Goal: Task Accomplishment & Management: Complete application form

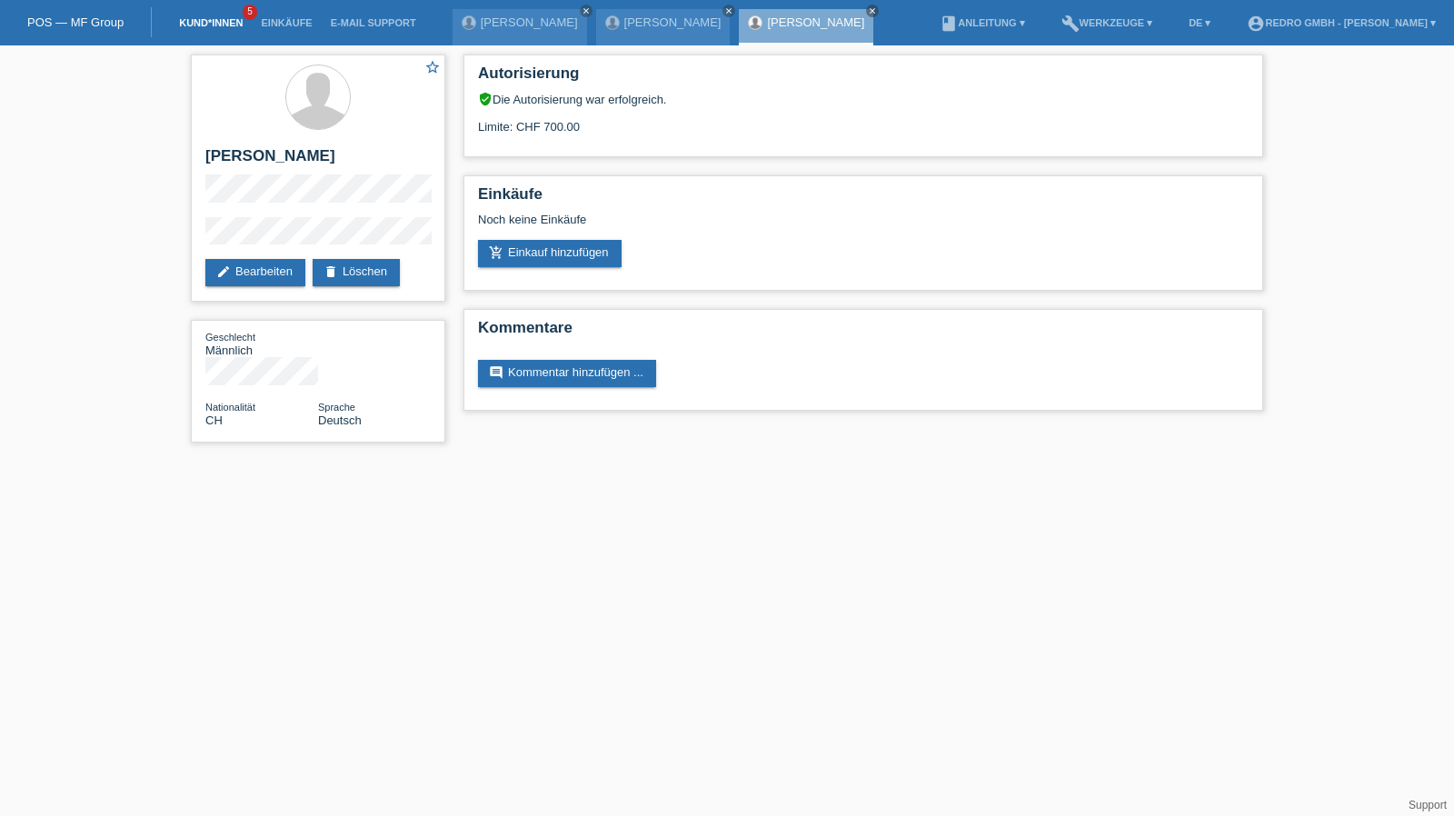
click at [222, 23] on link "Kund*innen" at bounding box center [211, 22] width 82 height 11
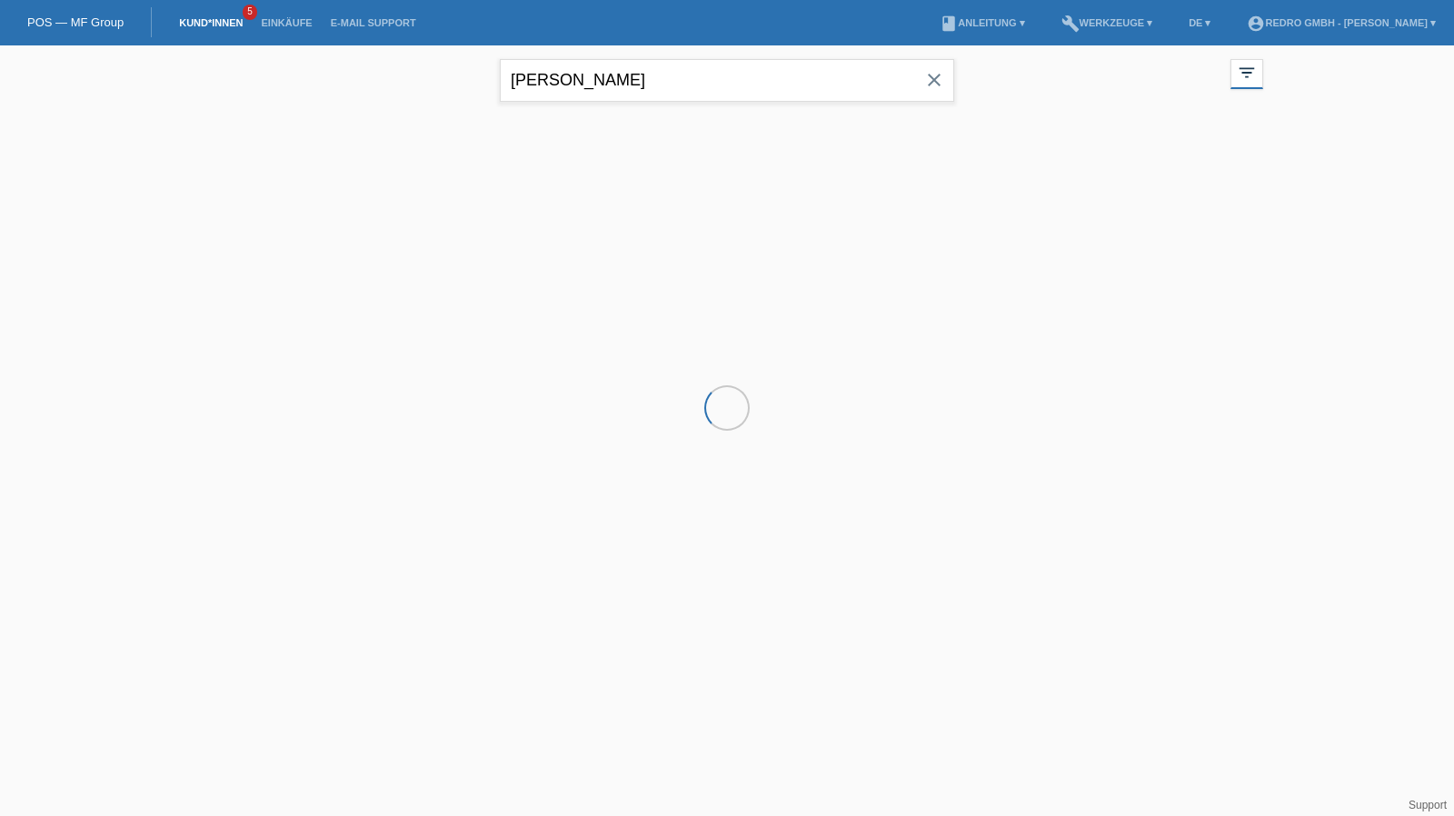
click at [609, 76] on input "aleks vuko" at bounding box center [727, 80] width 454 height 43
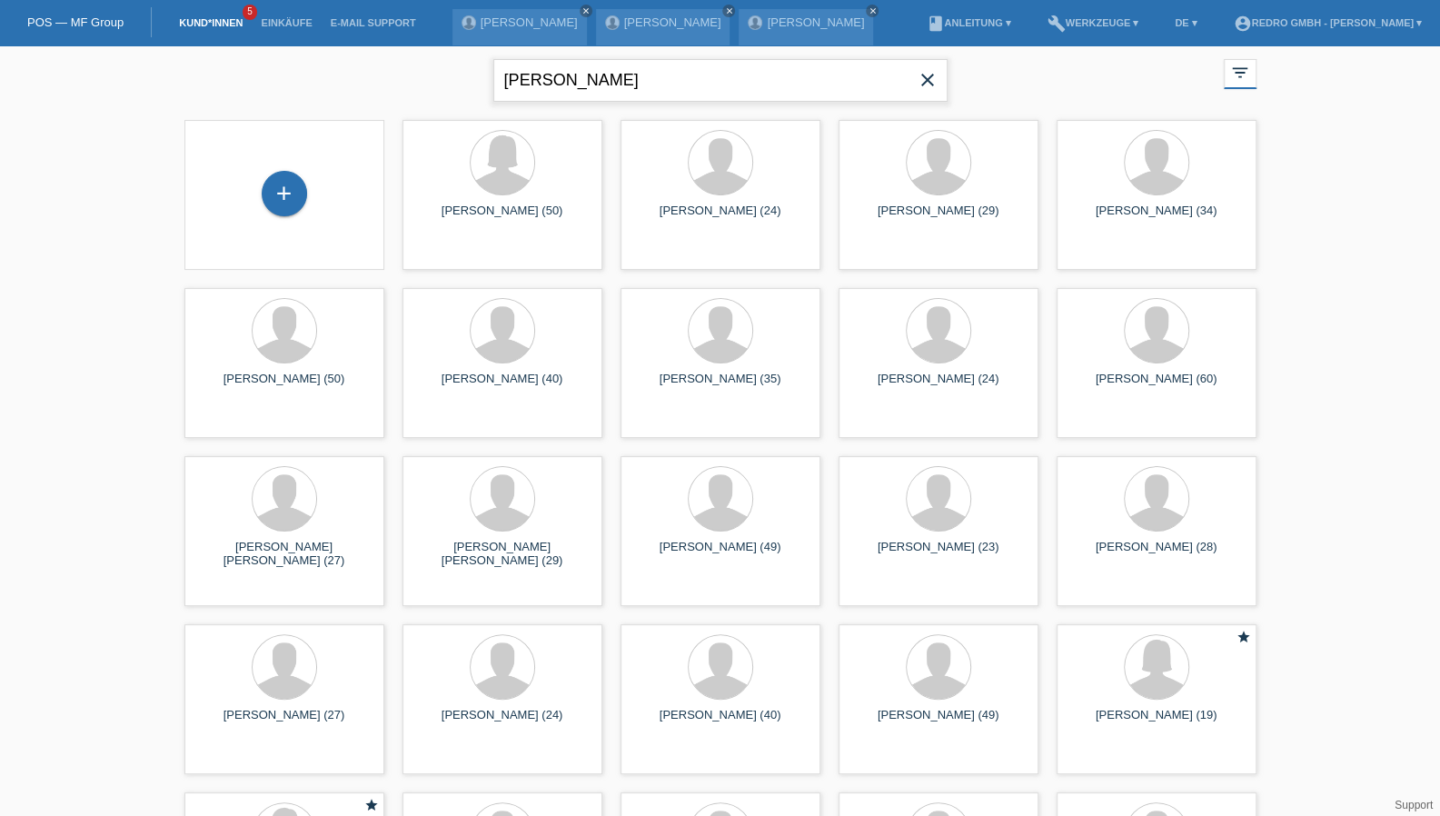
click at [515, 81] on input "sven bauer" at bounding box center [720, 80] width 454 height 43
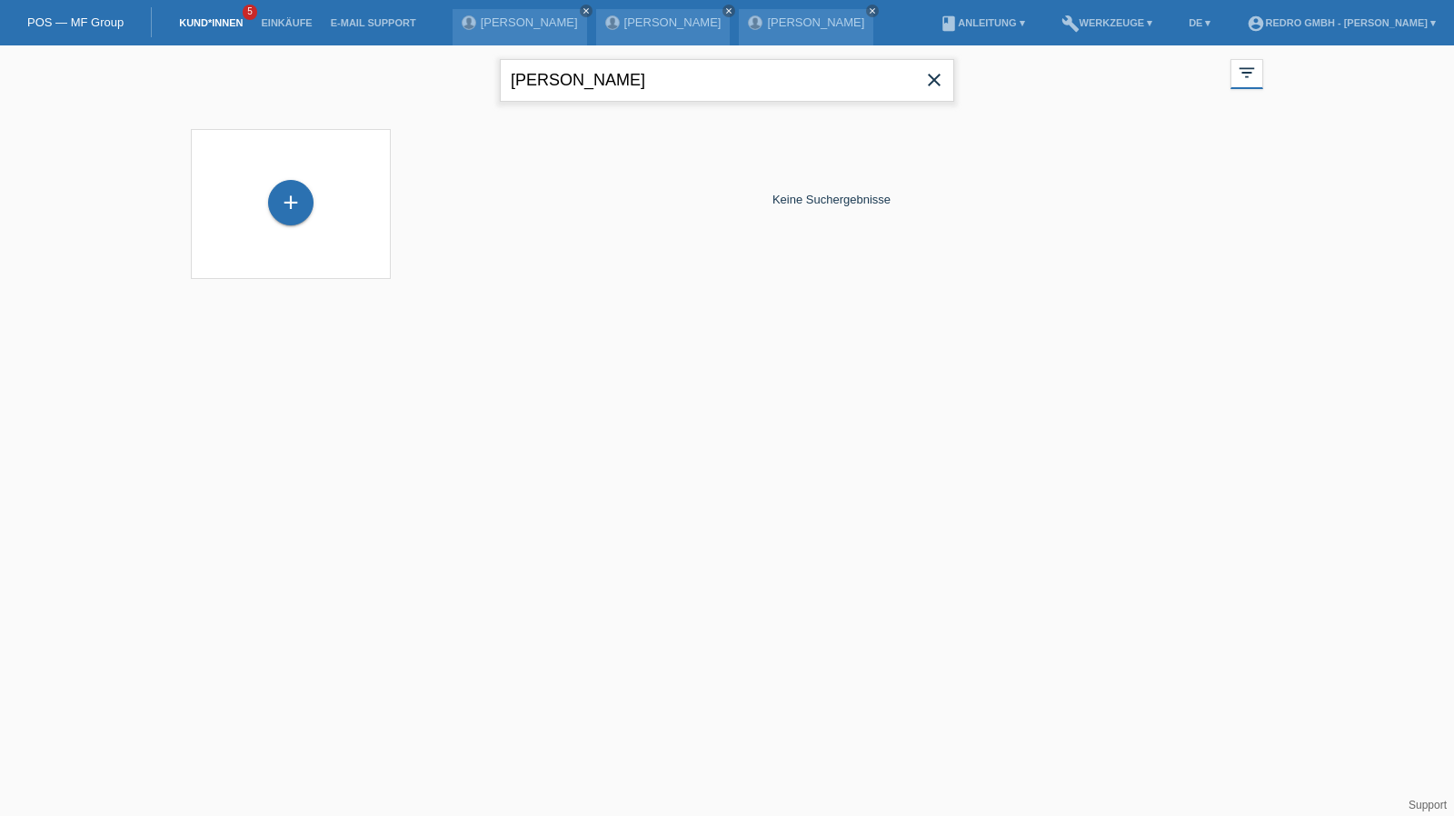
type input "[PERSON_NAME]"
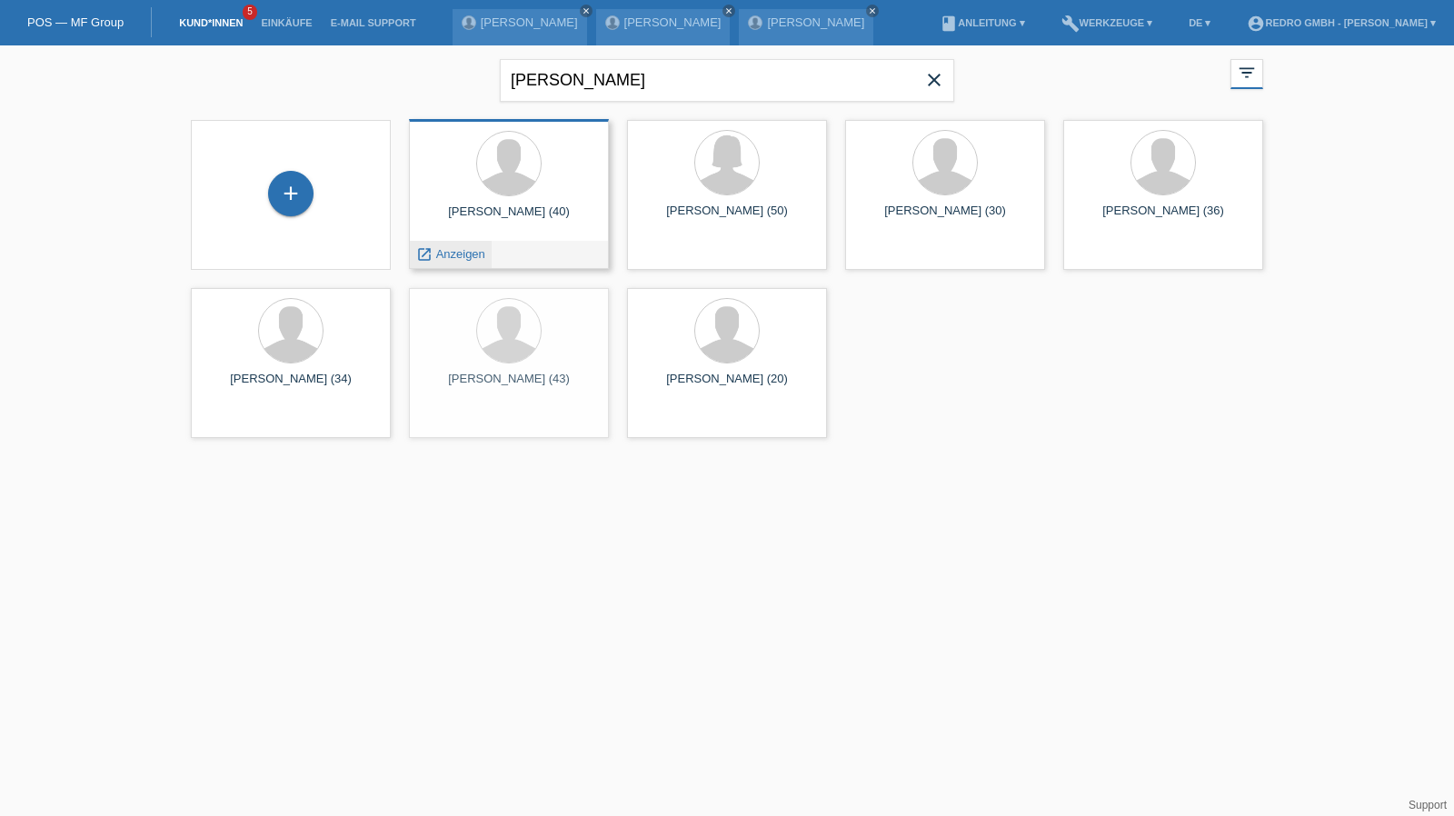
click at [448, 255] on span "Anzeigen" at bounding box center [460, 254] width 49 height 14
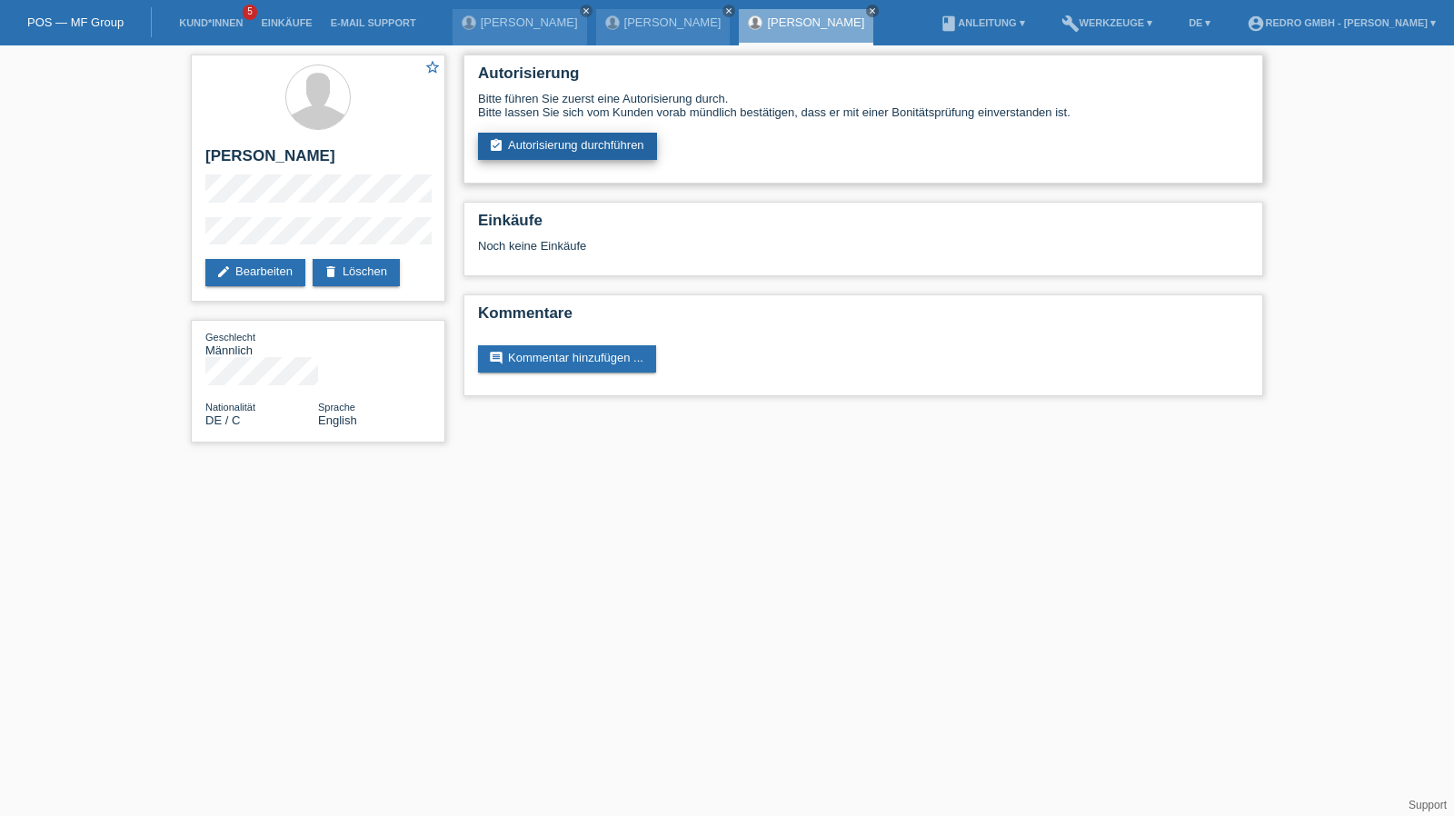
click at [542, 146] on link "assignment_turned_in Autorisierung durchführen" at bounding box center [567, 146] width 179 height 27
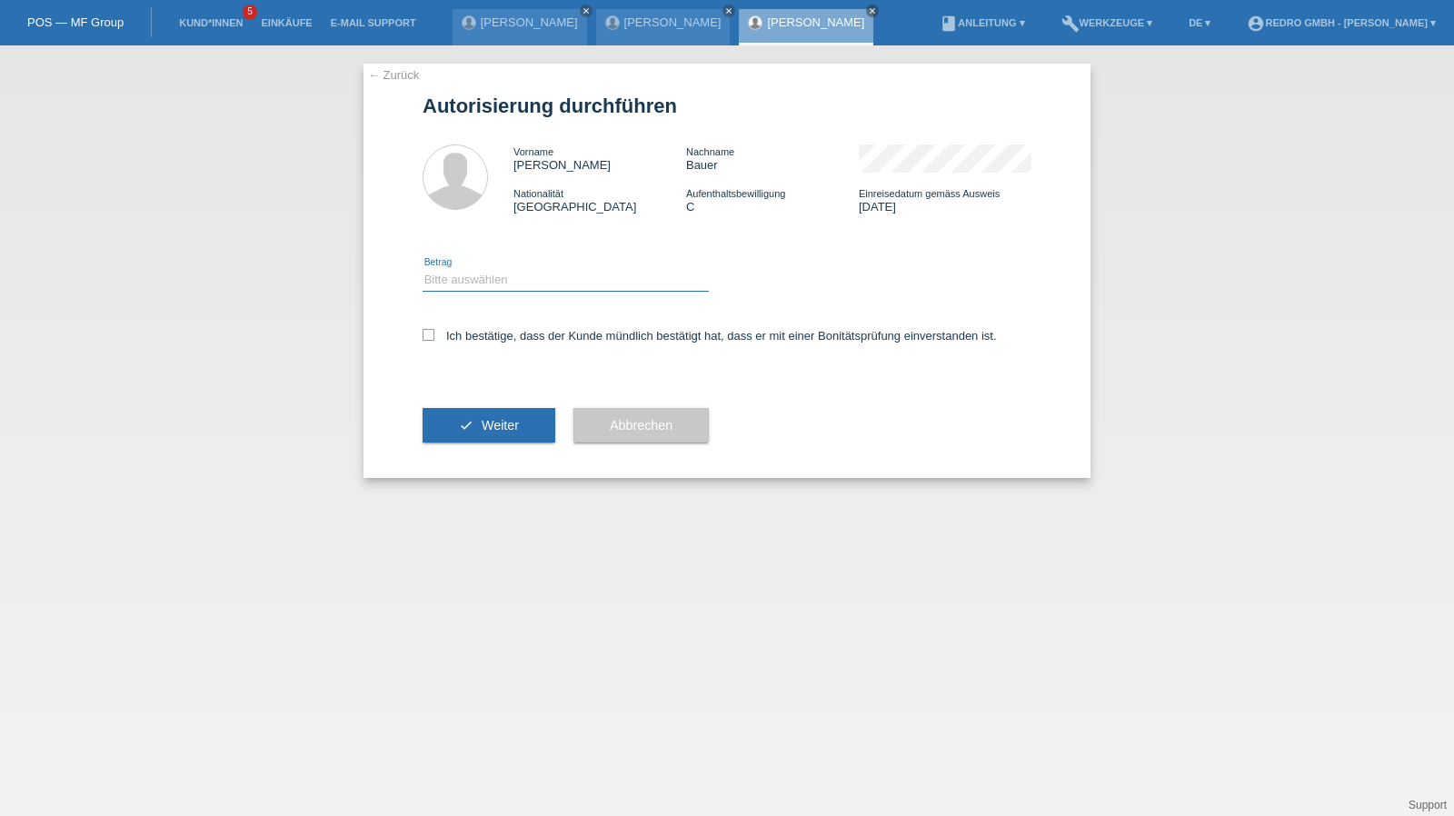
drag, startPoint x: 423, startPoint y: 281, endPoint x: 432, endPoint y: 291, distance: 12.9
click at [423, 281] on select "Bitte auswählen CHF 1.00 - CHF 499.00 CHF 500.00 - CHF 1'999.00 CHF 2'000.00 - …" at bounding box center [565, 280] width 286 height 22
click at [352, 239] on div "← Zurück Autorisierung durchführen Vorname Sascha Nachname Bauer Nationalität D…" at bounding box center [727, 430] width 1454 height 770
click at [193, 18] on link "Kund*innen" at bounding box center [211, 22] width 82 height 11
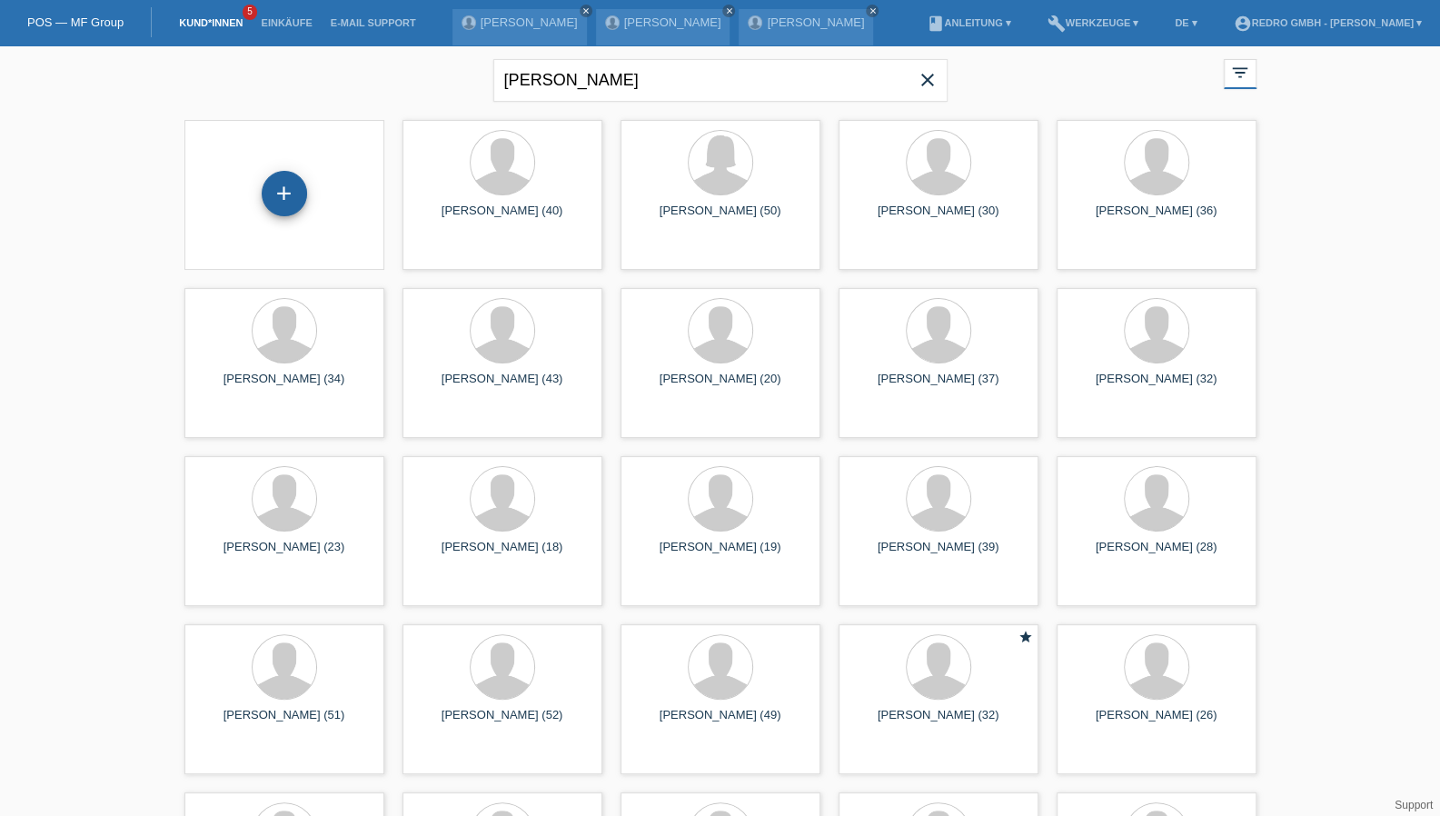
click at [270, 198] on div "+" at bounding box center [285, 193] width 44 height 31
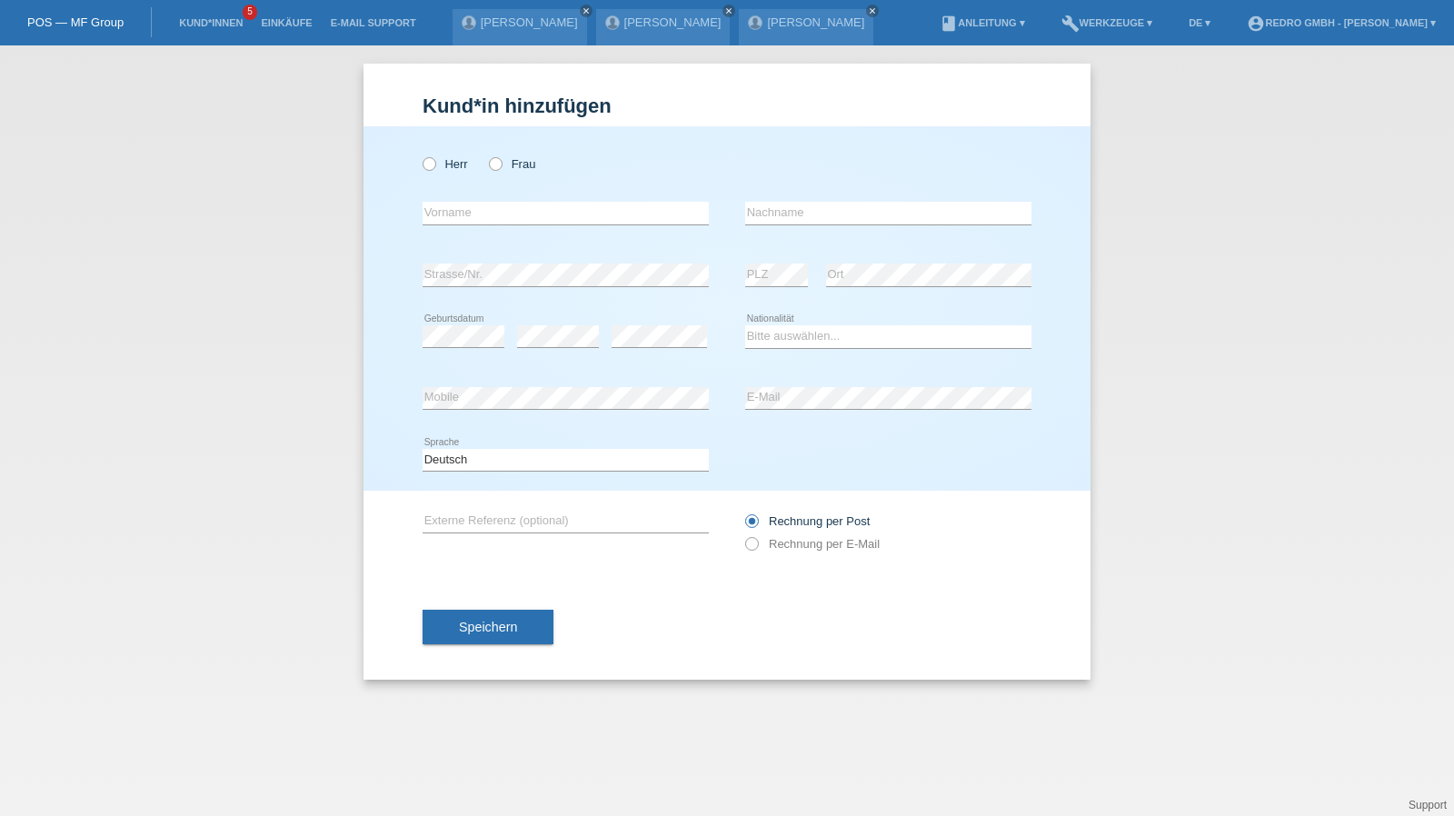
click at [504, 174] on div "Herr Frau" at bounding box center [565, 163] width 286 height 37
click at [505, 166] on label "Frau" at bounding box center [512, 164] width 46 height 14
click at [501, 166] on input "Frau" at bounding box center [495, 163] width 12 height 12
radio input "true"
click at [492, 216] on input "text" at bounding box center [565, 213] width 286 height 23
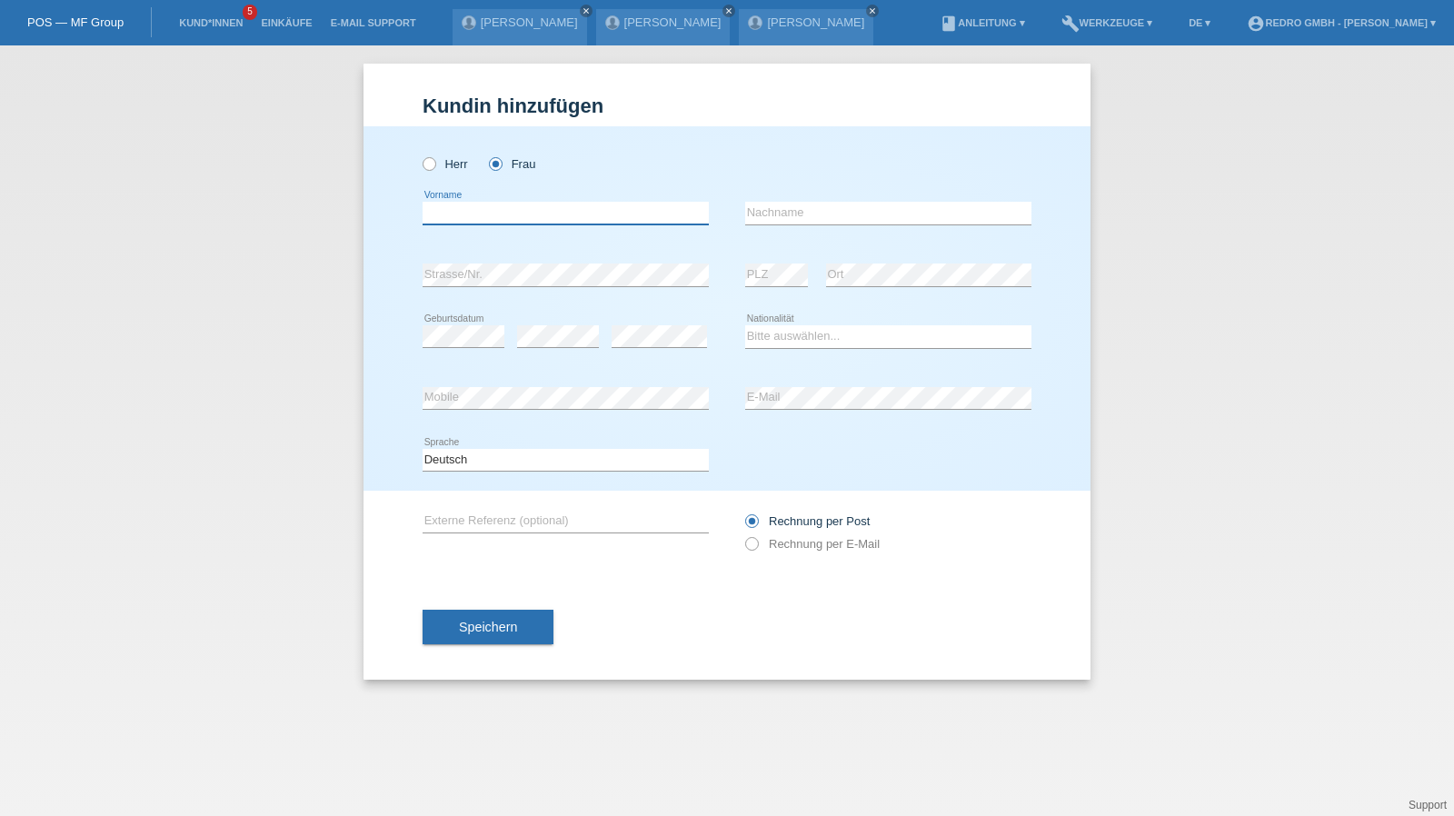
click at [494, 212] on input "text" at bounding box center [565, 213] width 286 height 23
type input "Melanie"
type input "Dary"
click at [774, 333] on select "Bitte auswählen... Schweiz Deutschland Liechtenstein Österreich ------------ Af…" at bounding box center [888, 336] width 286 height 22
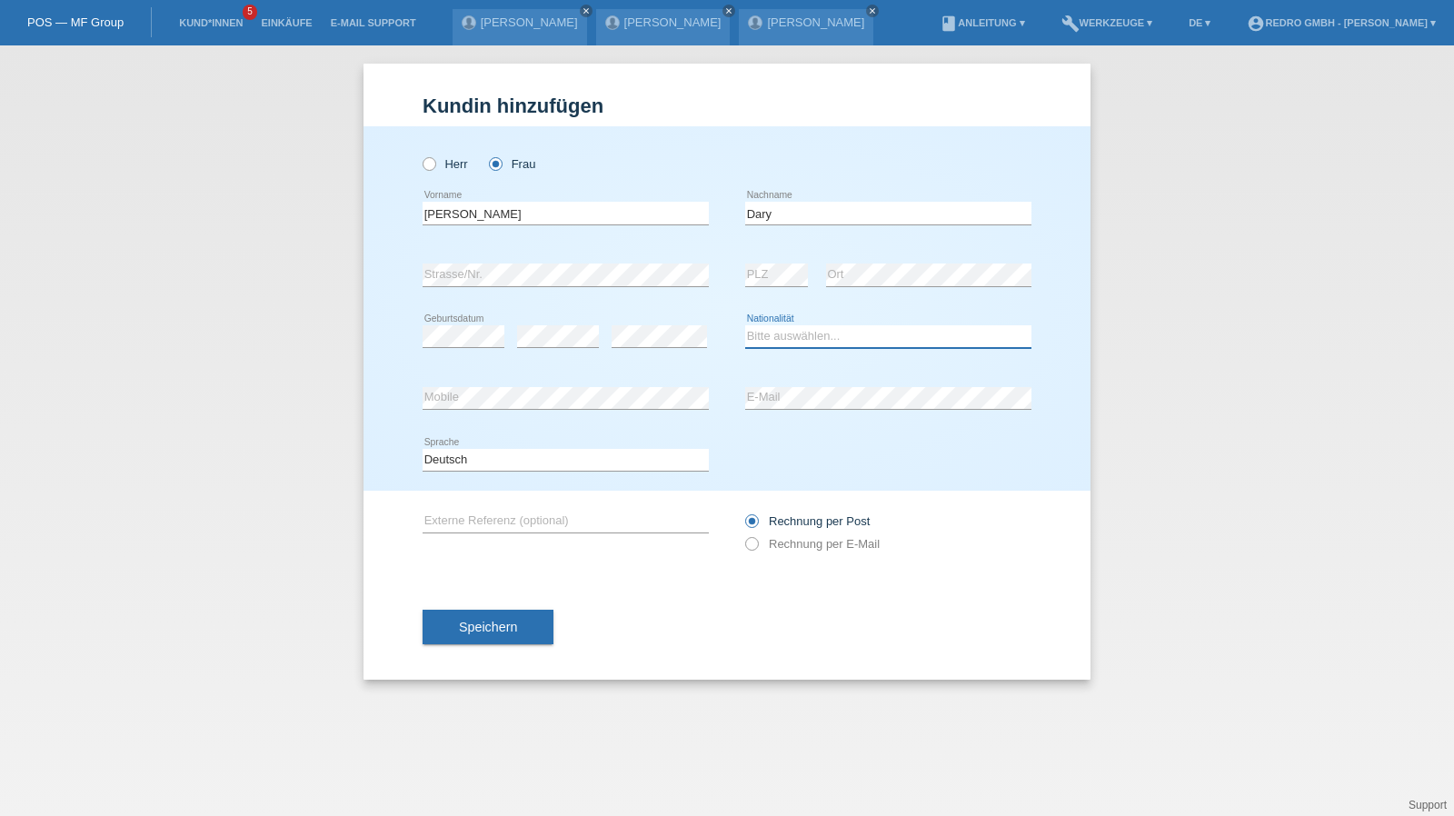
click at [774, 333] on select "Bitte auswählen... Schweiz Deutschland Liechtenstein Österreich ------------ Af…" at bounding box center [888, 336] width 286 height 22
select select "CH"
click at [518, 454] on select "Deutsch Français Italiano English" at bounding box center [565, 460] width 286 height 22
select select "fr"
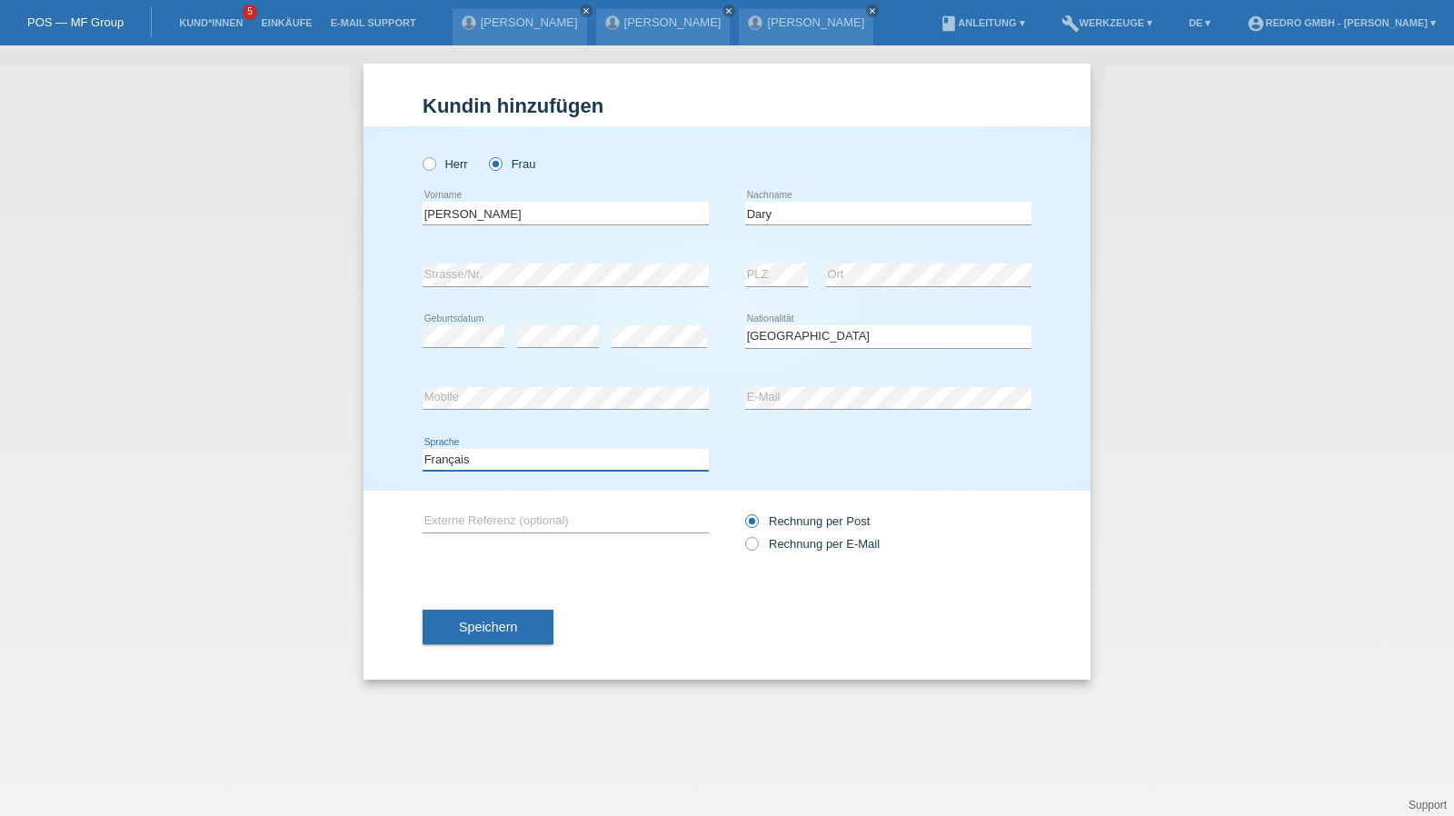
click at [422, 449] on select "Deutsch Français Italiano English" at bounding box center [565, 460] width 286 height 22
click at [483, 610] on button "Speichern" at bounding box center [487, 627] width 131 height 35
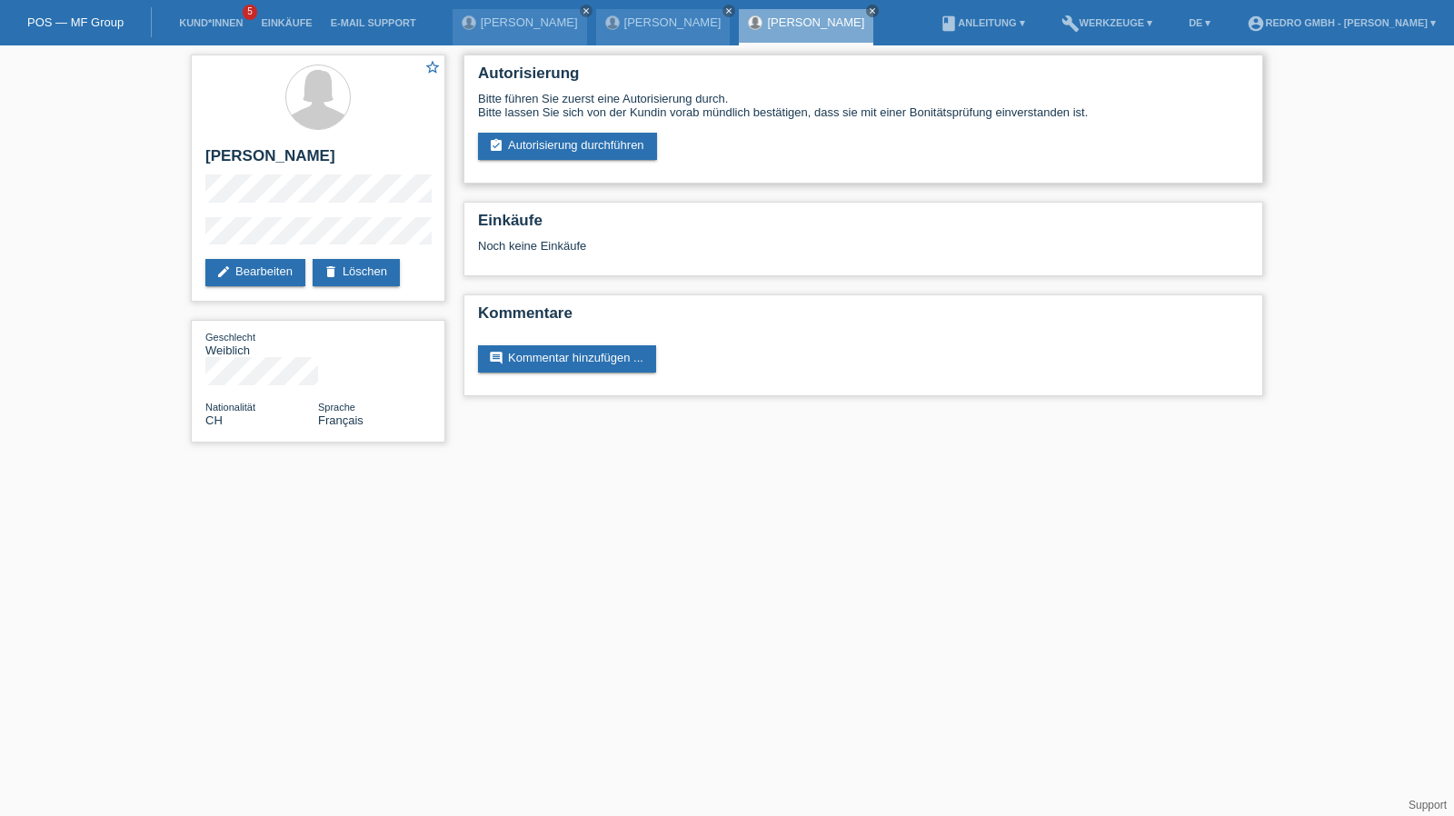
click at [615, 161] on div "Autorisierung Bitte führen Sie zuerst eine Autorisierung durch. Bitte lassen Si…" at bounding box center [863, 119] width 800 height 129
click at [617, 152] on link "assignment_turned_in Autorisierung durchführen" at bounding box center [567, 146] width 179 height 27
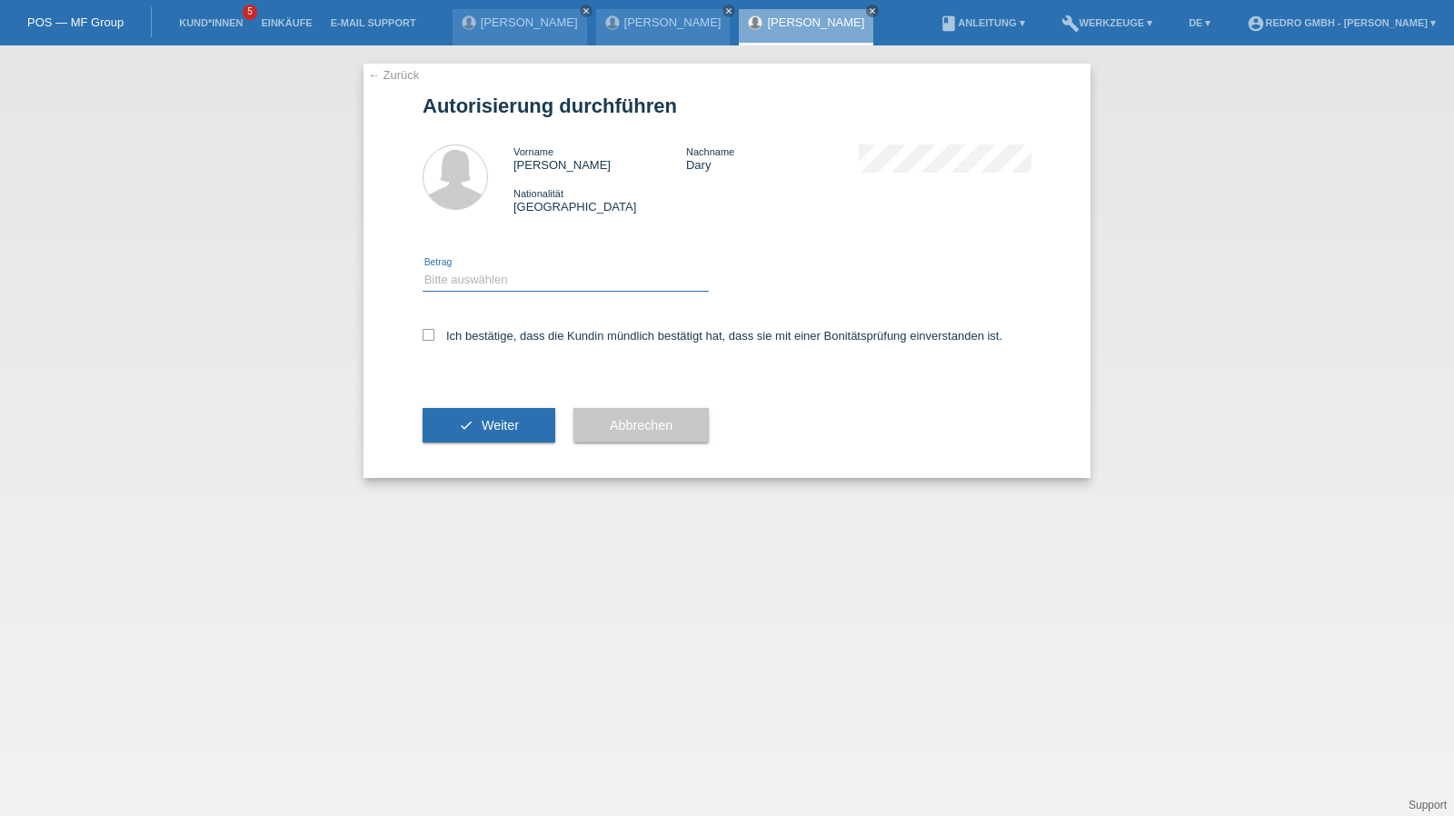
drag, startPoint x: 0, startPoint y: 0, endPoint x: 497, endPoint y: 290, distance: 575.3
click at [500, 283] on select "Bitte auswählen CHF 1.00 - CHF 499.00 CHF 500.00 - CHF 1'999.00 CHF 2'000.00 - …" at bounding box center [565, 280] width 286 height 22
select select "1"
click at [422, 269] on select "Bitte auswählen CHF 1.00 - CHF 499.00 CHF 500.00 - CHF 1'999.00 CHF 2'000.00 - …" at bounding box center [565, 280] width 286 height 22
click at [484, 335] on label "Ich bestätige, dass die Kundin mündlich bestätigt hat, dass sie mit einer Bonit…" at bounding box center [712, 336] width 580 height 14
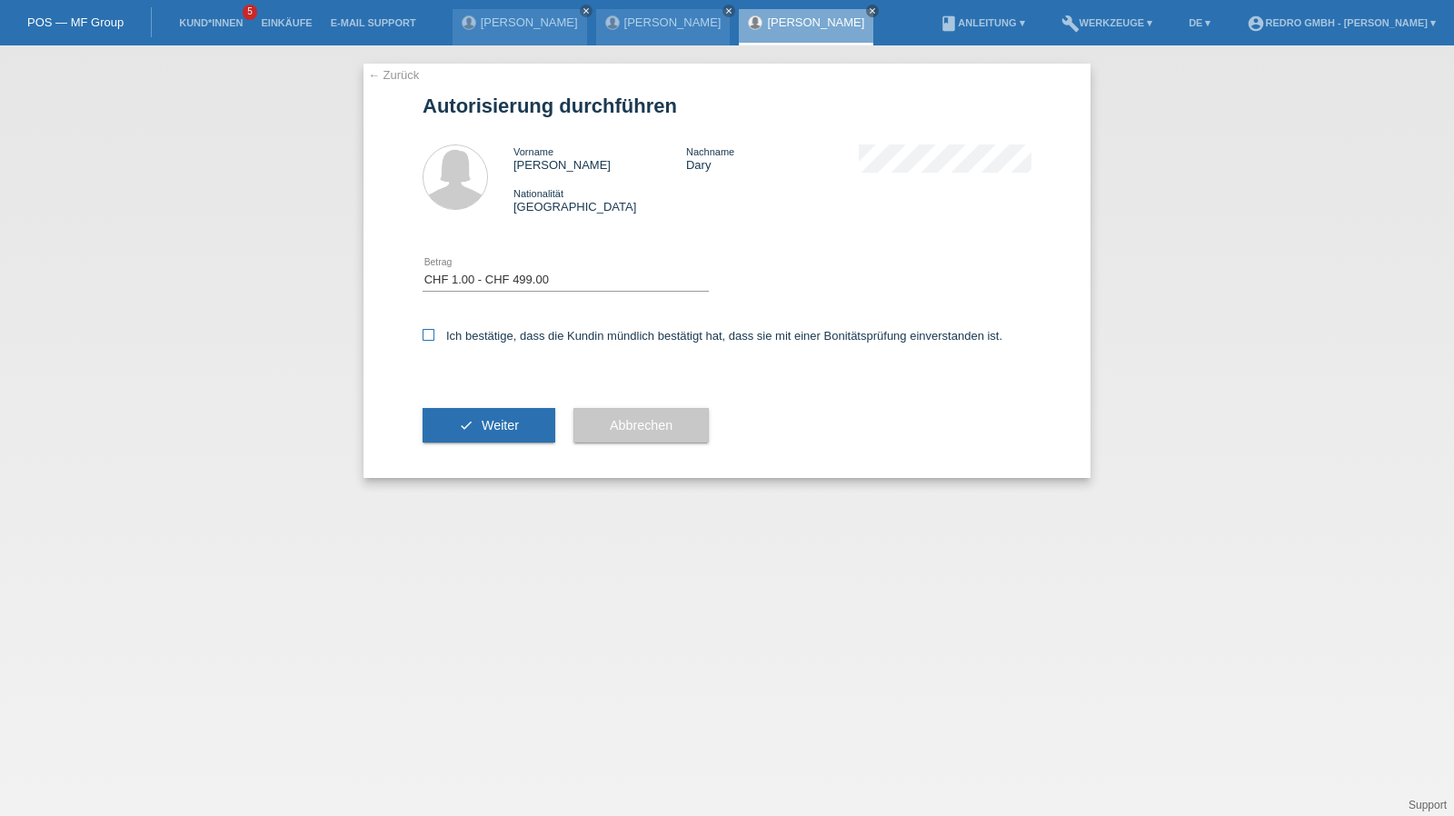
click at [434, 335] on input "Ich bestätige, dass die Kundin mündlich bestätigt hat, dass sie mit einer Bonit…" at bounding box center [428, 335] width 12 height 12
checkbox input "true"
click at [482, 431] on span "Weiter" at bounding box center [500, 425] width 37 height 15
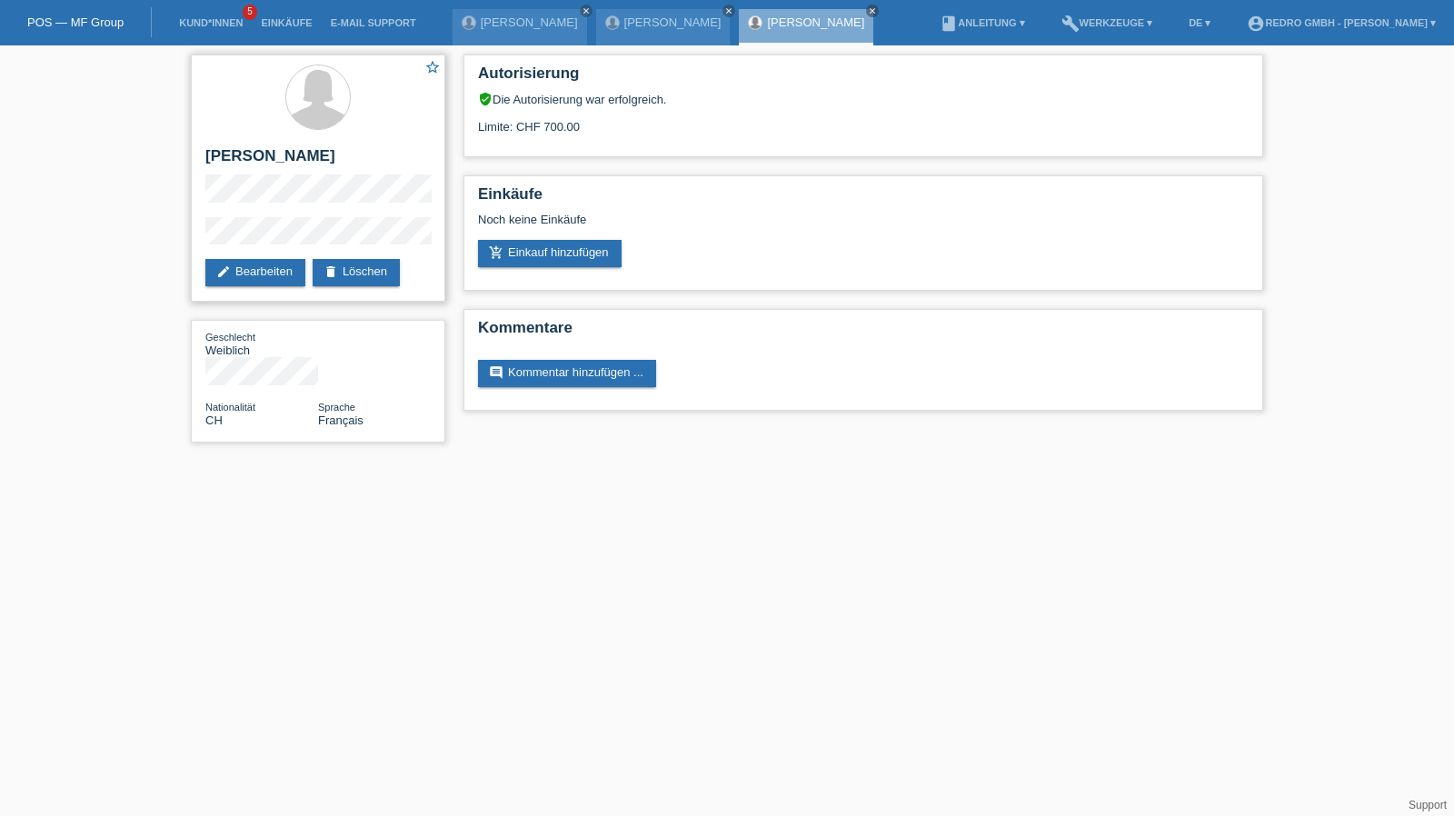
click at [228, 165] on h2 "[PERSON_NAME]" at bounding box center [317, 160] width 225 height 27
copy div "[PERSON_NAME]"
click at [293, 215] on div "star_border [PERSON_NAME] edit Bearbeiten delete Löschen" at bounding box center [318, 178] width 254 height 247
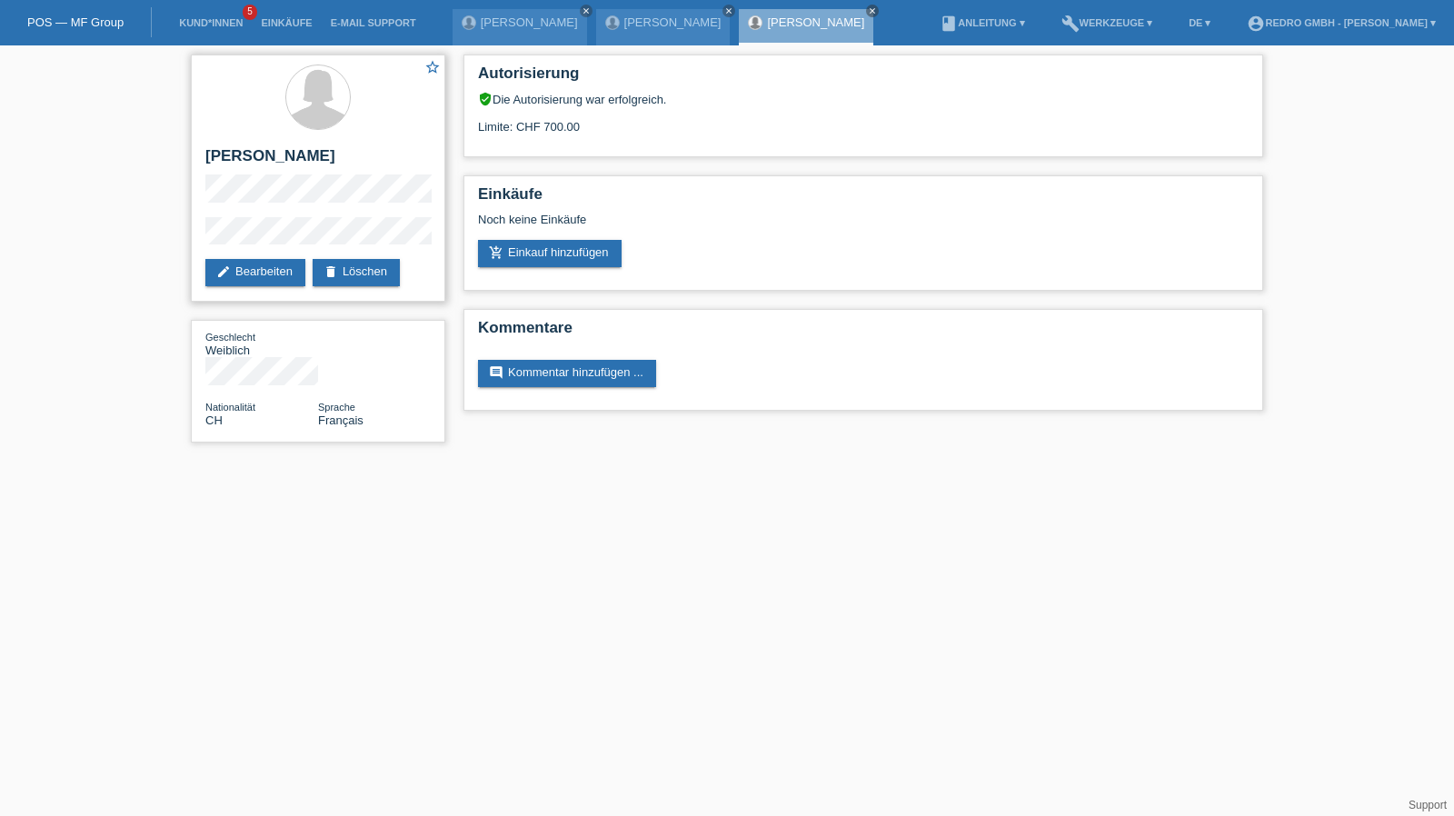
click at [300, 215] on div "star_border [PERSON_NAME] edit Bearbeiten delete Löschen" at bounding box center [318, 178] width 254 height 247
click at [204, 233] on div "star_border Melanie Dary edit Bearbeiten delete Löschen" at bounding box center [318, 178] width 254 height 247
click at [180, 23] on link "Kund*innen" at bounding box center [211, 22] width 82 height 11
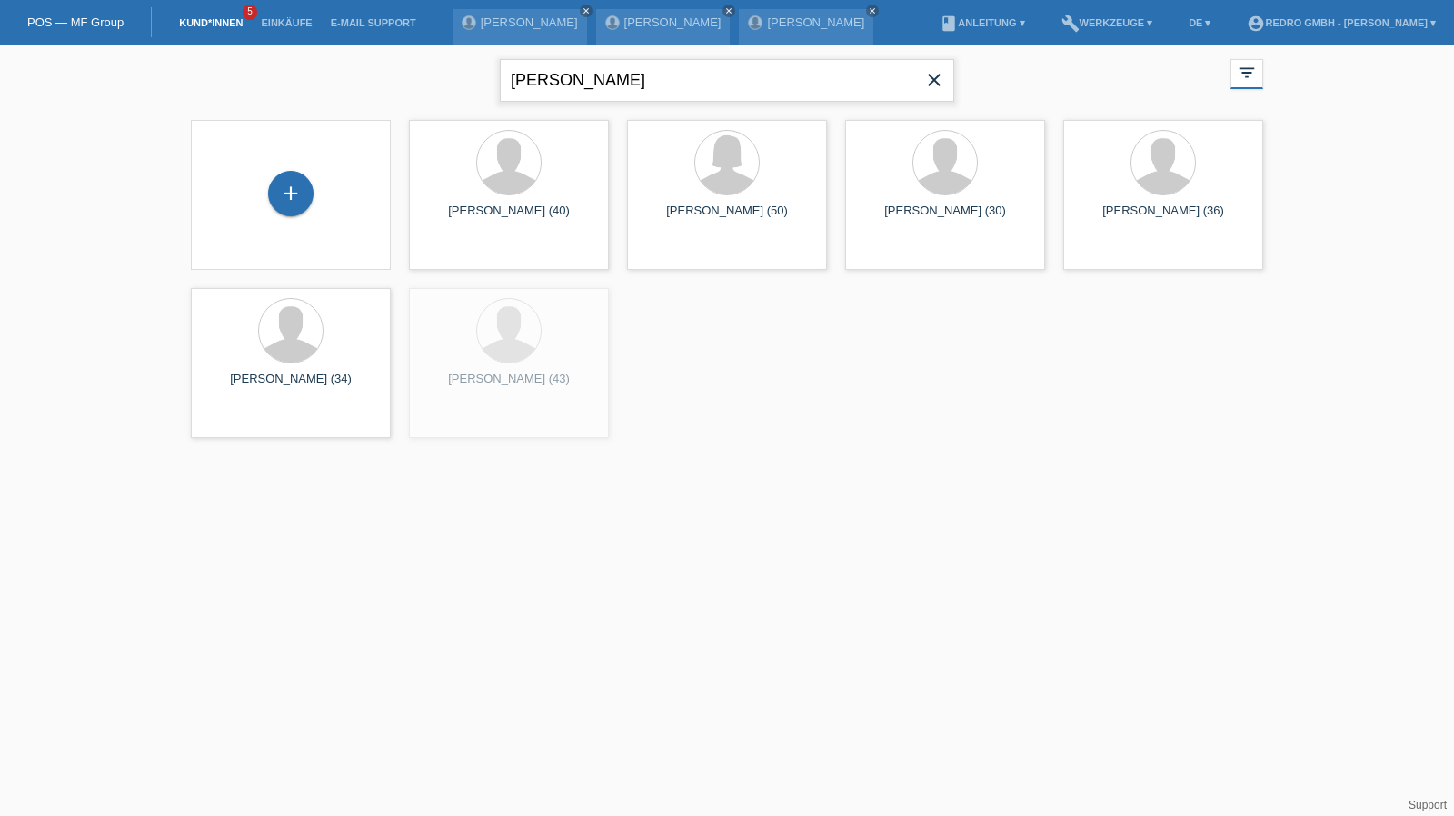
click at [634, 75] on input "[PERSON_NAME]" at bounding box center [727, 80] width 454 height 43
click at [634, 75] on input "sascha bauer" at bounding box center [727, 80] width 454 height 43
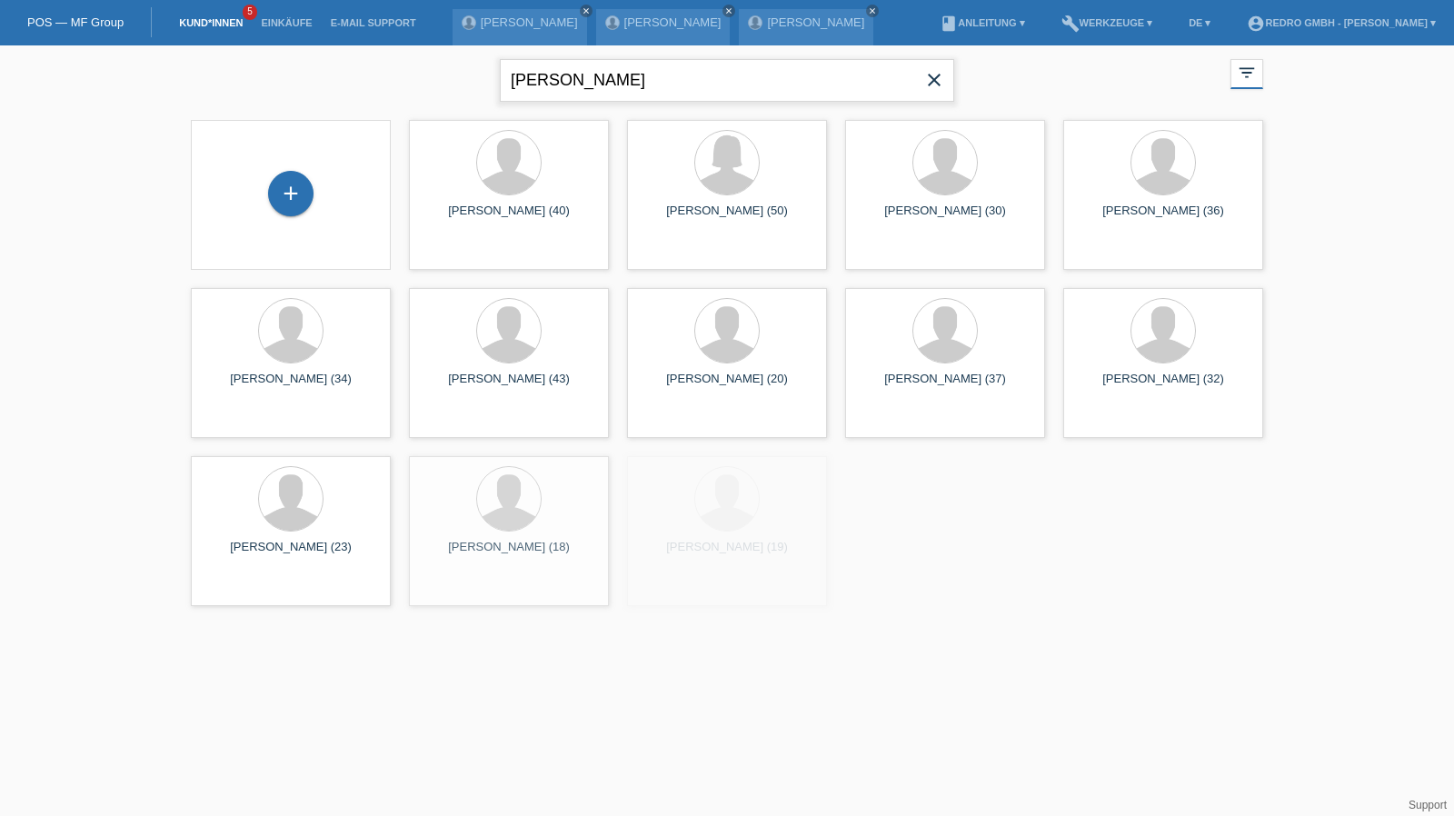
click at [634, 75] on input "sascha bauer" at bounding box center [727, 80] width 454 height 43
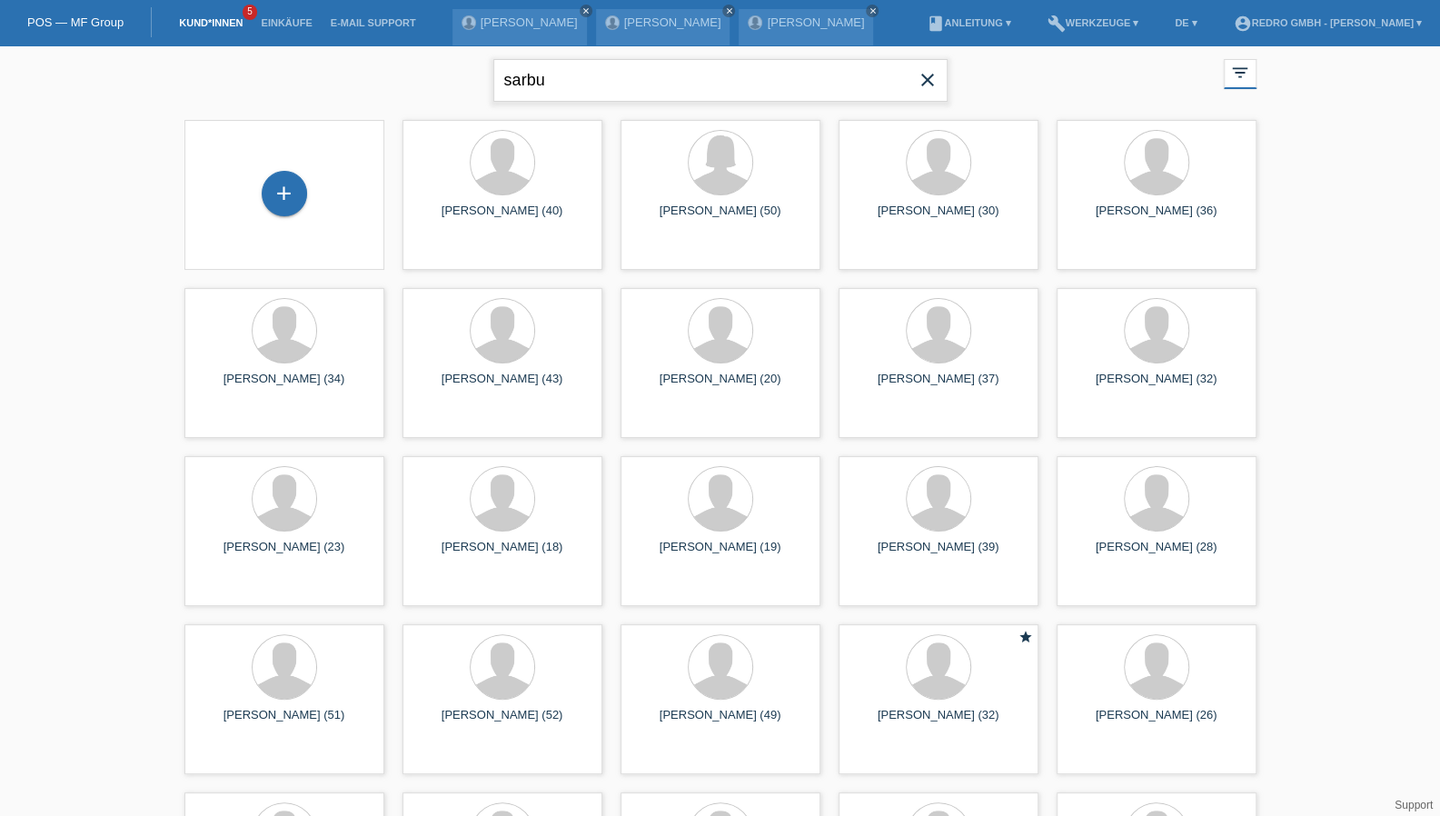
type input "sarbu"
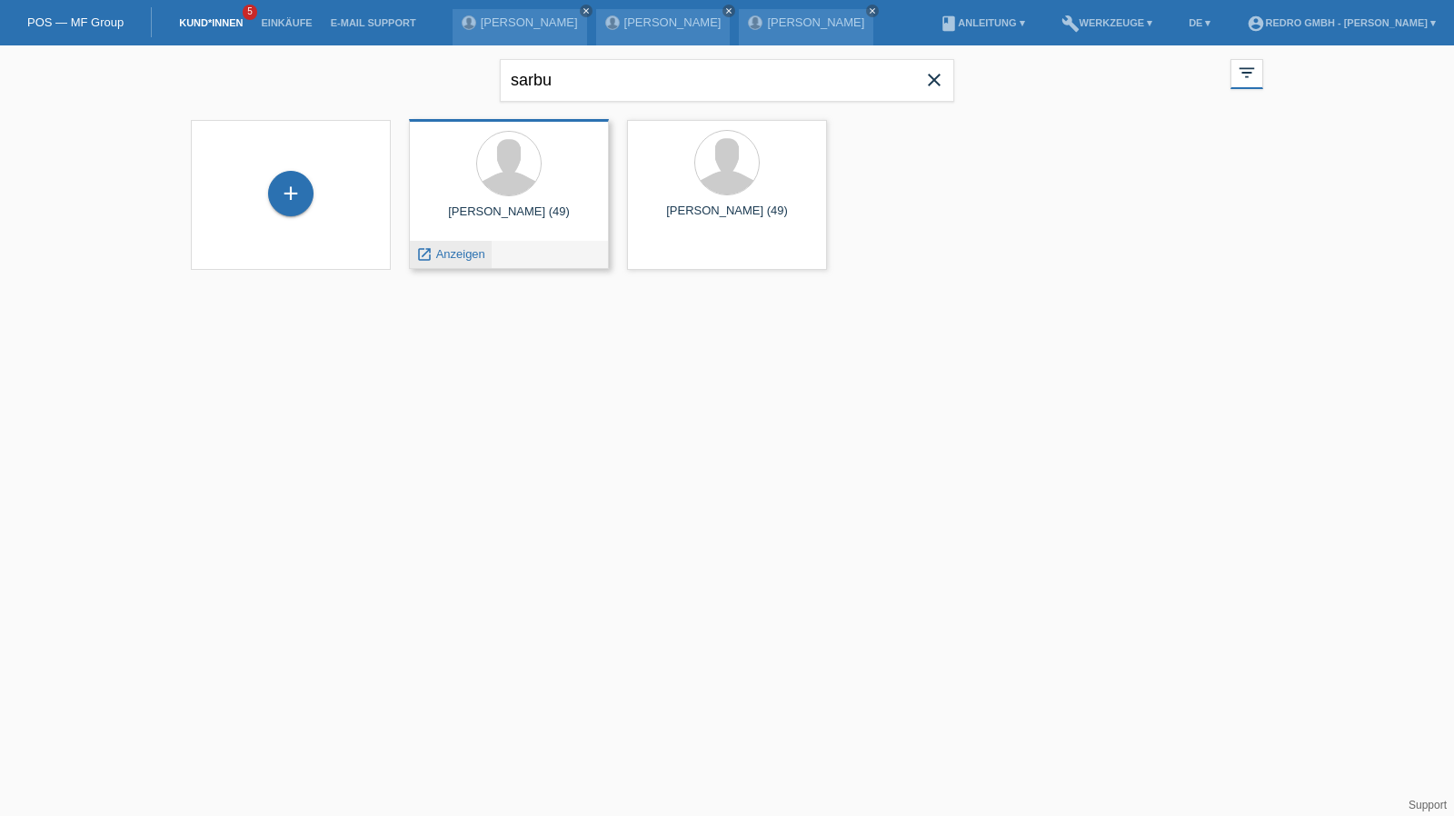
click at [446, 253] on span "Anzeigen" at bounding box center [460, 254] width 49 height 14
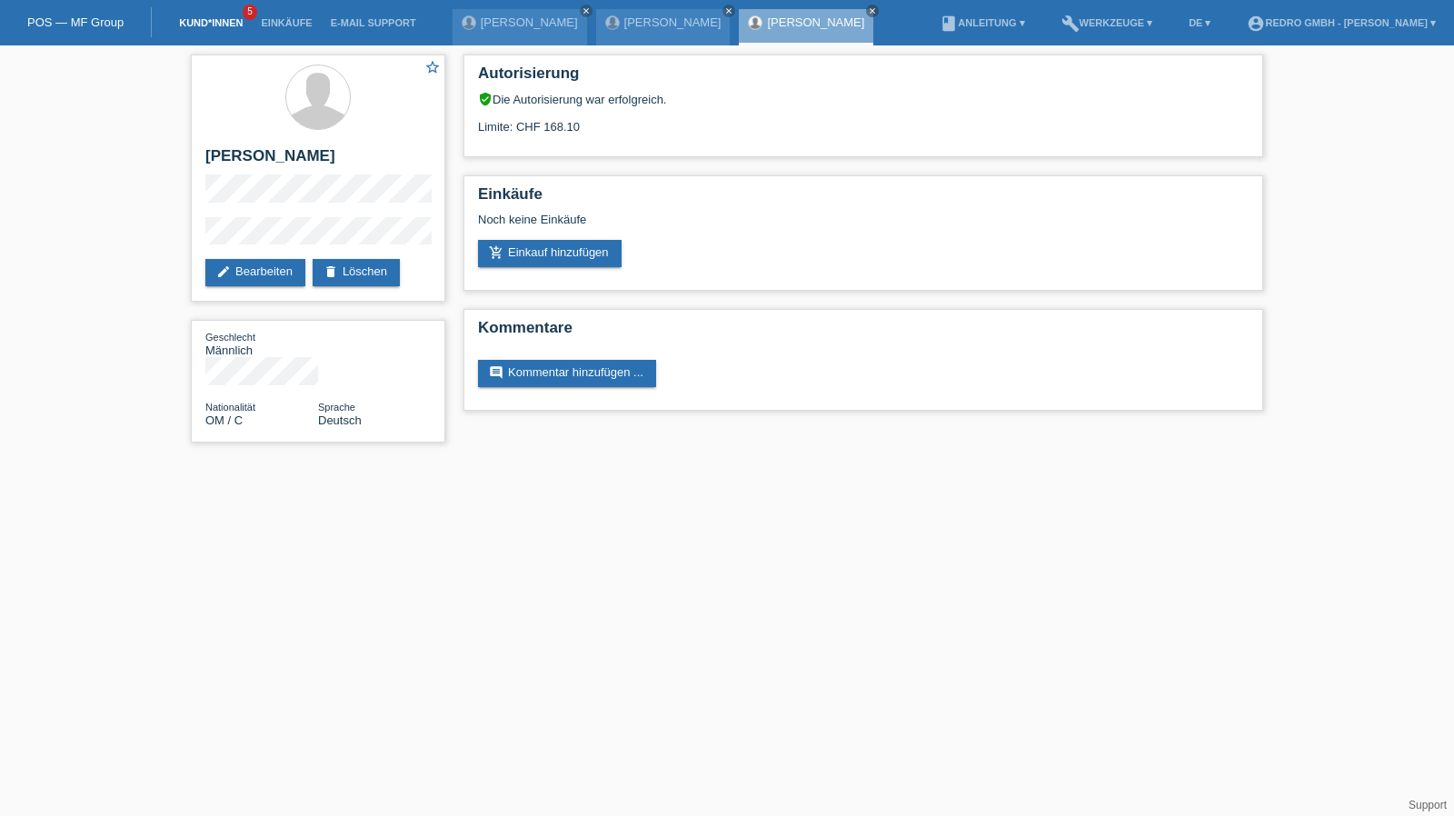
click at [192, 22] on link "Kund*innen" at bounding box center [211, 22] width 82 height 11
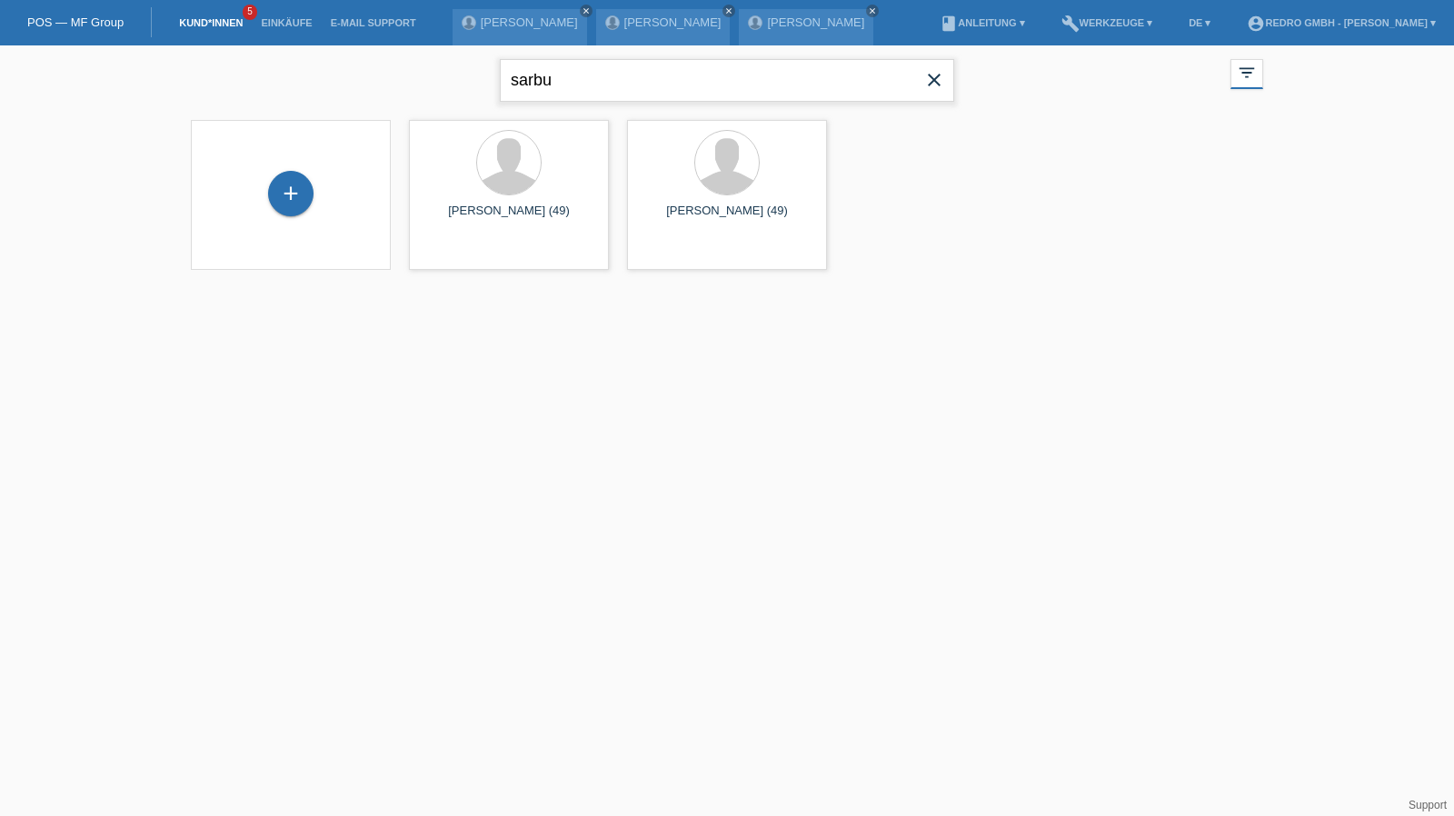
click at [610, 69] on input "sarbu" at bounding box center [727, 80] width 454 height 43
paste input "[PERSON_NAME]"
type input "Alessio boss"
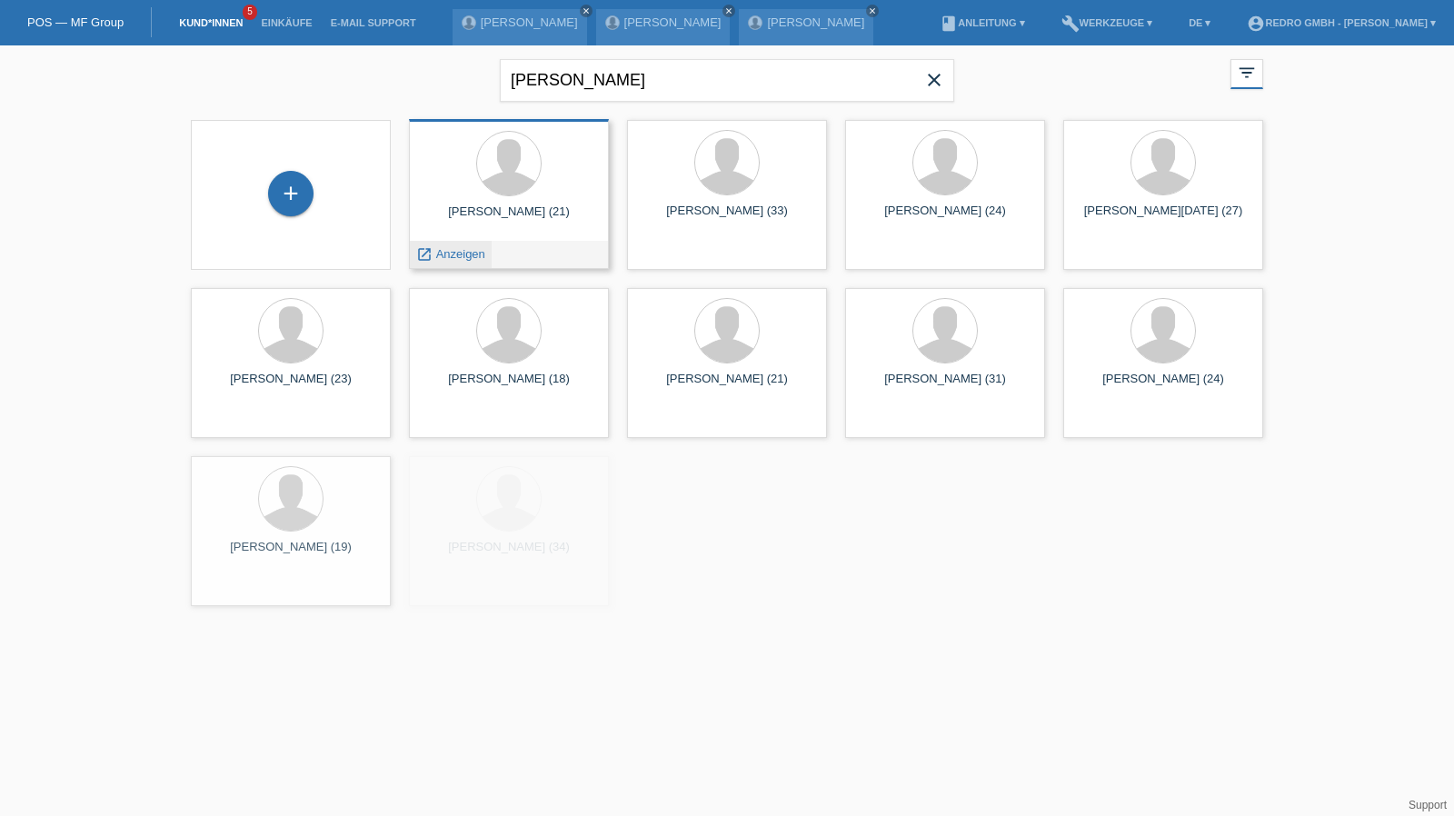
click at [469, 255] on span "Anzeigen" at bounding box center [460, 254] width 49 height 14
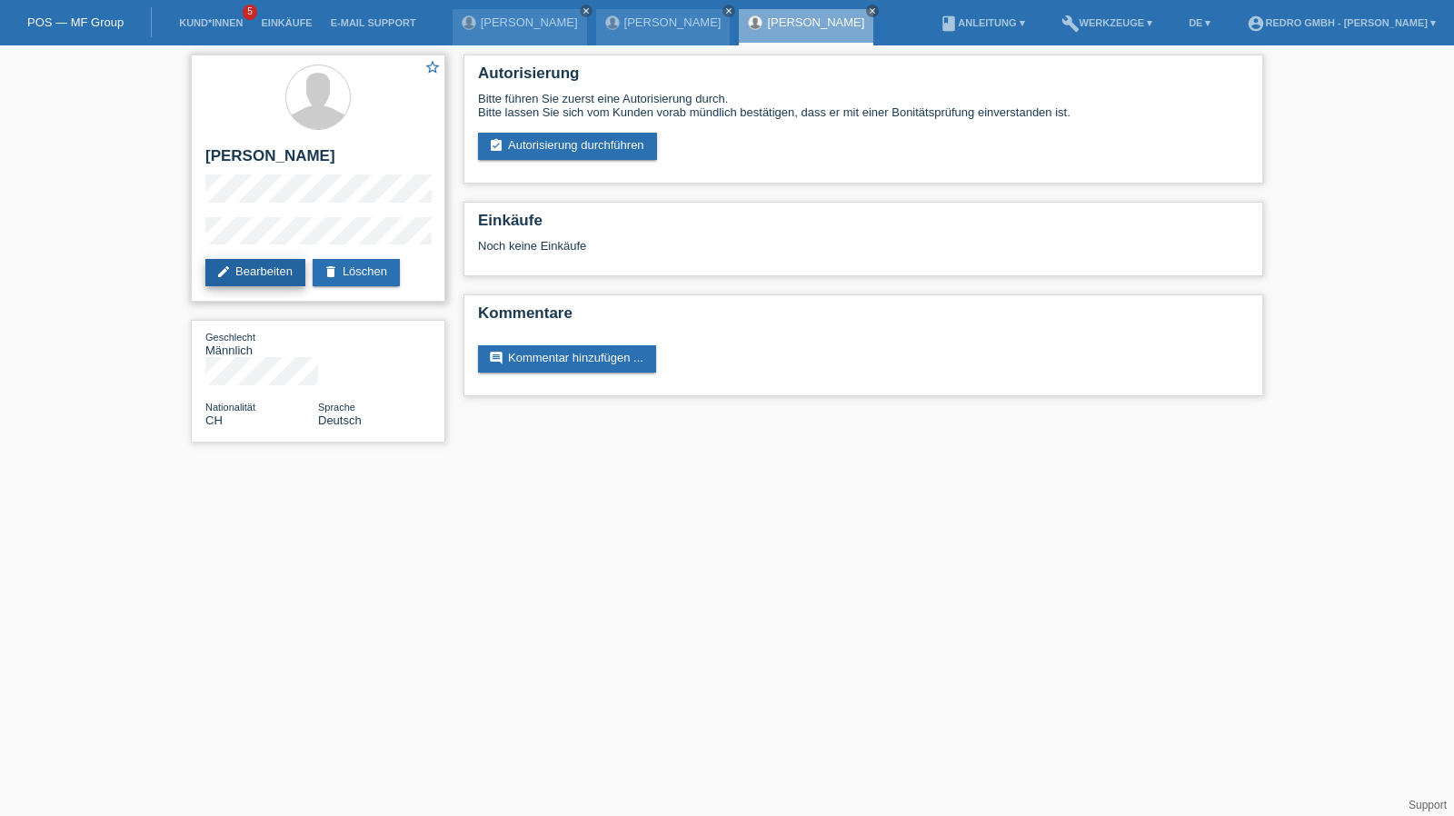
click at [278, 275] on link "edit Bearbeiten" at bounding box center [255, 272] width 100 height 27
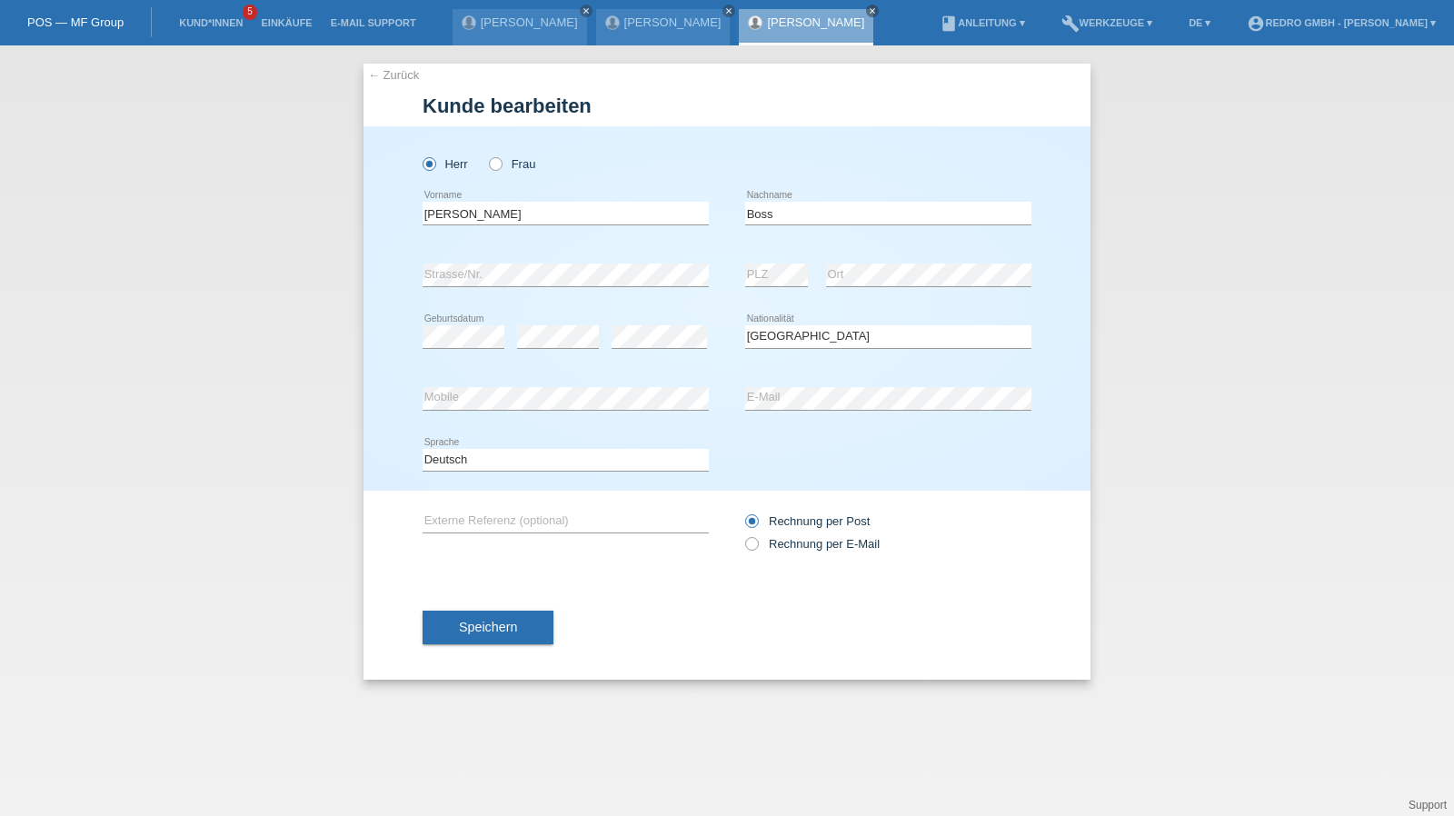
select select "CH"
click at [514, 285] on div "error Strasse/Nr." at bounding box center [565, 275] width 286 height 24
click at [847, 219] on input "Boss" at bounding box center [888, 213] width 286 height 23
click at [513, 635] on button "Speichern" at bounding box center [487, 627] width 131 height 35
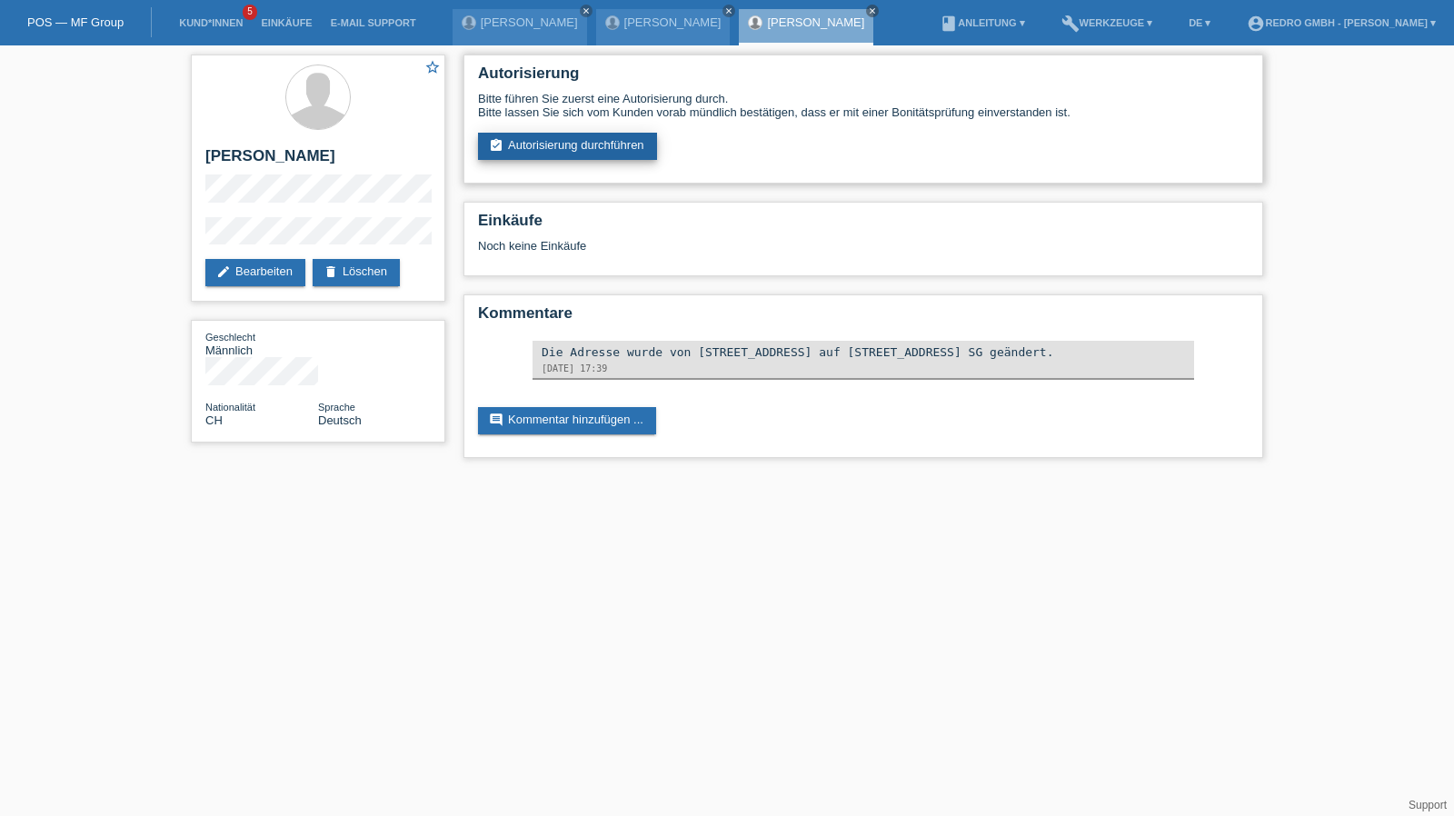
click at [533, 142] on link "assignment_turned_in Autorisierung durchführen" at bounding box center [567, 146] width 179 height 27
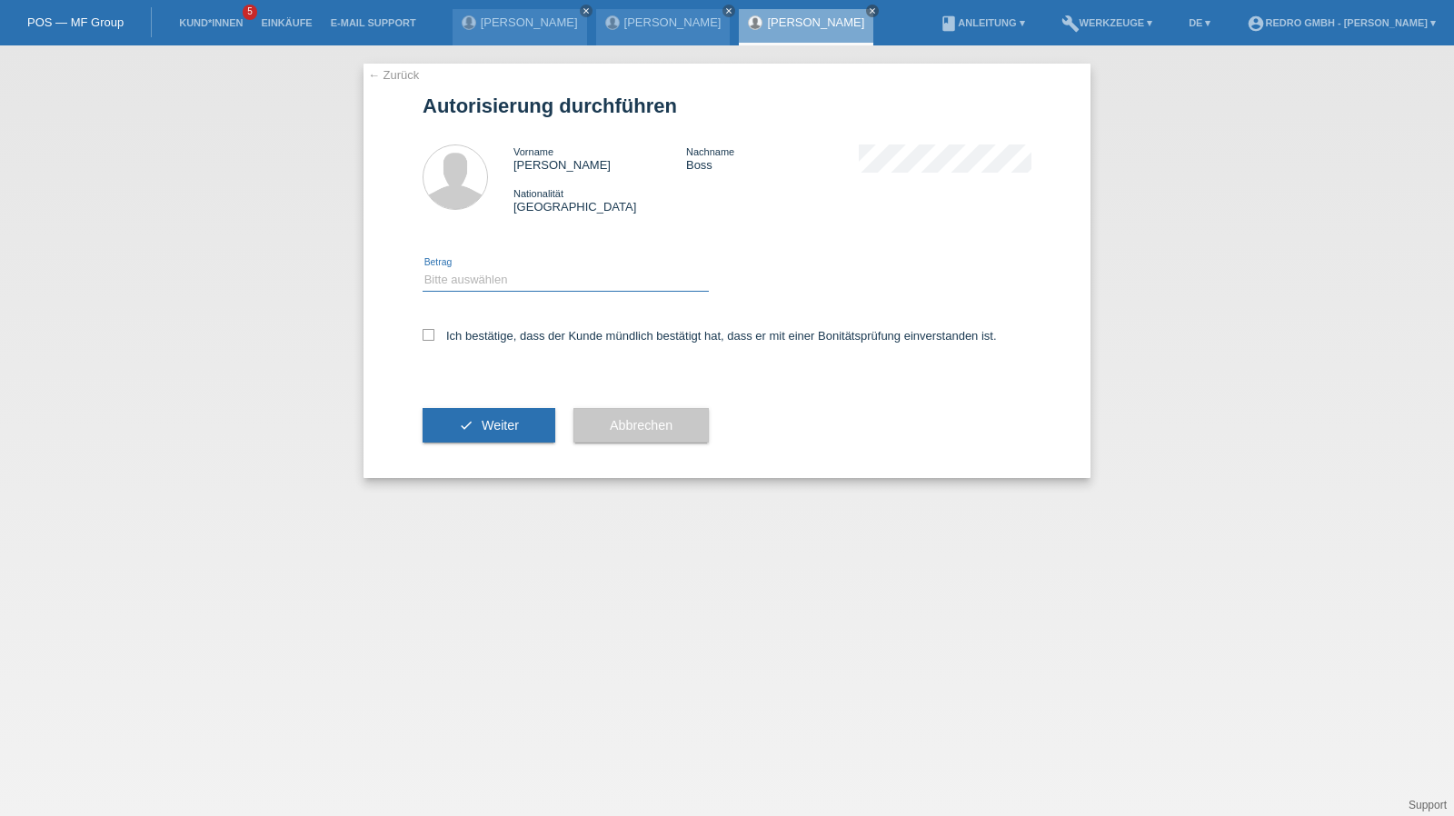
drag, startPoint x: 504, startPoint y: 275, endPoint x: 502, endPoint y: 290, distance: 14.8
click at [504, 275] on select "Bitte auswählen CHF 1.00 - CHF 499.00 CHF 500.00 - CHF 1'999.00 CHF 2'000.00 - …" at bounding box center [565, 280] width 286 height 22
click at [422, 269] on select "Bitte auswählen CHF 1.00 - CHF 499.00 CHF 500.00 - CHF 1'999.00 CHF 2'000.00 - …" at bounding box center [565, 280] width 286 height 22
click at [493, 276] on select "Bitte auswählen CHF 1.00 - CHF 499.00 CHF 500.00 - CHF 1'999.00 CHF 2'000.00 - …" at bounding box center [565, 280] width 286 height 22
select select "1"
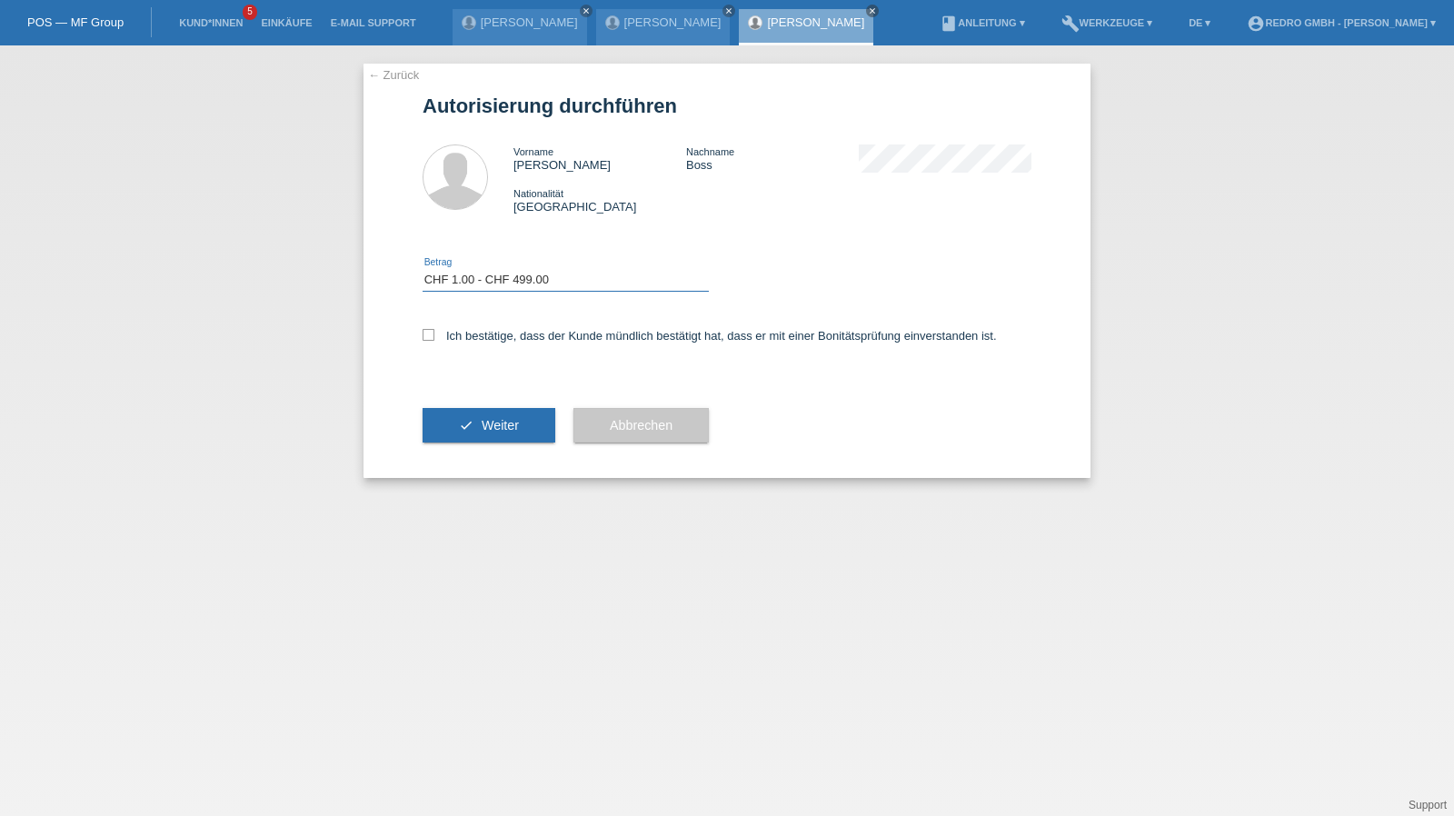
click at [422, 269] on select "Bitte auswählen CHF 1.00 - CHF 499.00 CHF 500.00 - CHF 1'999.00 CHF 2'000.00 - …" at bounding box center [565, 280] width 286 height 22
click at [476, 344] on div "Ich bestätige, dass der Kunde mündlich bestätigt hat, dass er mit einer Bonität…" at bounding box center [726, 342] width 609 height 62
click at [492, 349] on div "Ich bestätige, dass der Kunde mündlich bestätigt hat, dass er mit einer Bonität…" at bounding box center [726, 342] width 609 height 62
drag, startPoint x: 498, startPoint y: 333, endPoint x: 482, endPoint y: 397, distance: 66.5
click at [498, 337] on label "Ich bestätige, dass der Kunde mündlich bestätigt hat, dass er mit einer Bonität…" at bounding box center [709, 336] width 574 height 14
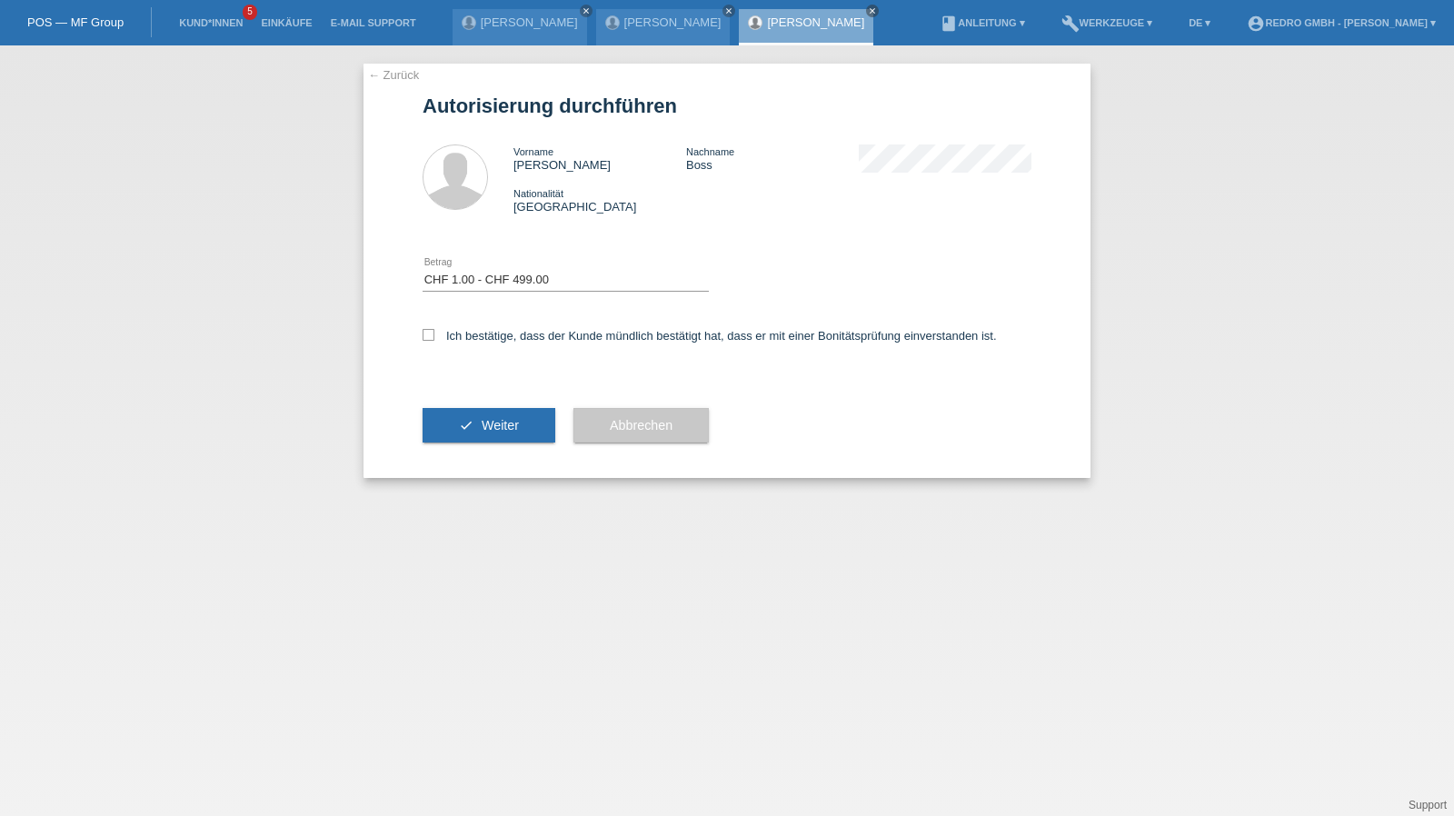
click at [434, 337] on input "Ich bestätige, dass der Kunde mündlich bestätigt hat, dass er mit einer Bonität…" at bounding box center [428, 335] width 12 height 12
checkbox input "true"
click at [471, 424] on button "check Weiter" at bounding box center [488, 425] width 133 height 35
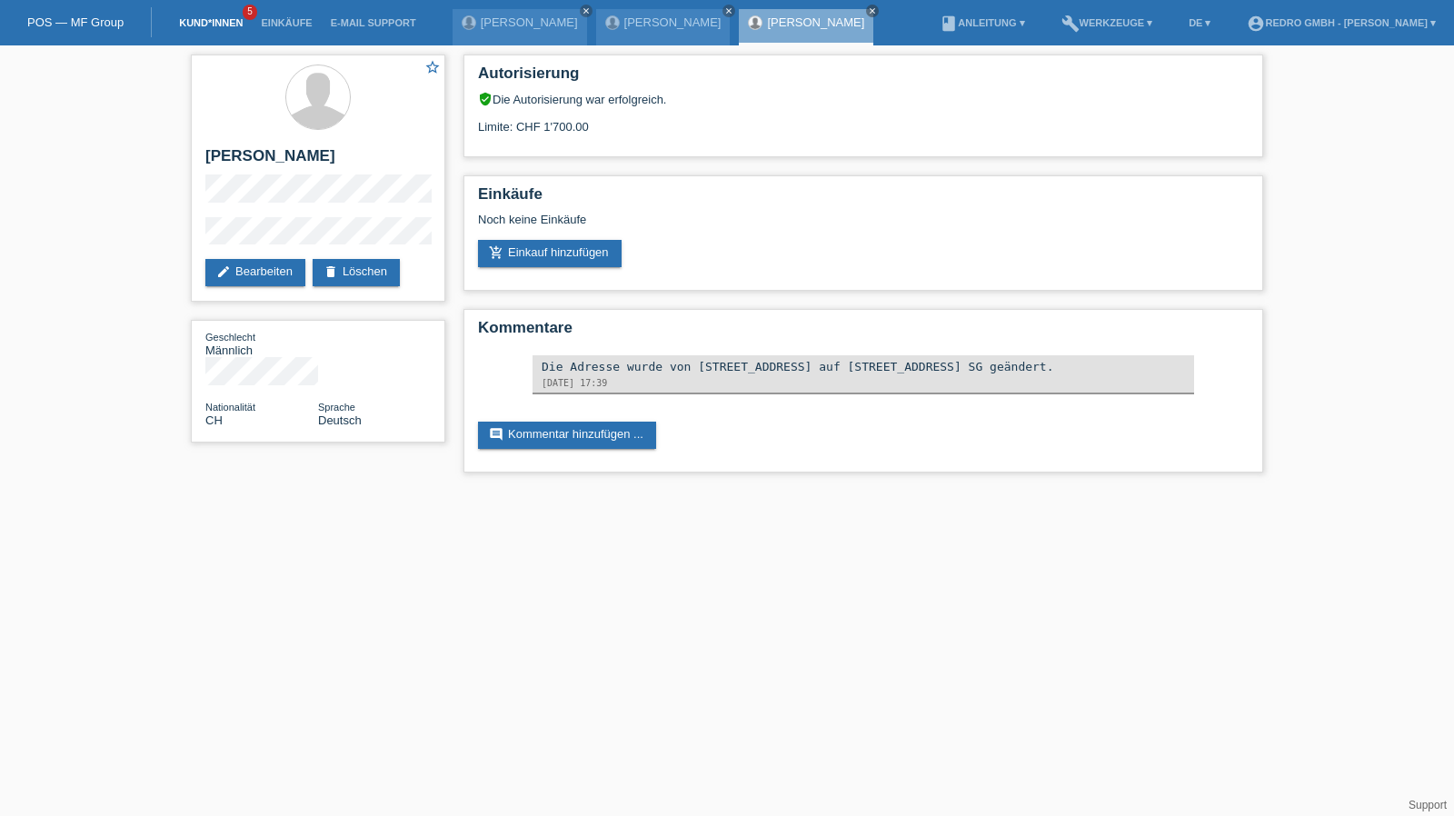
click at [207, 23] on link "Kund*innen" at bounding box center [211, 22] width 82 height 11
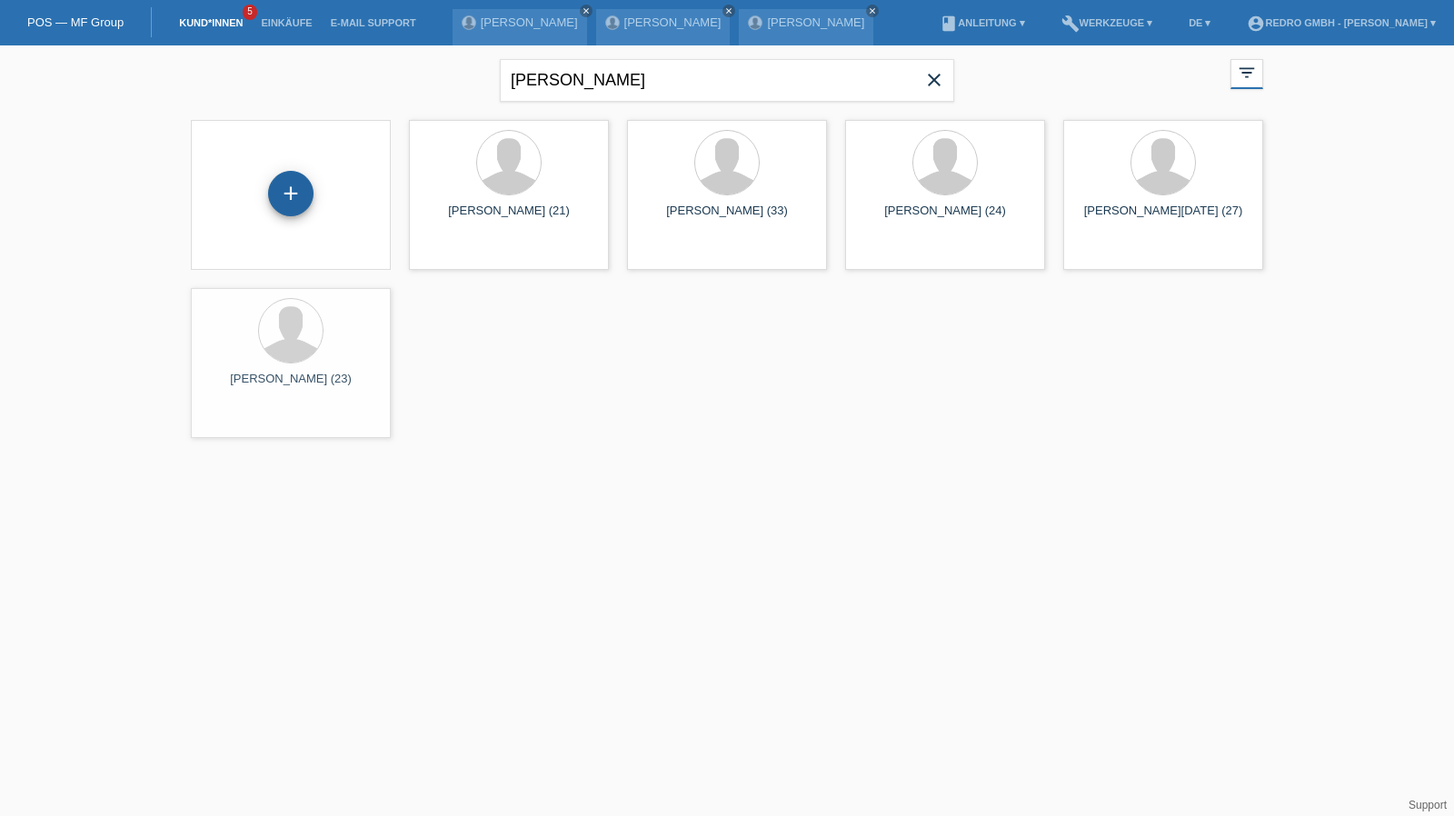
click at [308, 174] on div "+" at bounding box center [290, 195] width 171 height 48
click at [302, 179] on div "+" at bounding box center [291, 193] width 44 height 31
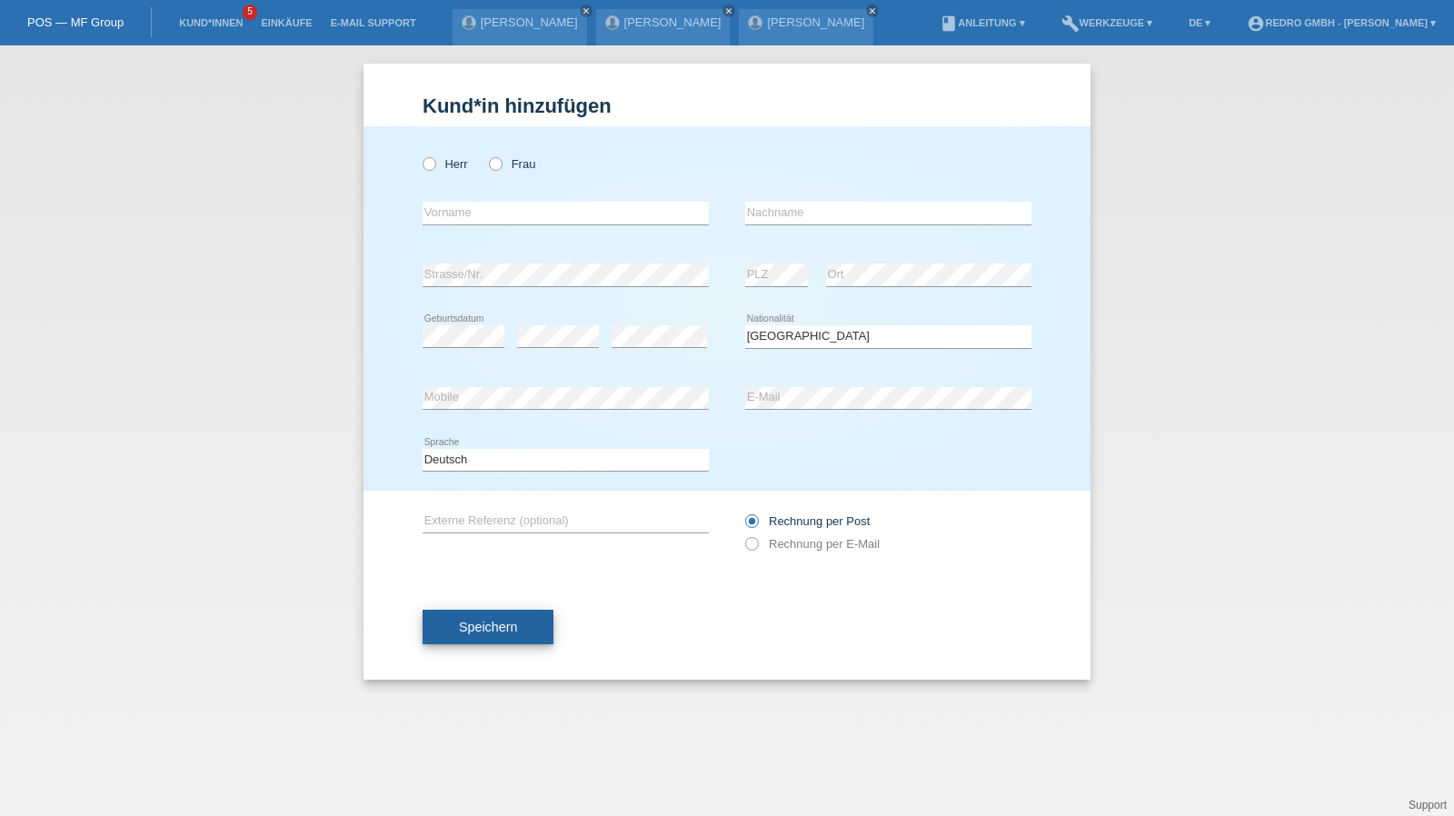
click at [507, 630] on span "Speichern" at bounding box center [488, 627] width 58 height 15
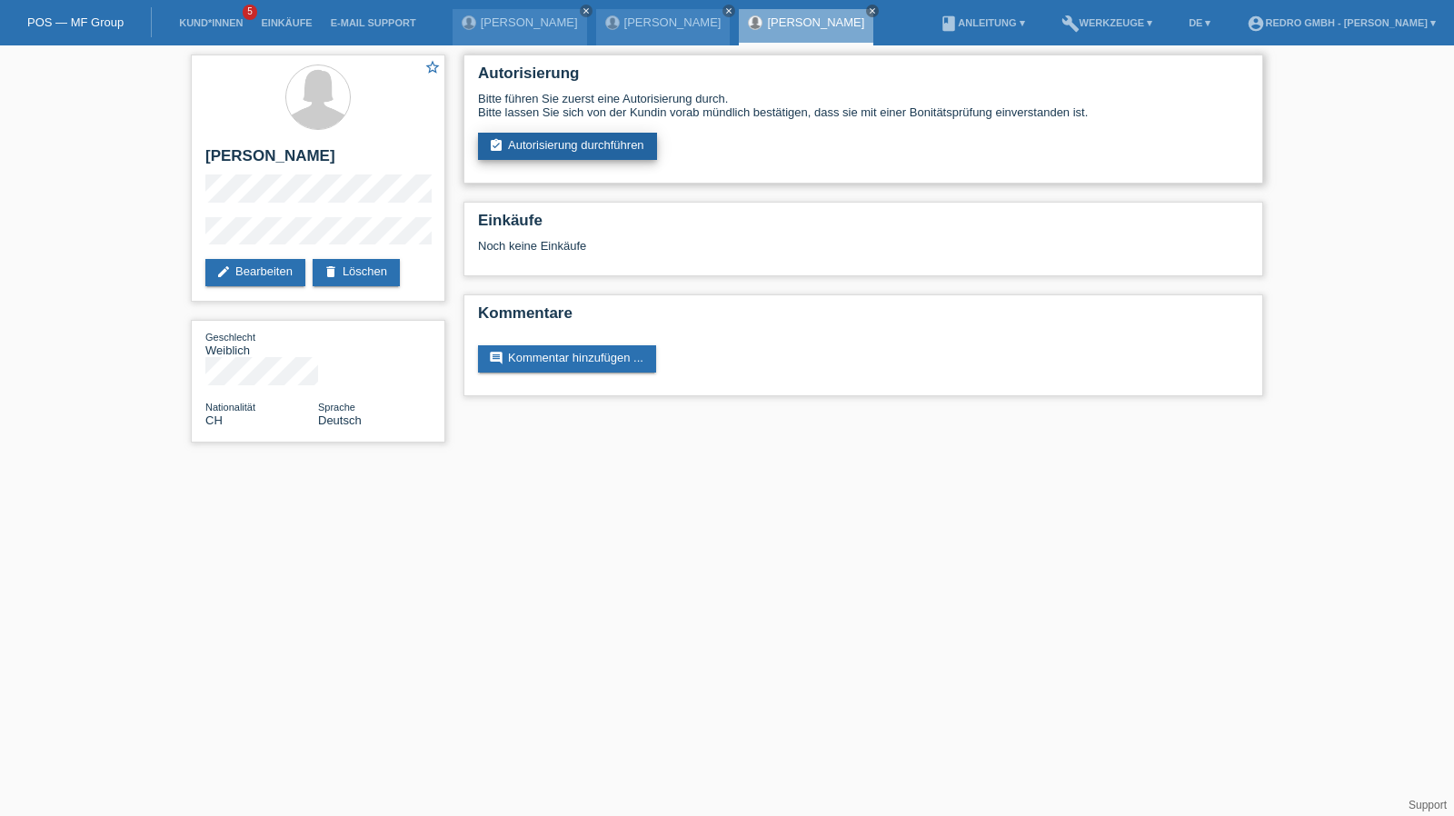
click at [581, 152] on link "assignment_turned_in Autorisierung durchführen" at bounding box center [567, 146] width 179 height 27
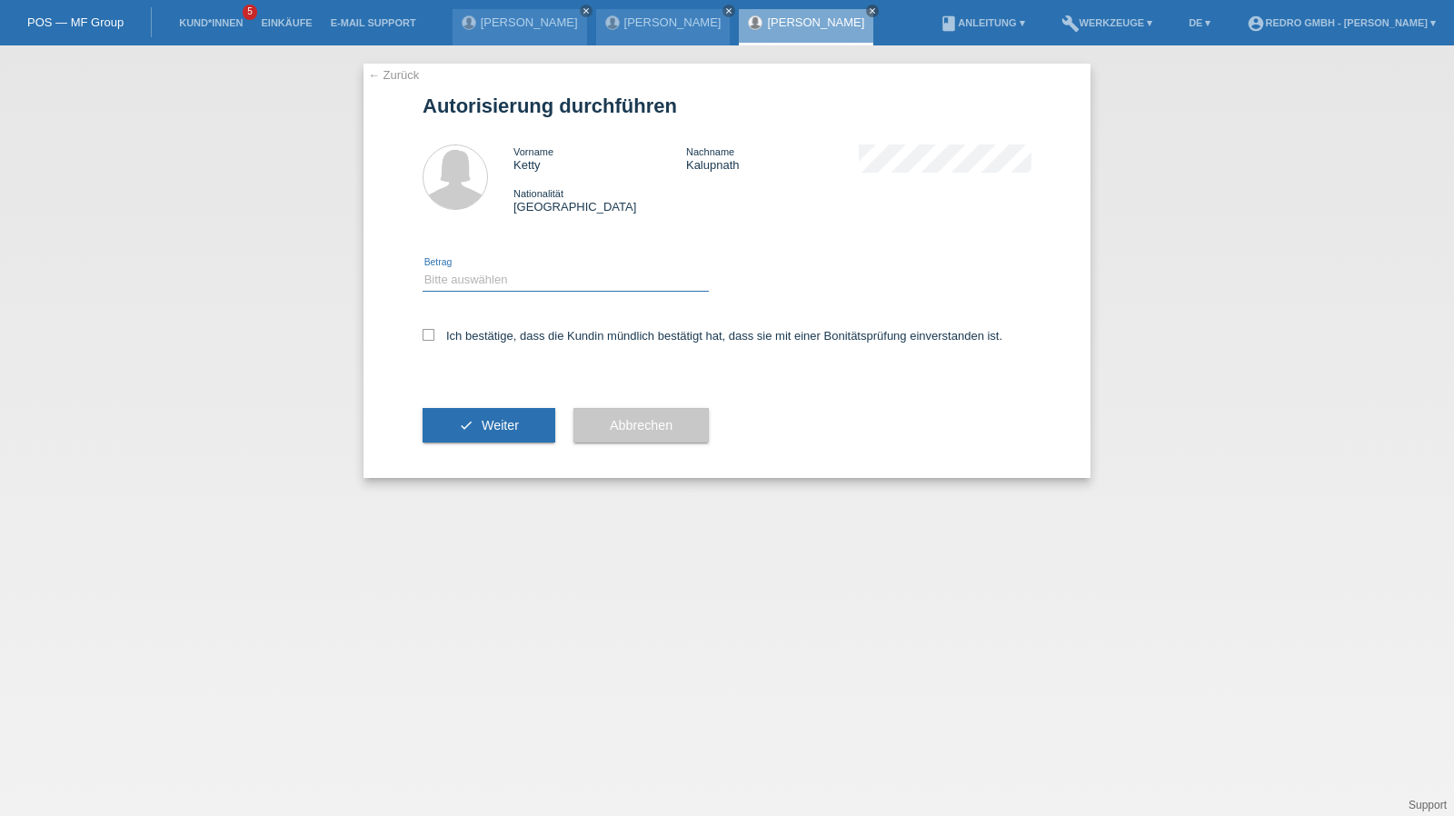
click at [492, 284] on select "Bitte auswählen CHF 1.00 - CHF 499.00 CHF 500.00 - CHF 1'999.00 CHF 2'000.00 - …" at bounding box center [565, 280] width 286 height 22
select select "1"
click at [422, 269] on select "Bitte auswählen CHF 1.00 - CHF 499.00 CHF 500.00 - CHF 1'999.00 CHF 2'000.00 - …" at bounding box center [565, 280] width 286 height 22
click at [472, 339] on label "Ich bestätige, dass die Kundin mündlich bestätigt hat, dass sie mit einer Bonit…" at bounding box center [712, 336] width 580 height 14
click at [434, 339] on input "Ich bestätige, dass die Kundin mündlich bestätigt hat, dass sie mit einer Bonit…" at bounding box center [428, 335] width 12 height 12
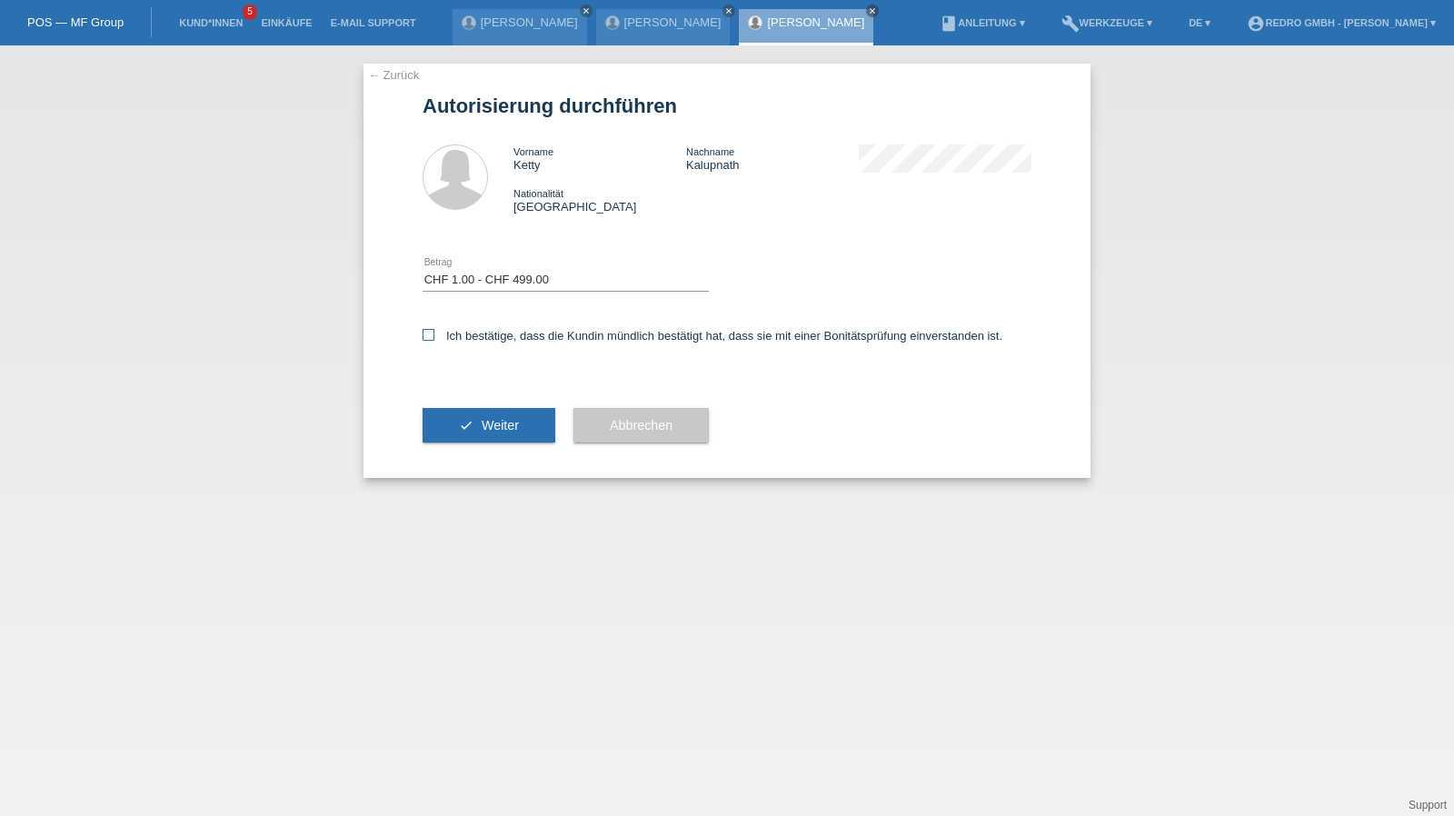
checkbox input "true"
click at [467, 444] on div "check Weiter" at bounding box center [488, 424] width 133 height 105
click at [472, 430] on button "check Weiter" at bounding box center [488, 425] width 133 height 35
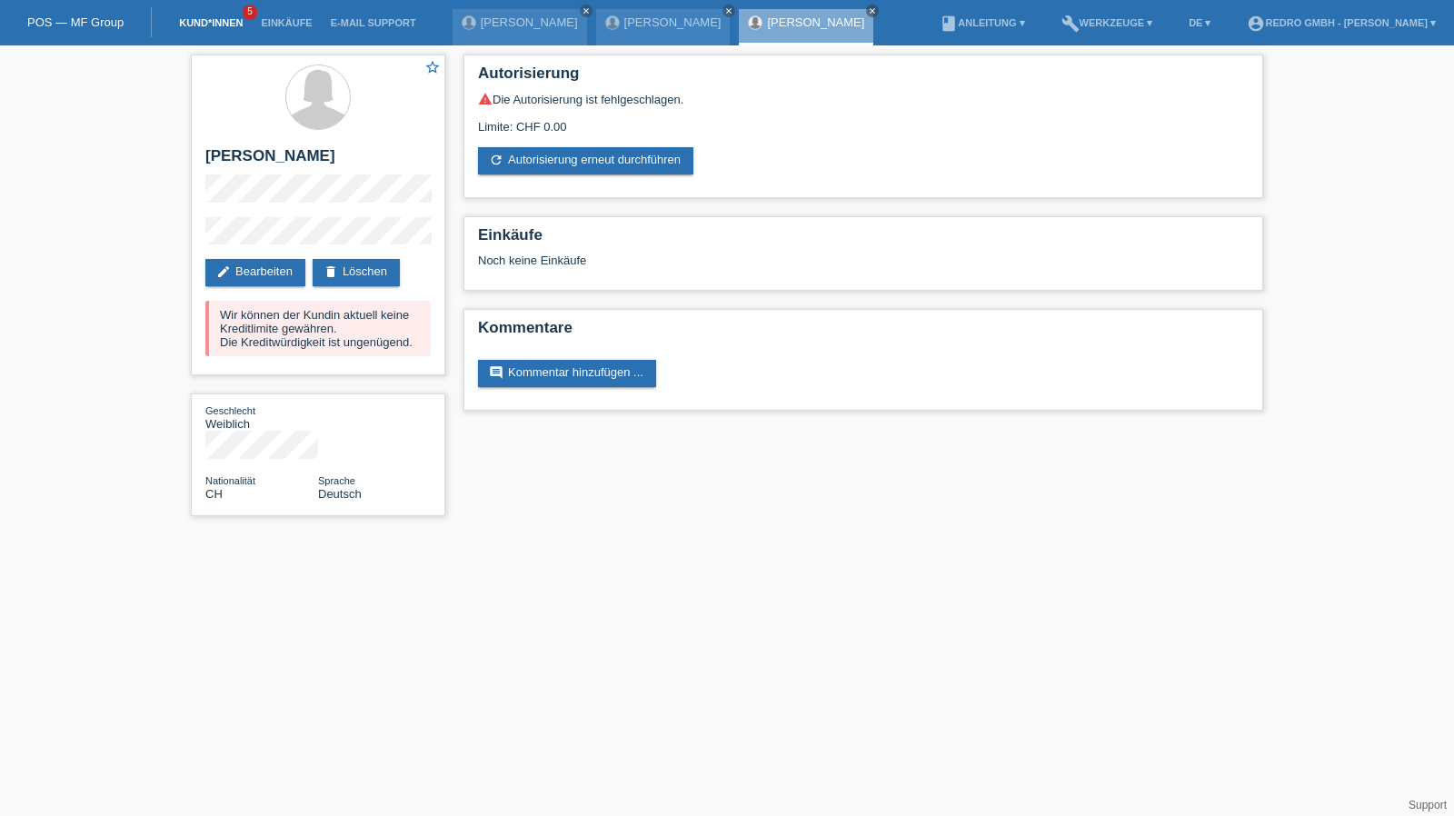
click at [199, 21] on link "Kund*innen" at bounding box center [211, 22] width 82 height 11
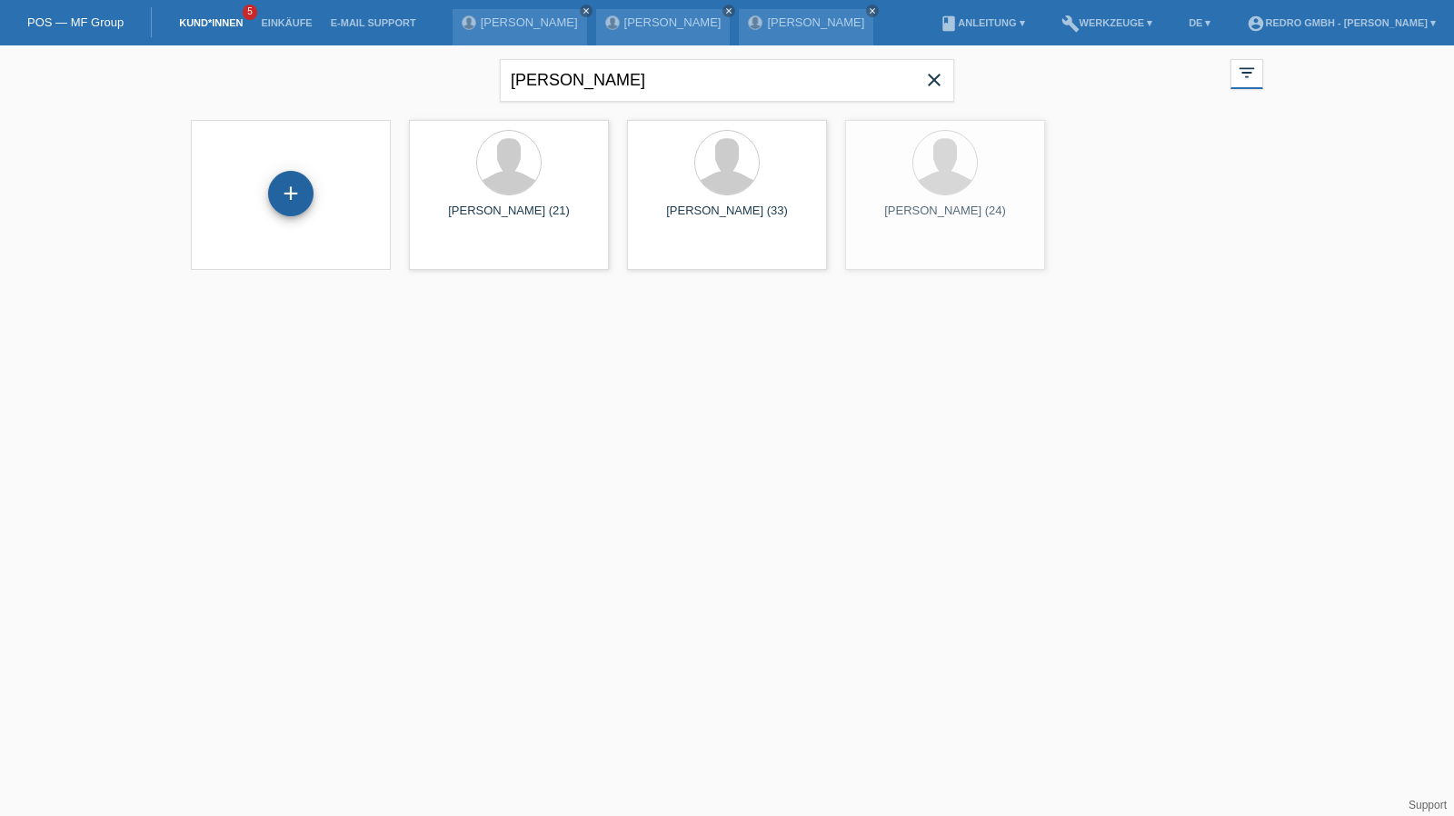
click at [298, 189] on div "+" at bounding box center [290, 193] width 45 height 45
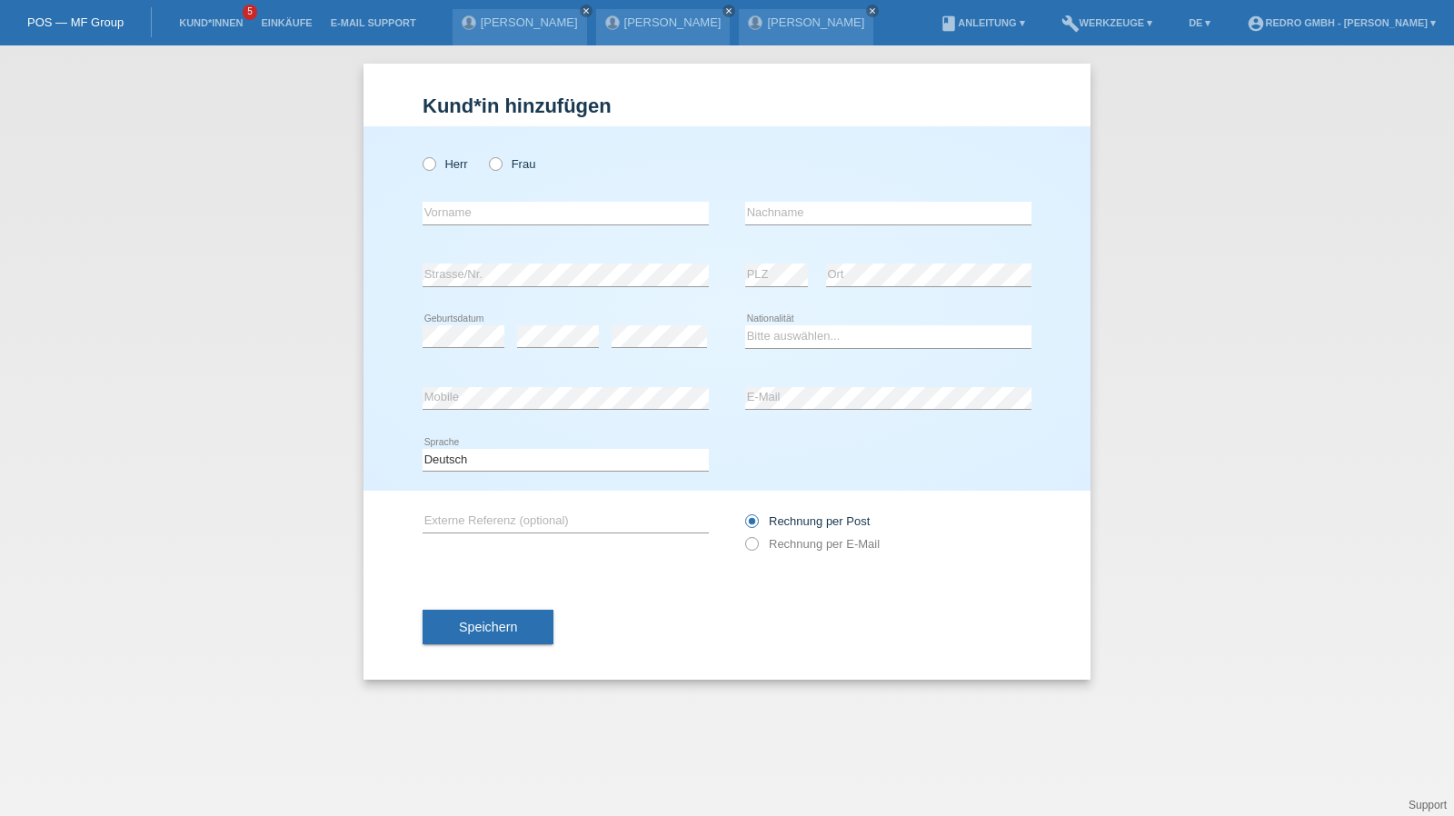
click at [492, 634] on button "Speichern" at bounding box center [487, 627] width 131 height 35
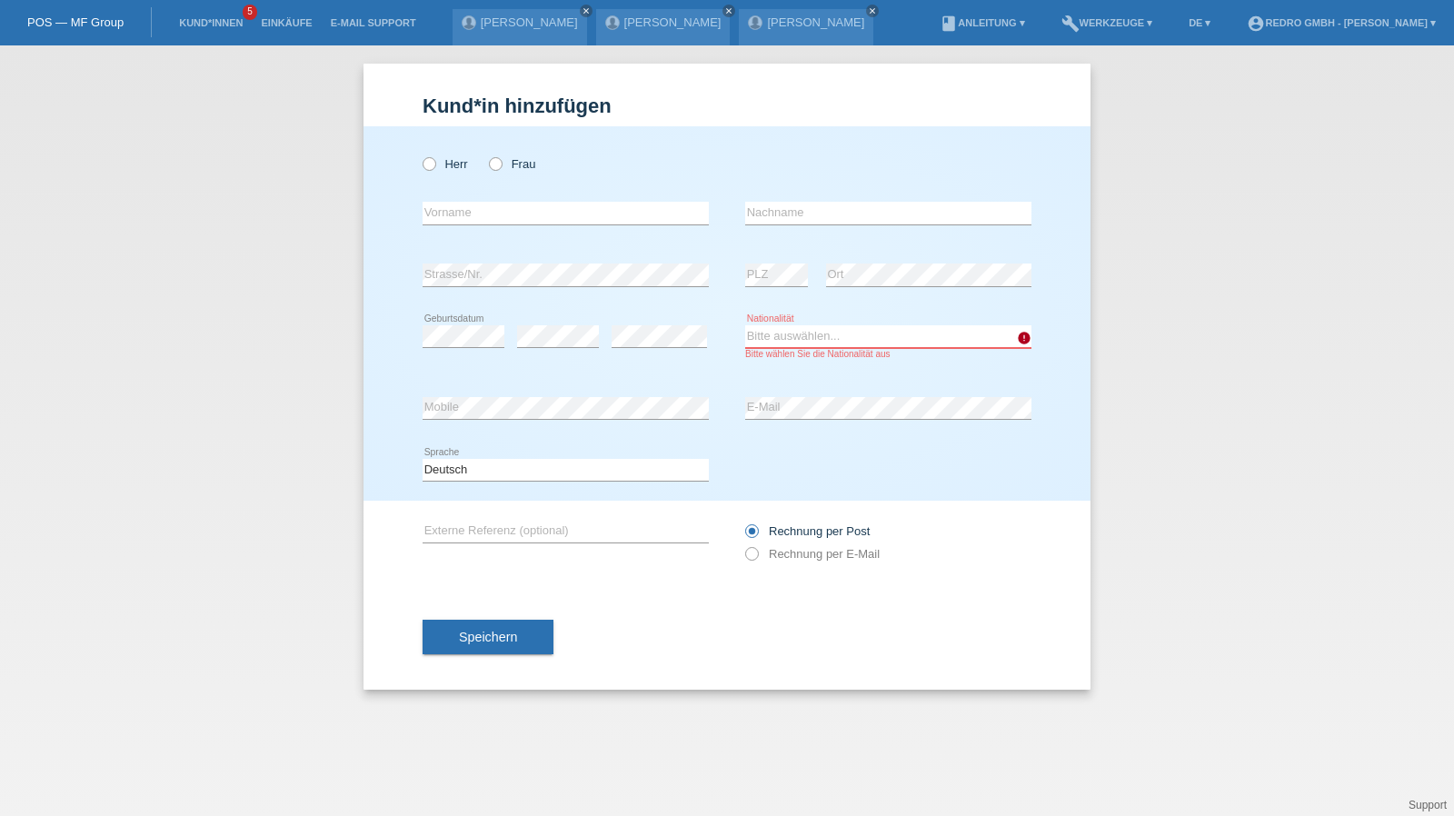
click at [779, 328] on select "Bitte auswählen... Schweiz Deutschland Liechtenstein Österreich ------------ Af…" at bounding box center [888, 336] width 286 height 22
select select "HU"
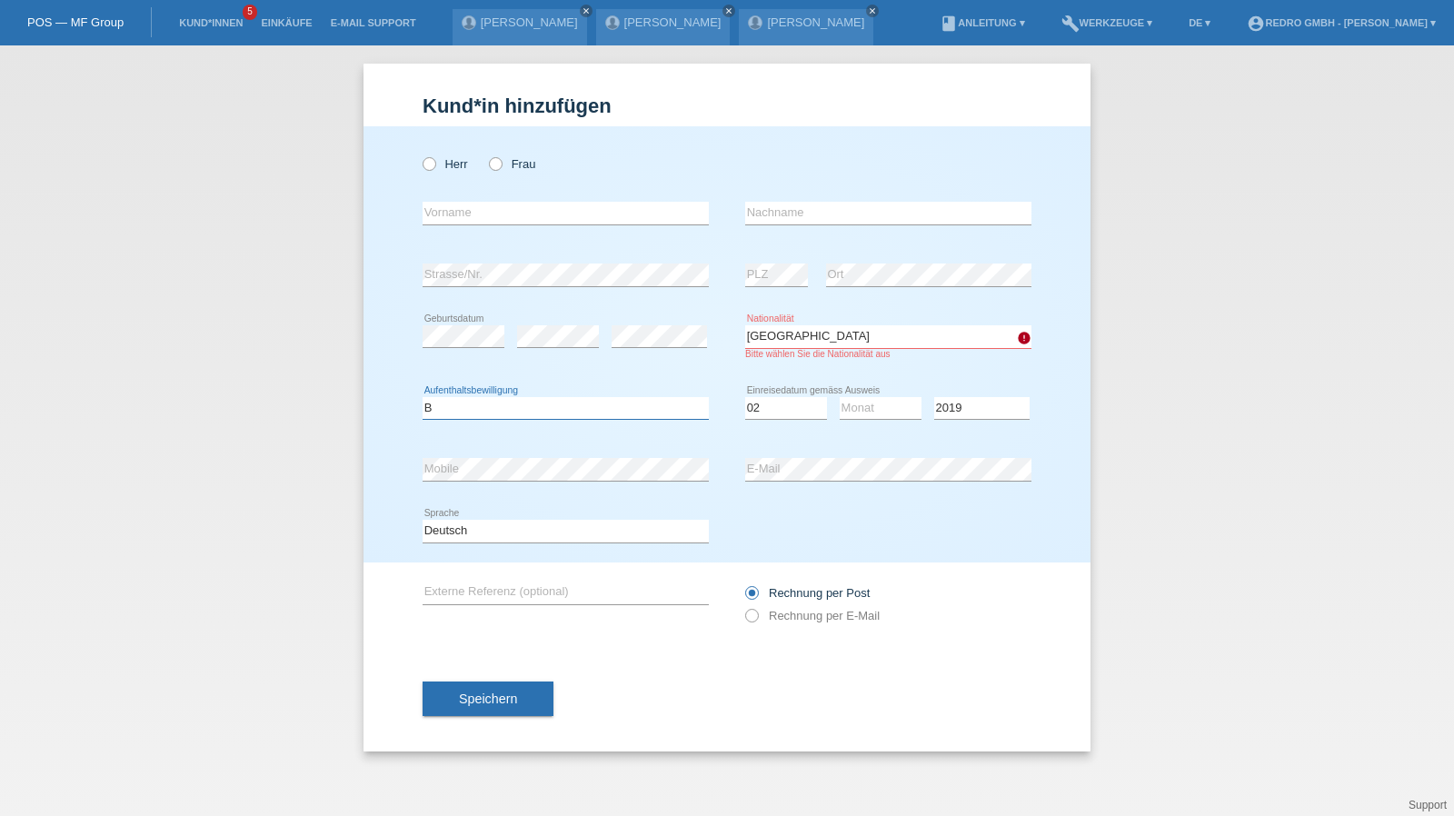
select select "B"
select select "02"
click at [763, 412] on select "Tag 01 02 03 04 05 06 07 08 09 10 11" at bounding box center [786, 408] width 82 height 22
select select "01"
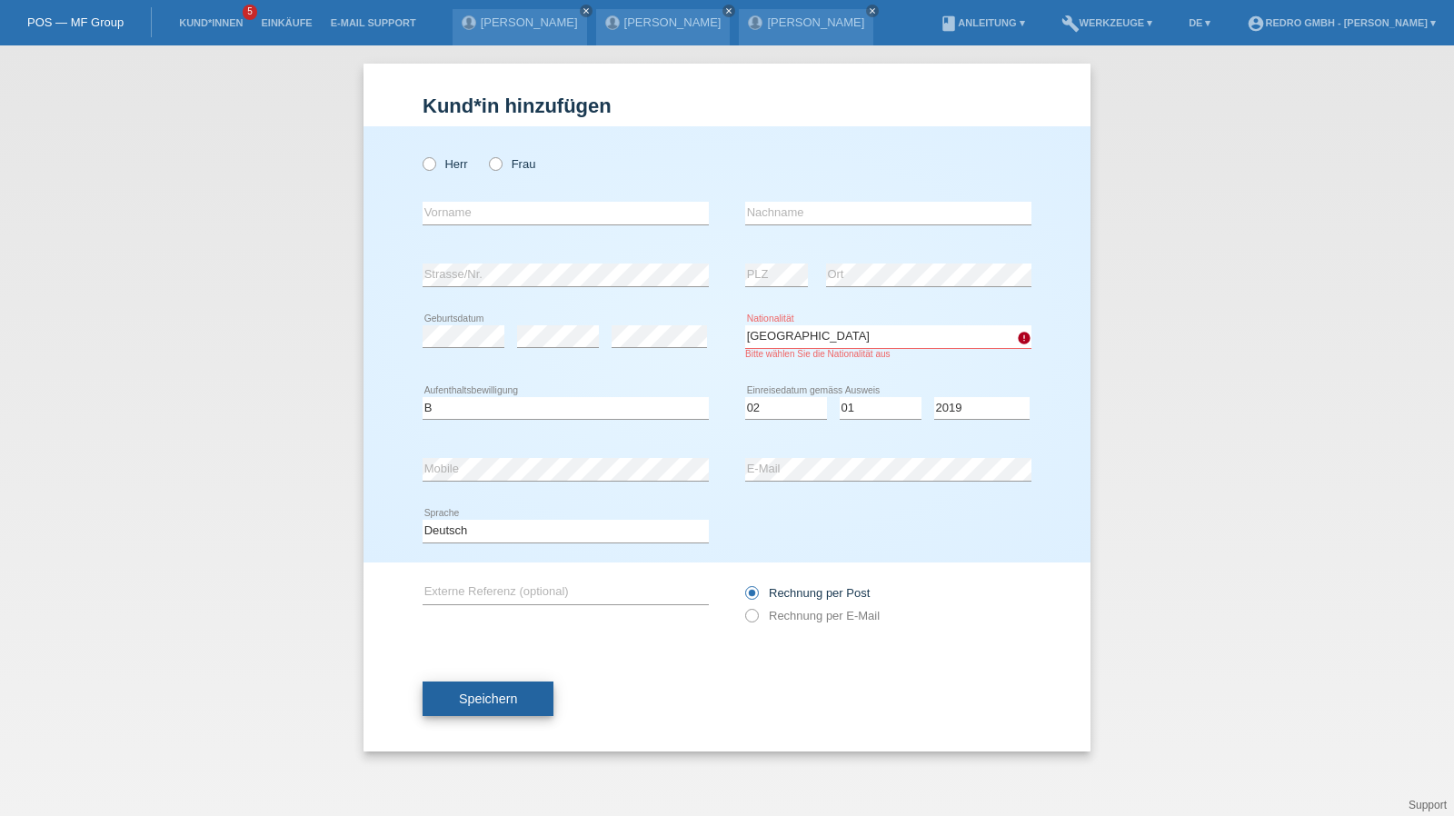
click at [472, 696] on span "Speichern" at bounding box center [488, 698] width 58 height 15
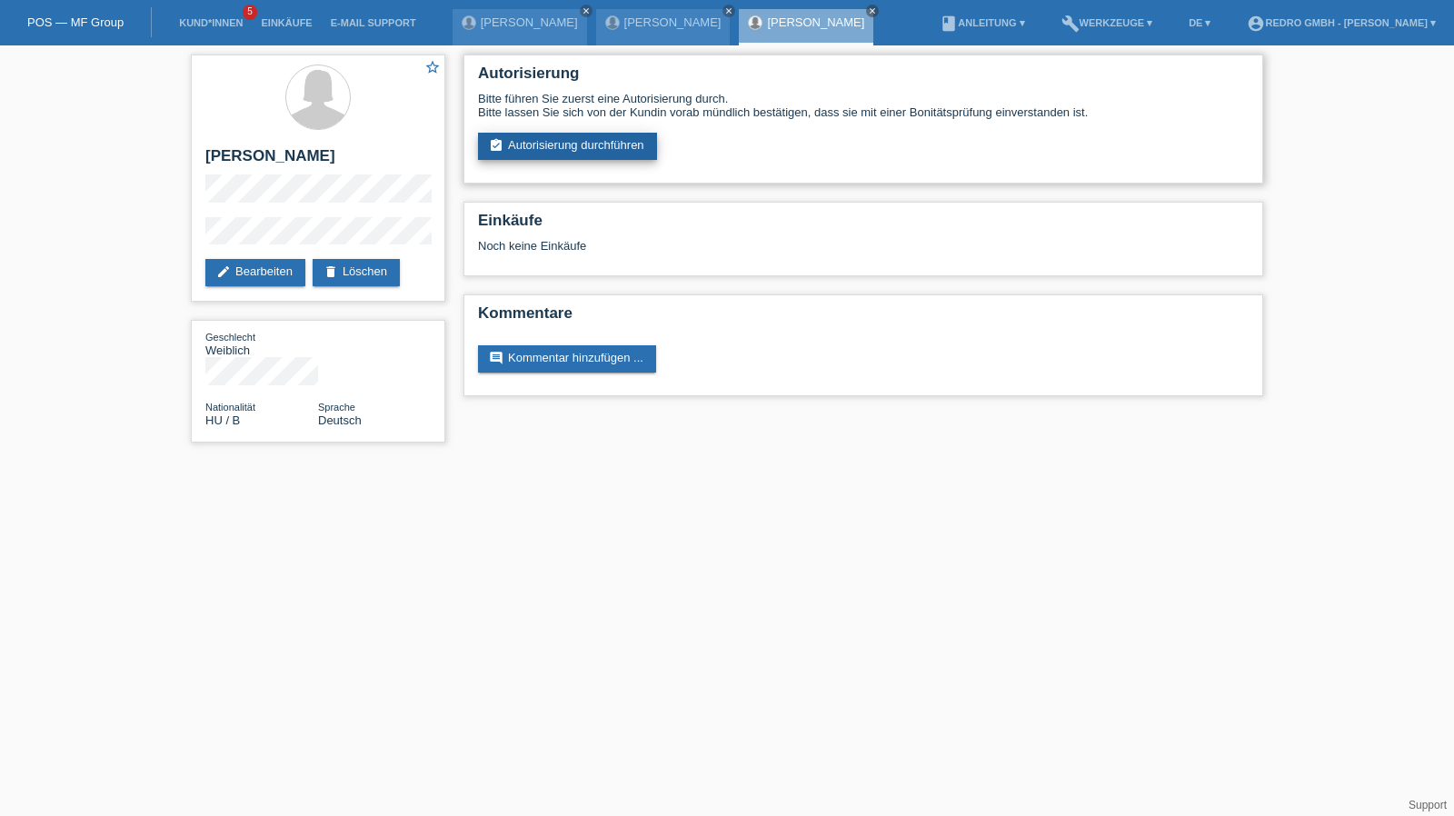
click at [522, 156] on link "assignment_turned_in Autorisierung durchführen" at bounding box center [567, 146] width 179 height 27
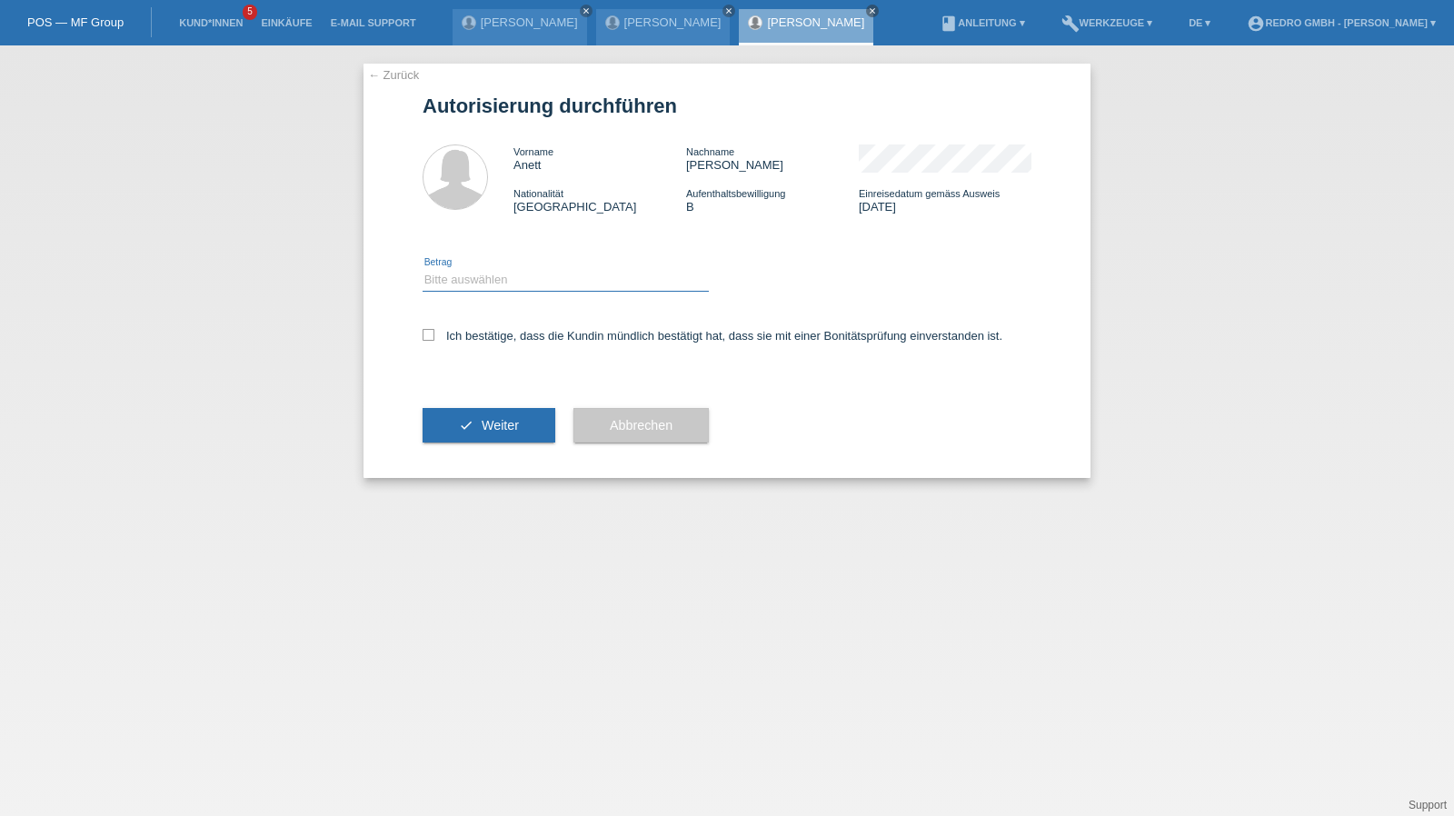
click at [491, 284] on select "Bitte auswählen CHF 1.00 - CHF 499.00 CHF 500.00 - CHF 1'999.00 CHF 2'000.00 - …" at bounding box center [565, 280] width 286 height 22
select select "1"
click at [422, 269] on select "Bitte auswählen CHF 1.00 - CHF 499.00 CHF 500.00 - CHF 1'999.00 CHF 2'000.00 - …" at bounding box center [565, 280] width 286 height 22
click at [458, 323] on div "Ich bestätige, dass die Kundin mündlich bestätigt hat, dass sie mit einer Bonit…" at bounding box center [726, 342] width 609 height 62
click at [456, 328] on div "Ich bestätige, dass die Kundin mündlich bestätigt hat, dass sie mit einer Bonit…" at bounding box center [726, 342] width 609 height 62
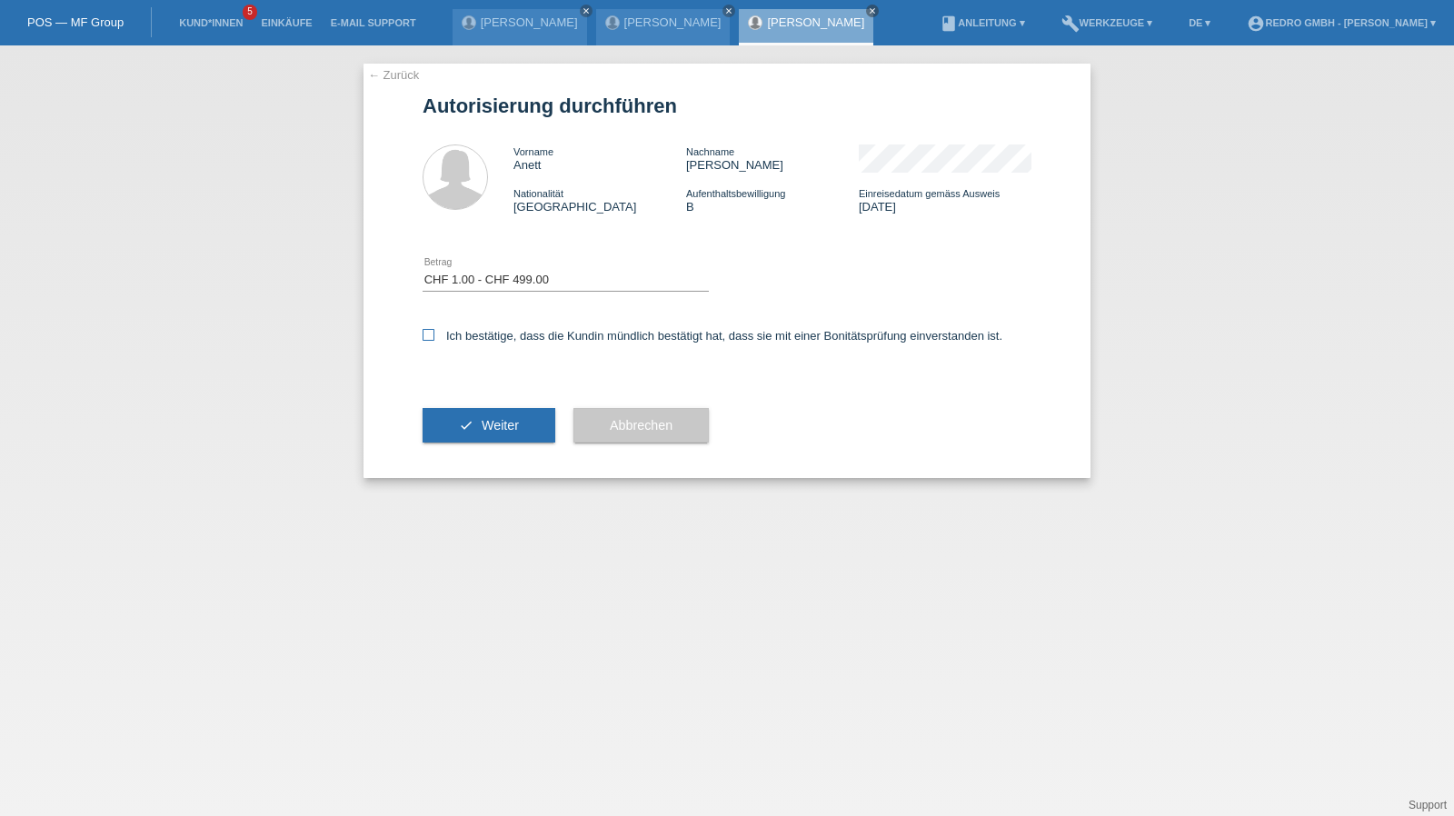
click at [456, 333] on label "Ich bestätige, dass die Kundin mündlich bestätigt hat, dass sie mit einer Bonit…" at bounding box center [712, 336] width 580 height 14
click at [434, 333] on input "Ich bestätige, dass die Kundin mündlich bestätigt hat, dass sie mit einer Bonit…" at bounding box center [428, 335] width 12 height 12
checkbox input "true"
click at [467, 420] on icon "check" at bounding box center [466, 425] width 15 height 15
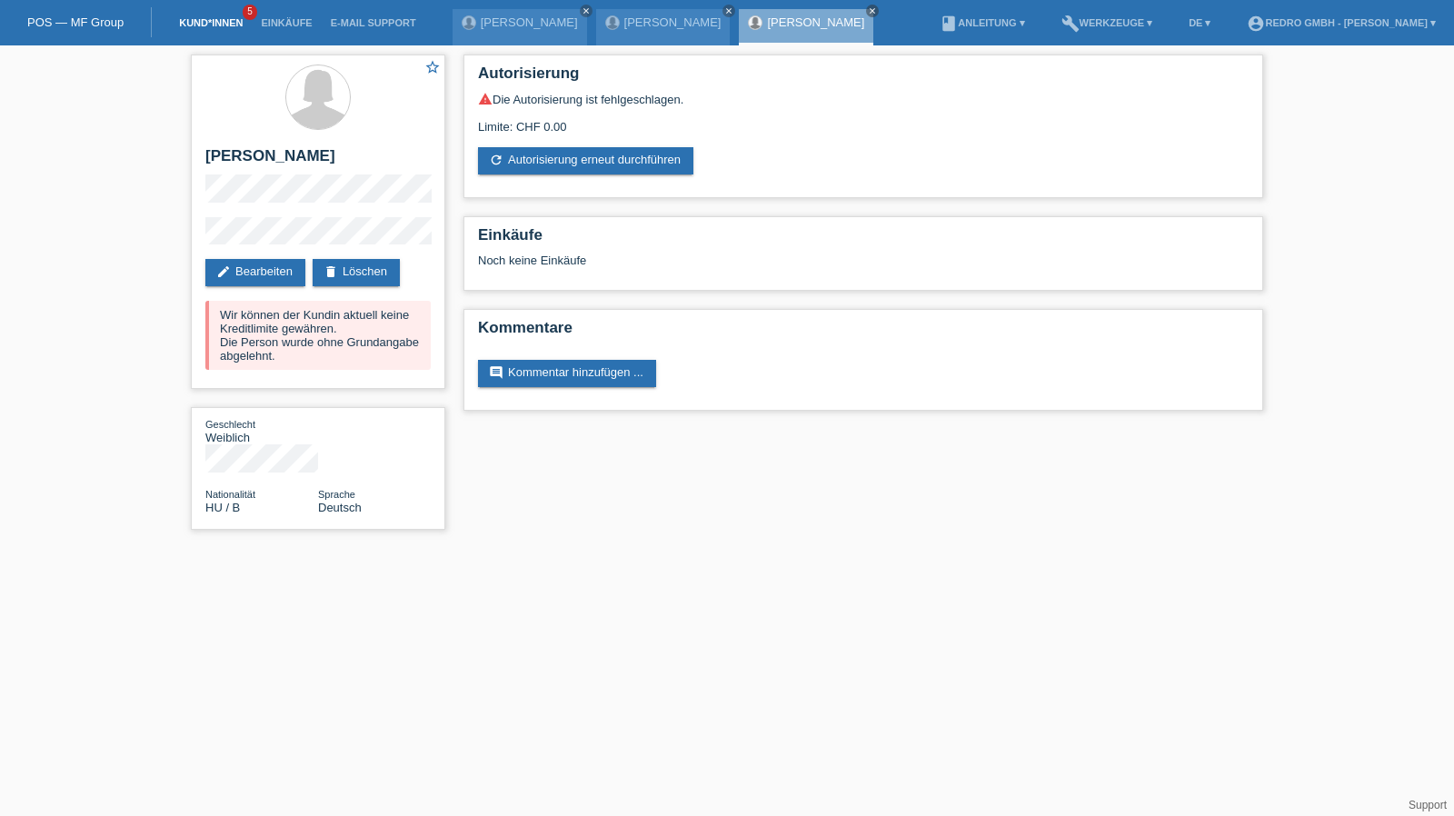
click at [185, 23] on link "Kund*innen" at bounding box center [211, 22] width 82 height 11
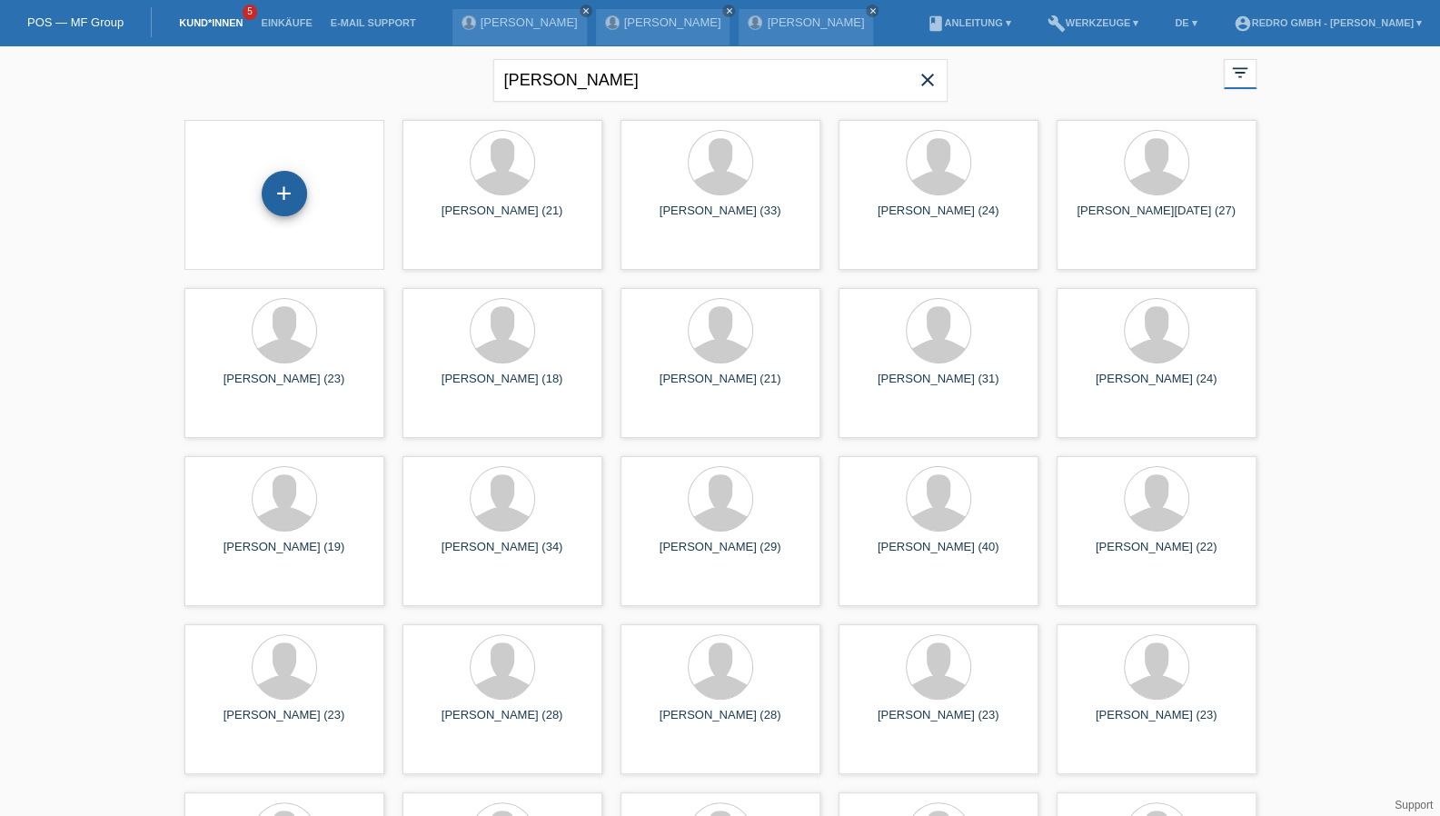
click at [293, 195] on div "+" at bounding box center [284, 193] width 45 height 45
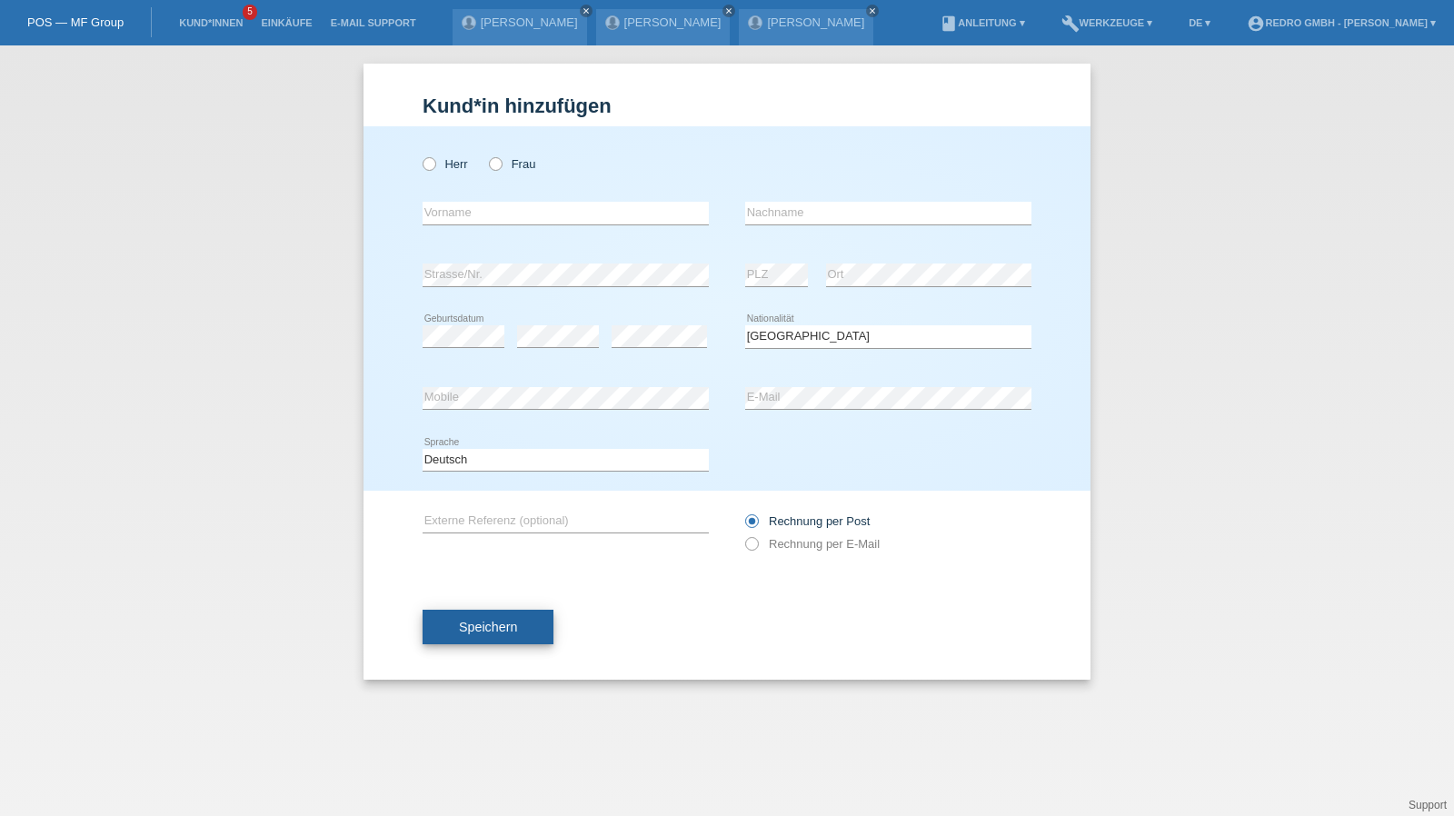
click at [502, 611] on button "Speichern" at bounding box center [487, 627] width 131 height 35
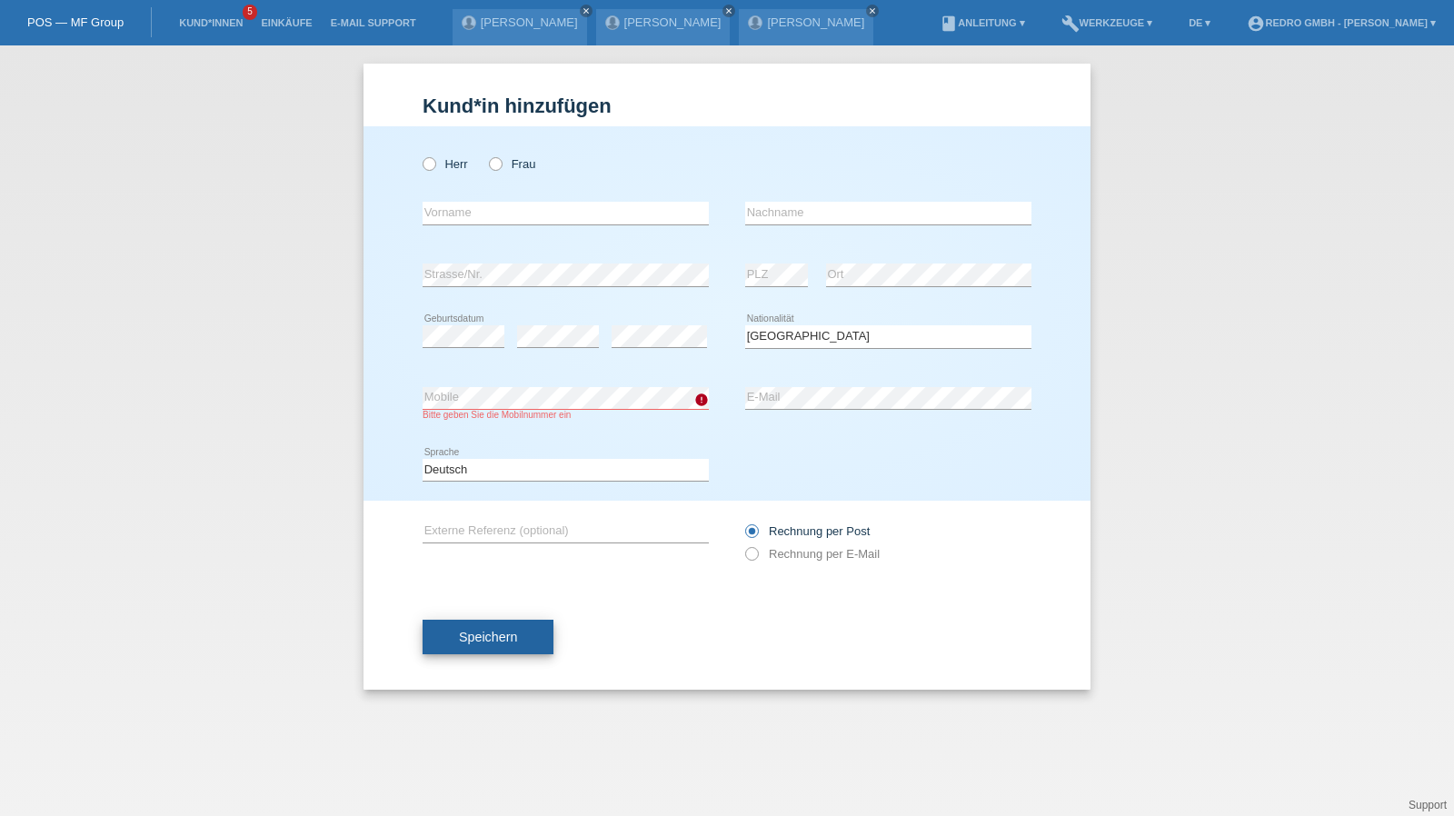
click at [492, 649] on button "Speichern" at bounding box center [487, 637] width 131 height 35
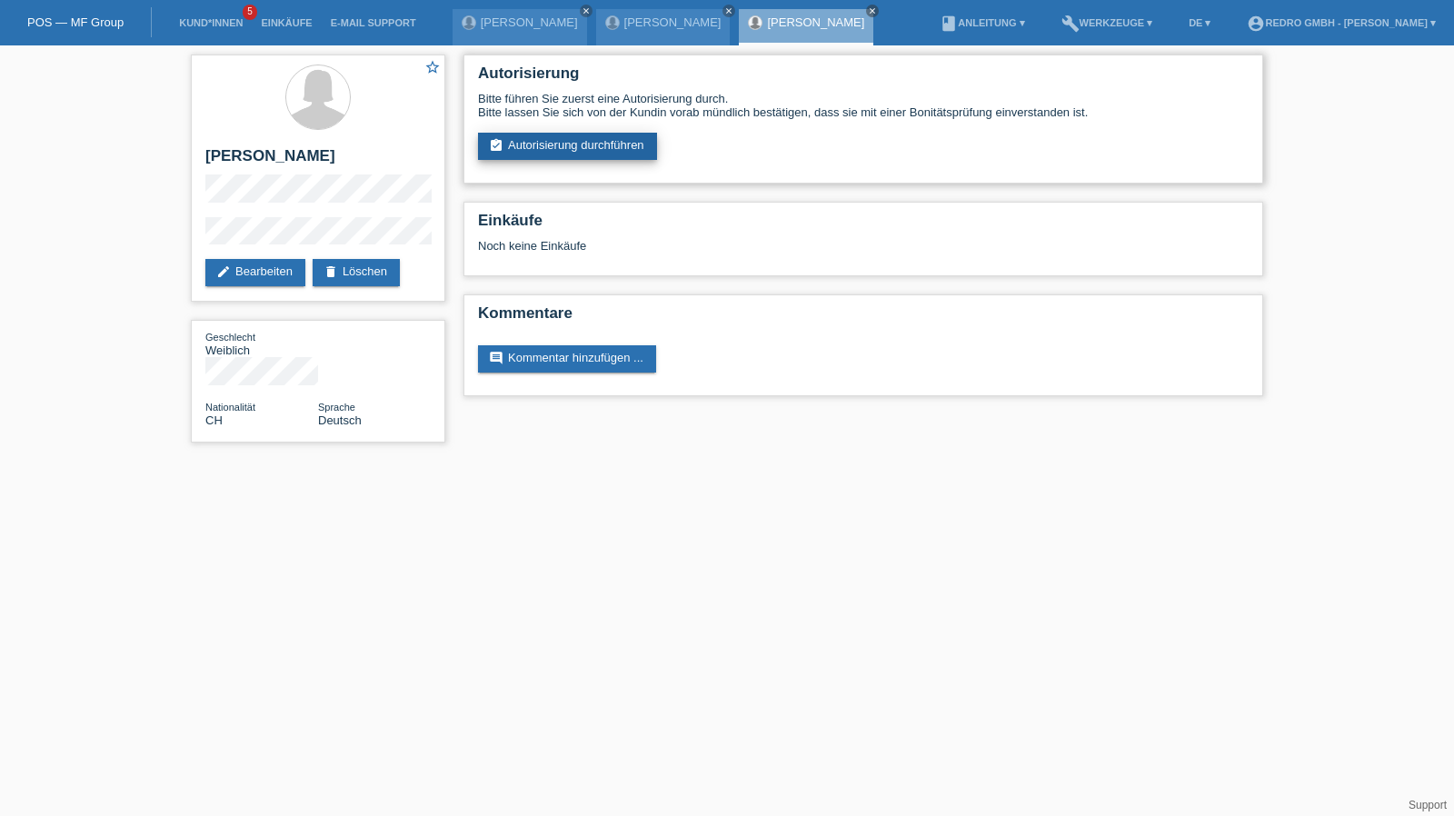
click at [536, 145] on link "assignment_turned_in Autorisierung durchführen" at bounding box center [567, 146] width 179 height 27
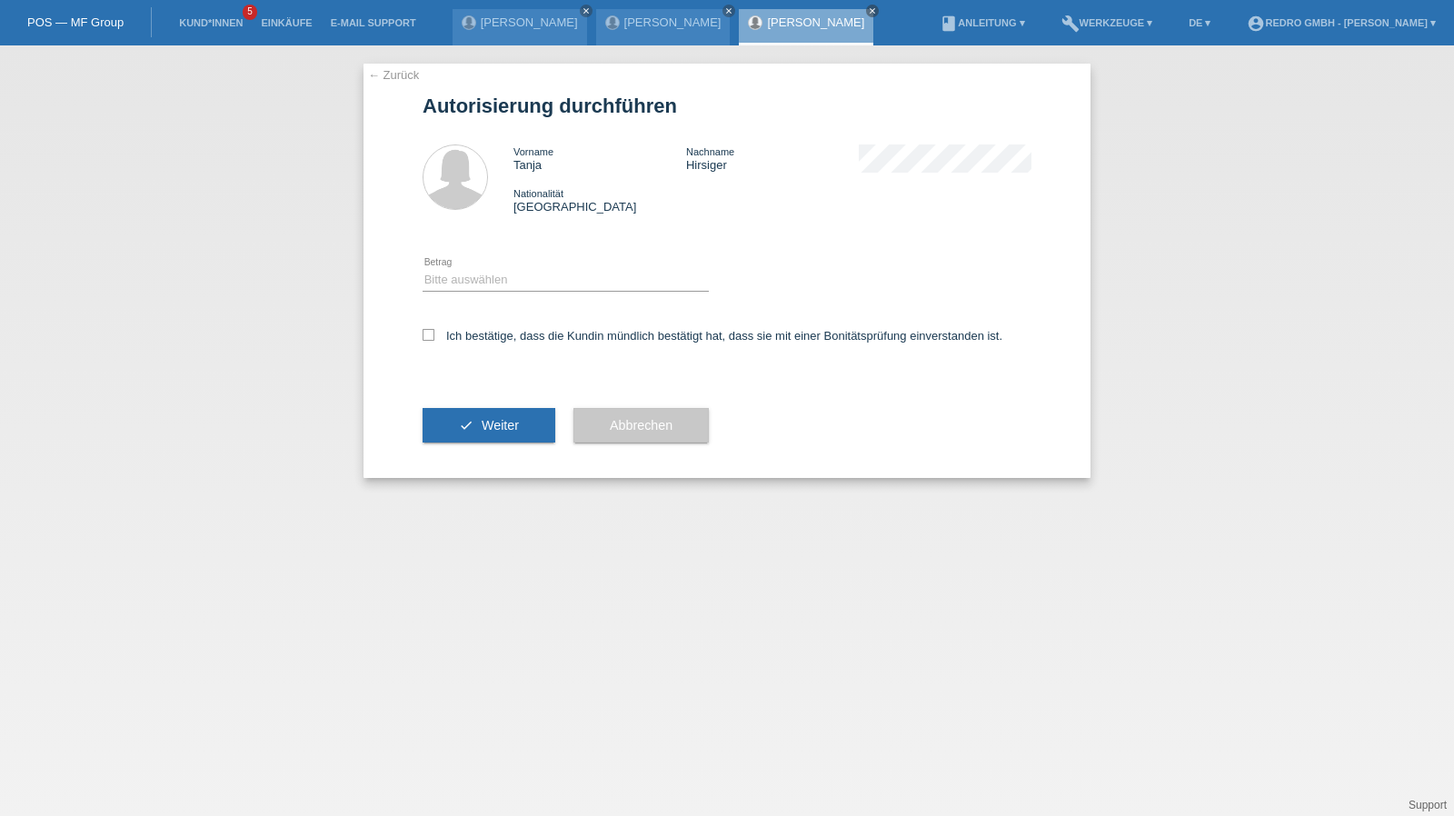
click at [482, 268] on div "Bitte auswählen CHF 1.00 - CHF 499.00 CHF 500.00 - CHF 1'999.00 CHF 2'000.00 - …" at bounding box center [565, 281] width 286 height 62
click at [477, 278] on select "Bitte auswählen CHF 1.00 - CHF 499.00 CHF 500.00 - CHF 1'999.00 CHF 2'000.00 - …" at bounding box center [565, 280] width 286 height 22
select select "1"
click at [422, 269] on select "Bitte auswählen CHF 1.00 - CHF 499.00 CHF 500.00 - CHF 1'999.00 CHF 2'000.00 - …" at bounding box center [565, 280] width 286 height 22
click at [465, 333] on label "Ich bestätige, dass die Kundin mündlich bestätigt hat, dass sie mit einer Bonit…" at bounding box center [712, 336] width 580 height 14
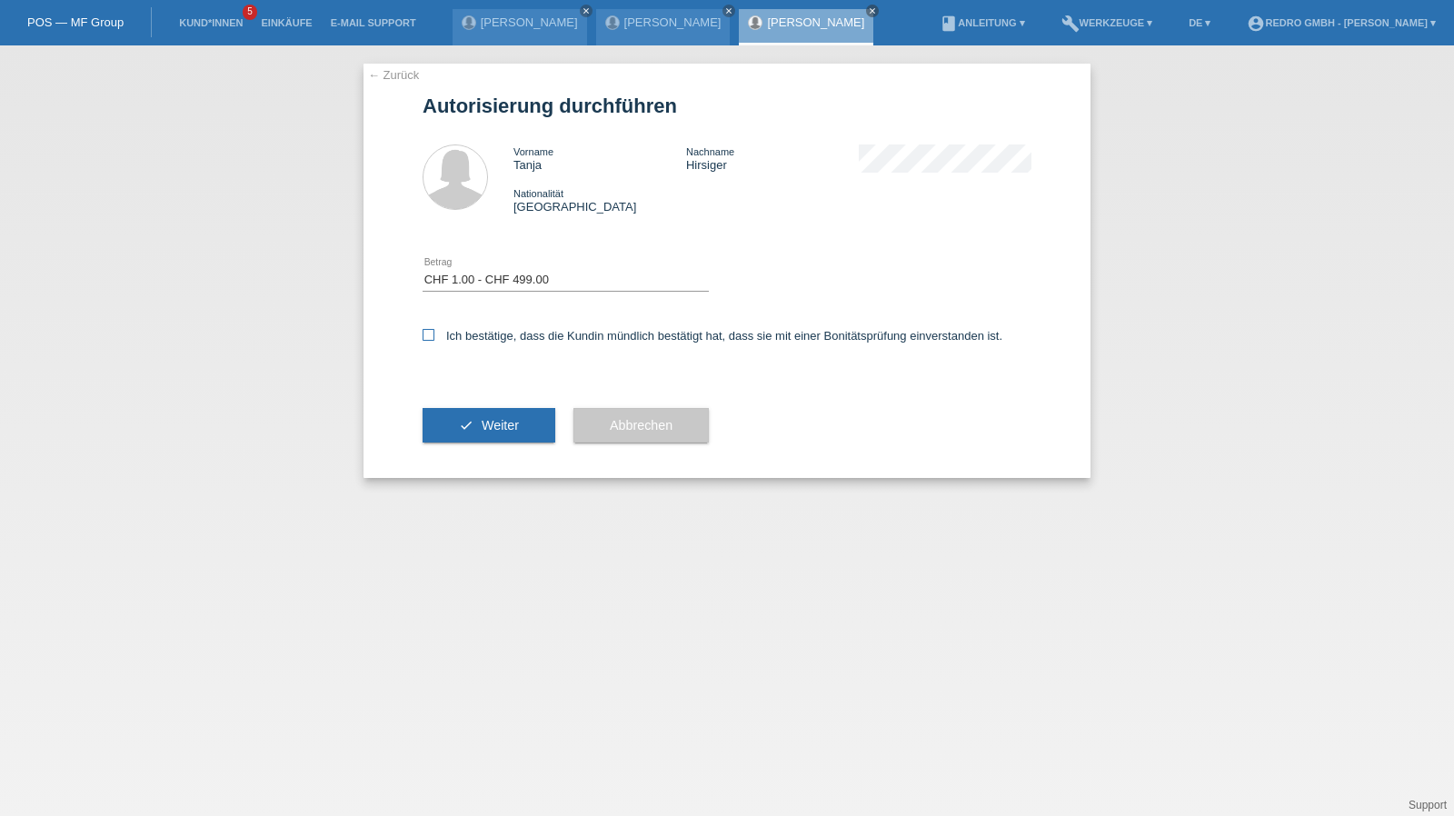
click at [434, 333] on input "Ich bestätige, dass die Kundin mündlich bestätigt hat, dass sie mit einer Bonit…" at bounding box center [428, 335] width 12 height 12
checkbox input "true"
click at [461, 421] on icon "check" at bounding box center [466, 425] width 15 height 15
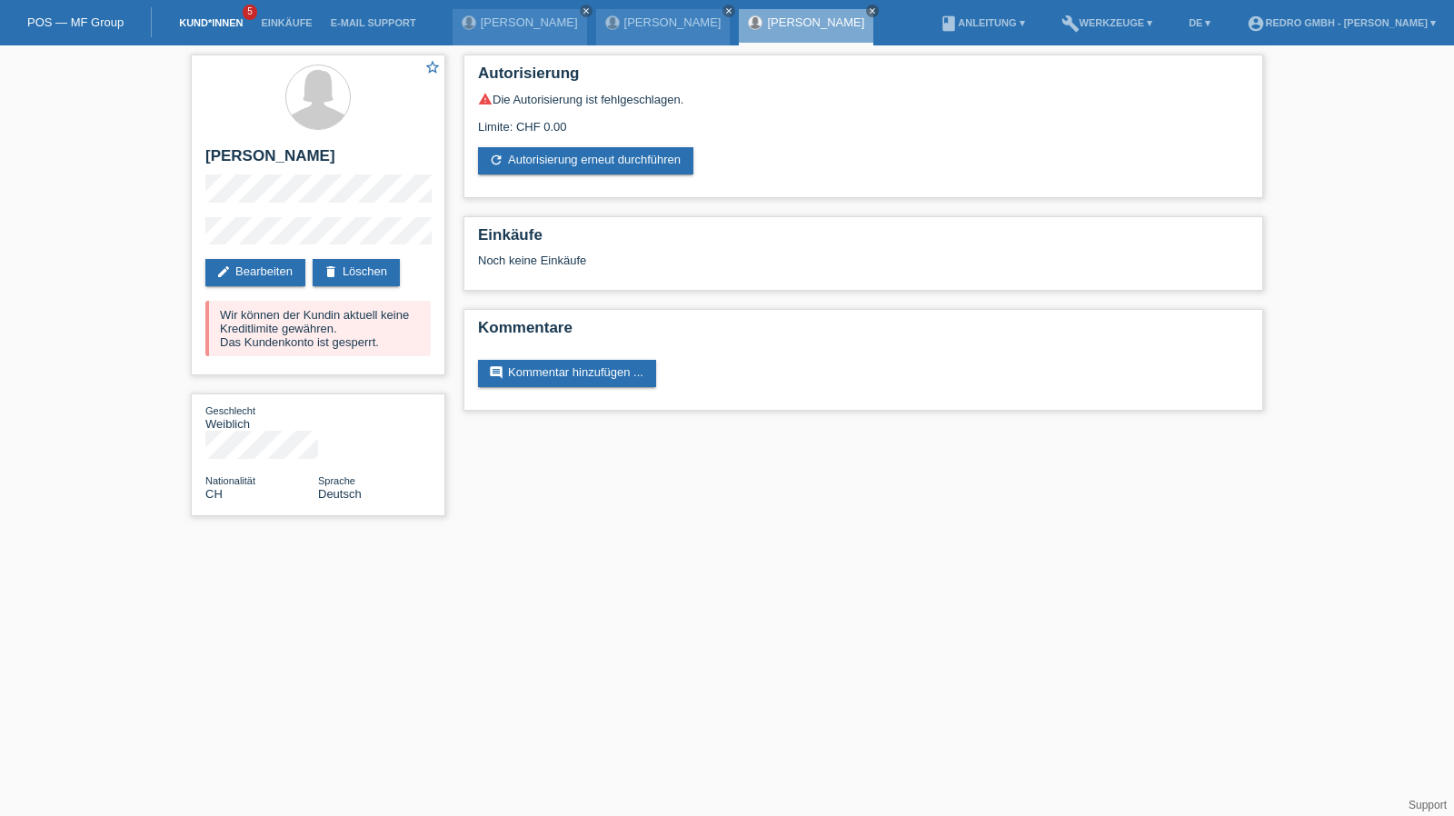
click at [233, 22] on link "Kund*innen" at bounding box center [211, 22] width 82 height 11
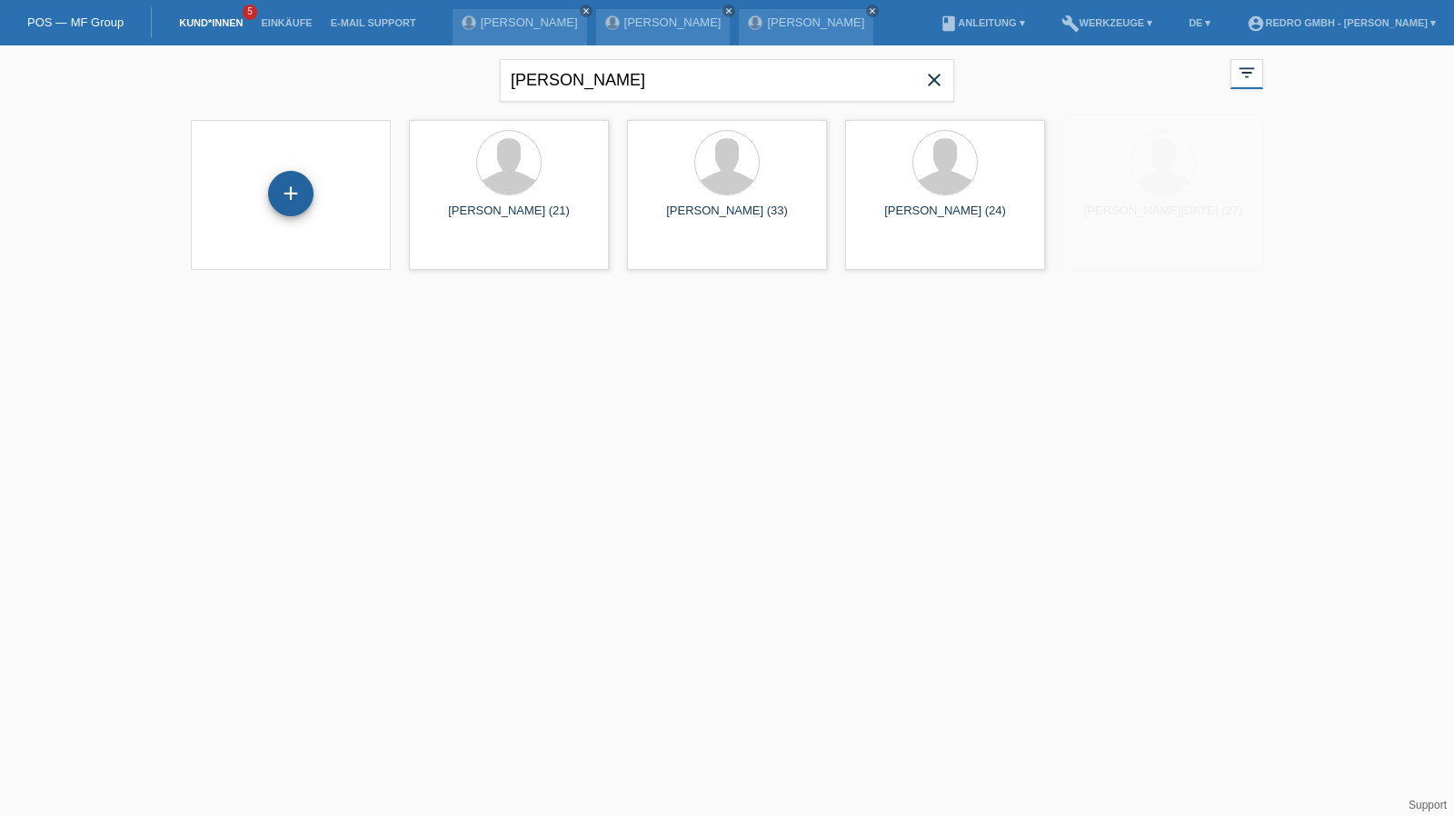
click at [293, 190] on div "+" at bounding box center [290, 193] width 45 height 45
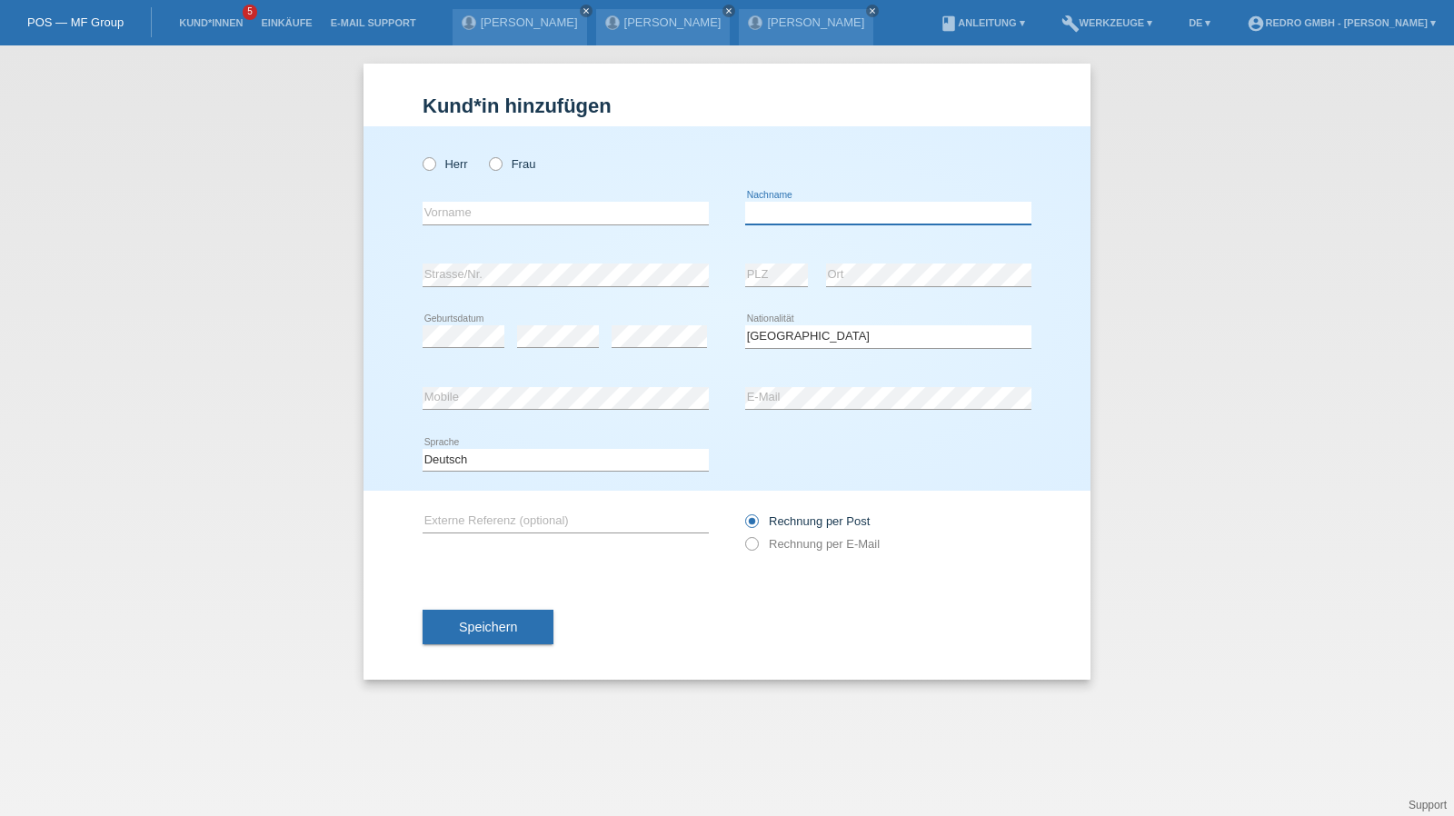
click at [845, 216] on input "text" at bounding box center [888, 213] width 286 height 23
type input "[PERSON_NAME]"
click at [517, 626] on button "Speichern" at bounding box center [487, 627] width 131 height 35
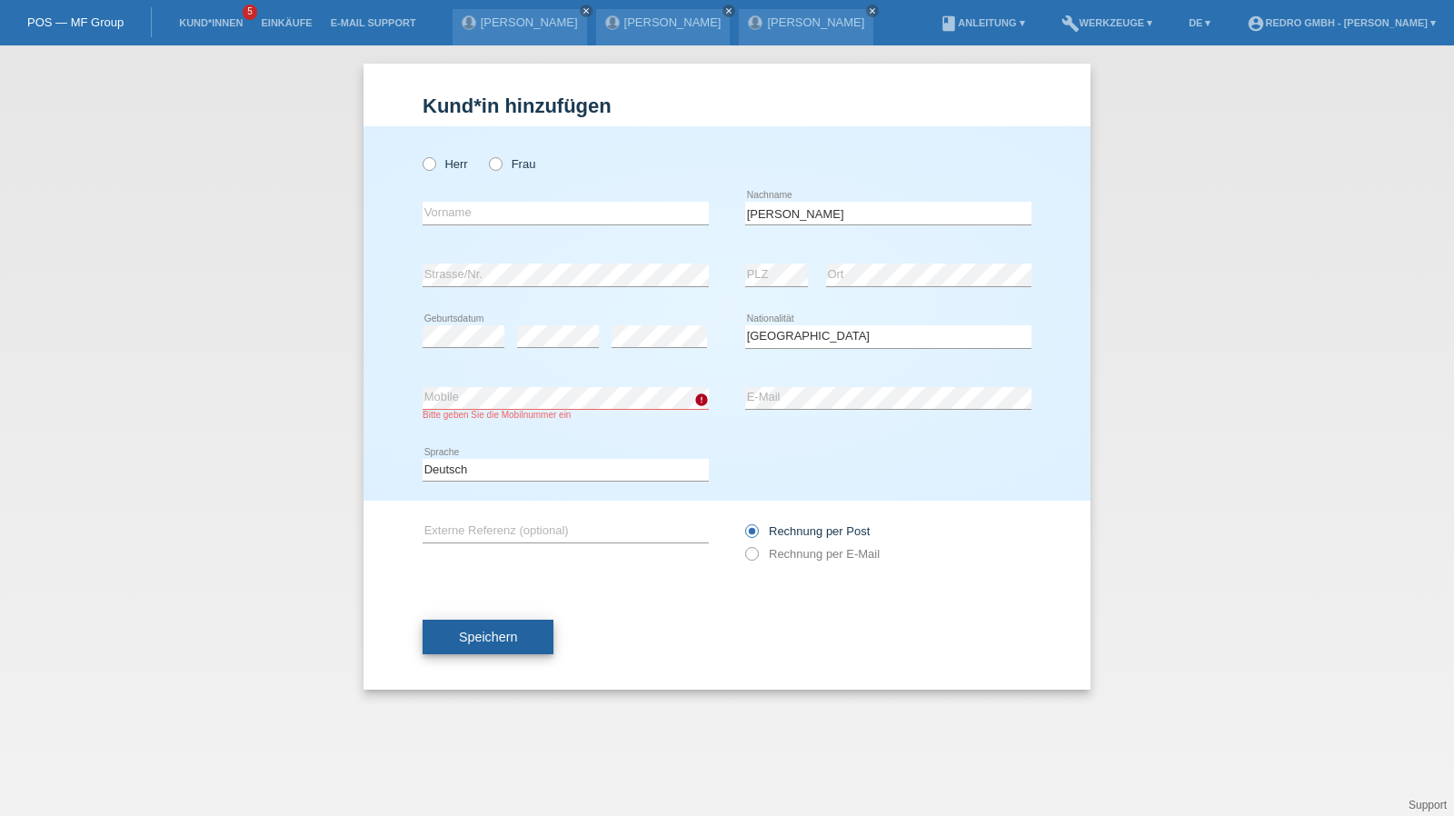
click at [488, 641] on span "Speichern" at bounding box center [488, 637] width 58 height 15
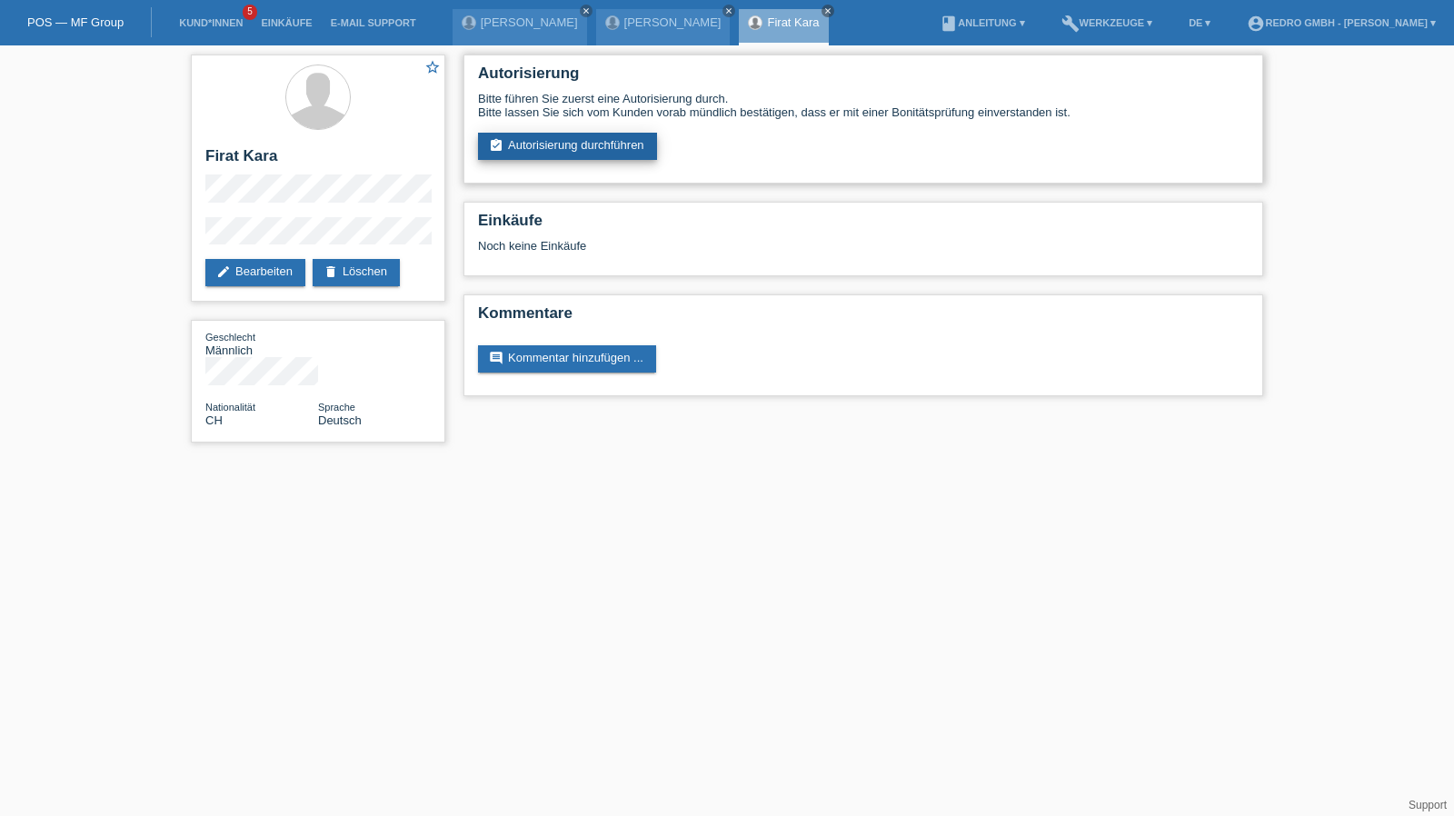
click at [585, 148] on link "assignment_turned_in Autorisierung durchführen" at bounding box center [567, 146] width 179 height 27
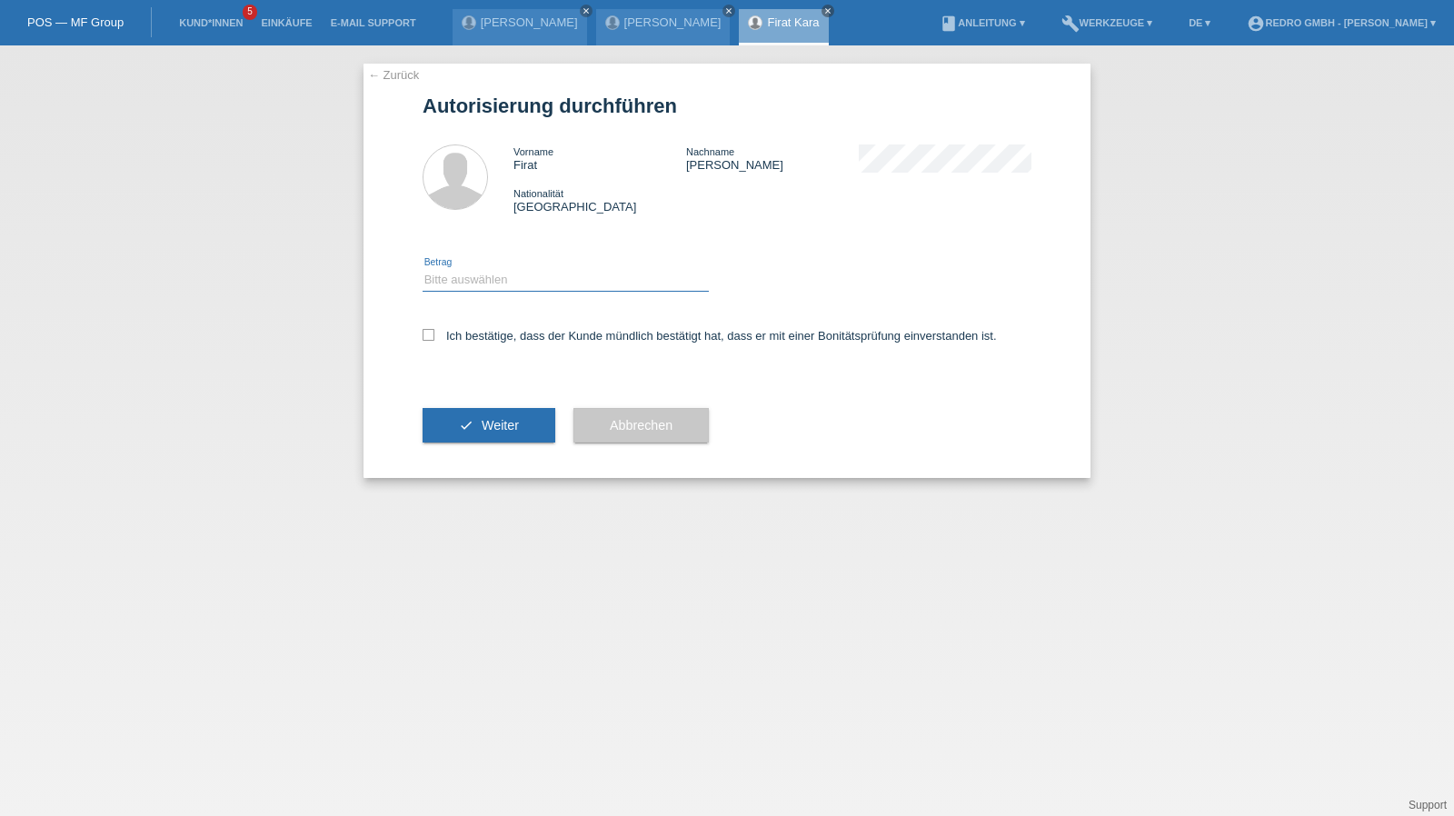
drag, startPoint x: 560, startPoint y: 273, endPoint x: 545, endPoint y: 290, distance: 21.9
click at [560, 273] on select "Bitte auswählen CHF 1.00 - CHF 499.00 CHF 500.00 - CHF 1'999.00 CHF 2'000.00 - …" at bounding box center [565, 280] width 286 height 22
select select "1"
click at [422, 269] on select "Bitte auswählen CHF 1.00 - CHF 499.00 CHF 500.00 - CHF 1'999.00 CHF 2'000.00 - …" at bounding box center [565, 280] width 286 height 22
click at [490, 337] on label "Ich bestätige, dass der Kunde mündlich bestätigt hat, dass er mit einer Bonität…" at bounding box center [709, 336] width 574 height 14
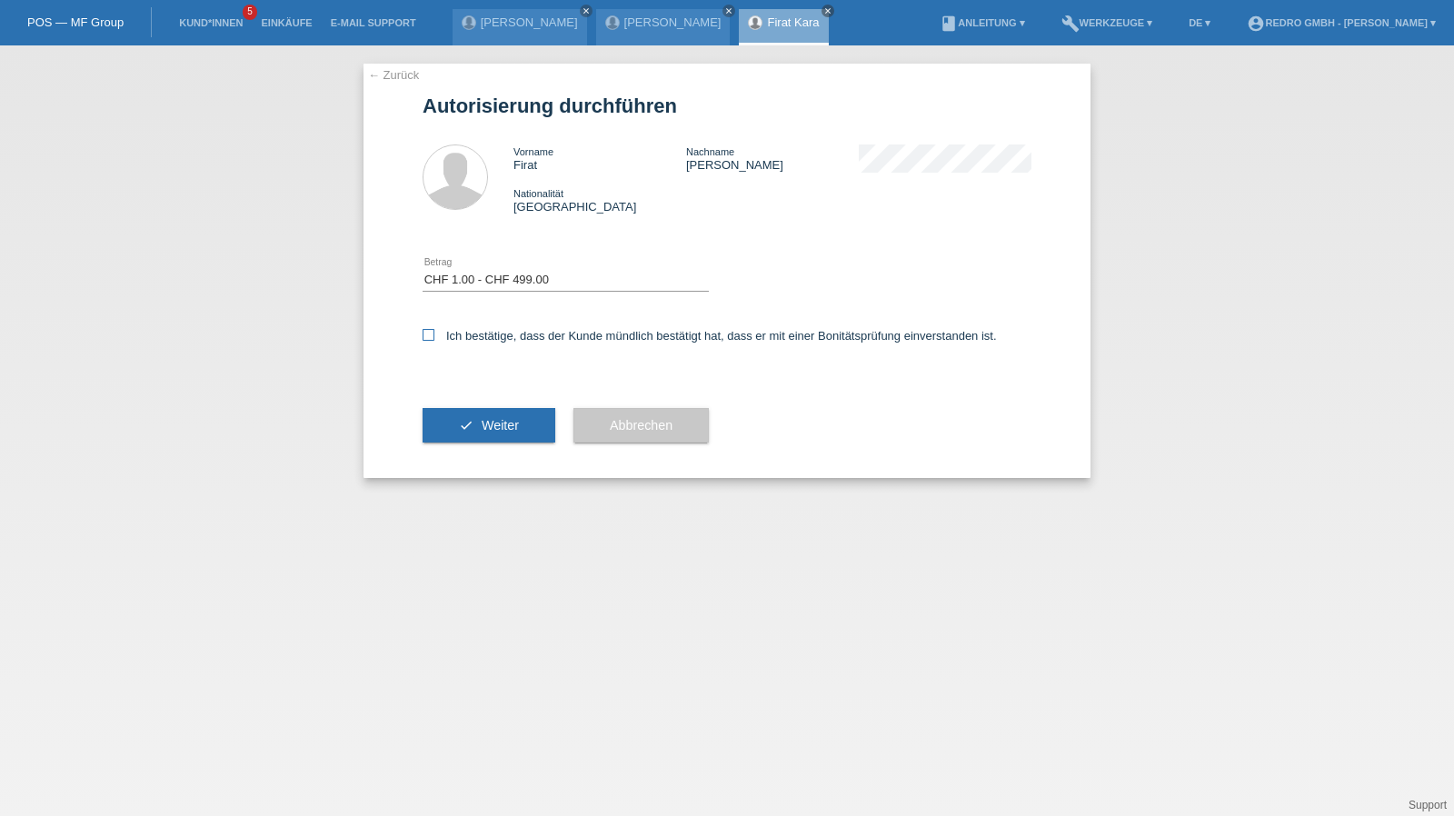
click at [434, 337] on input "Ich bestätige, dass der Kunde mündlich bestätigt hat, dass er mit einer Bonität…" at bounding box center [428, 335] width 12 height 12
checkbox input "true"
click at [482, 426] on span "Weiter" at bounding box center [500, 425] width 37 height 15
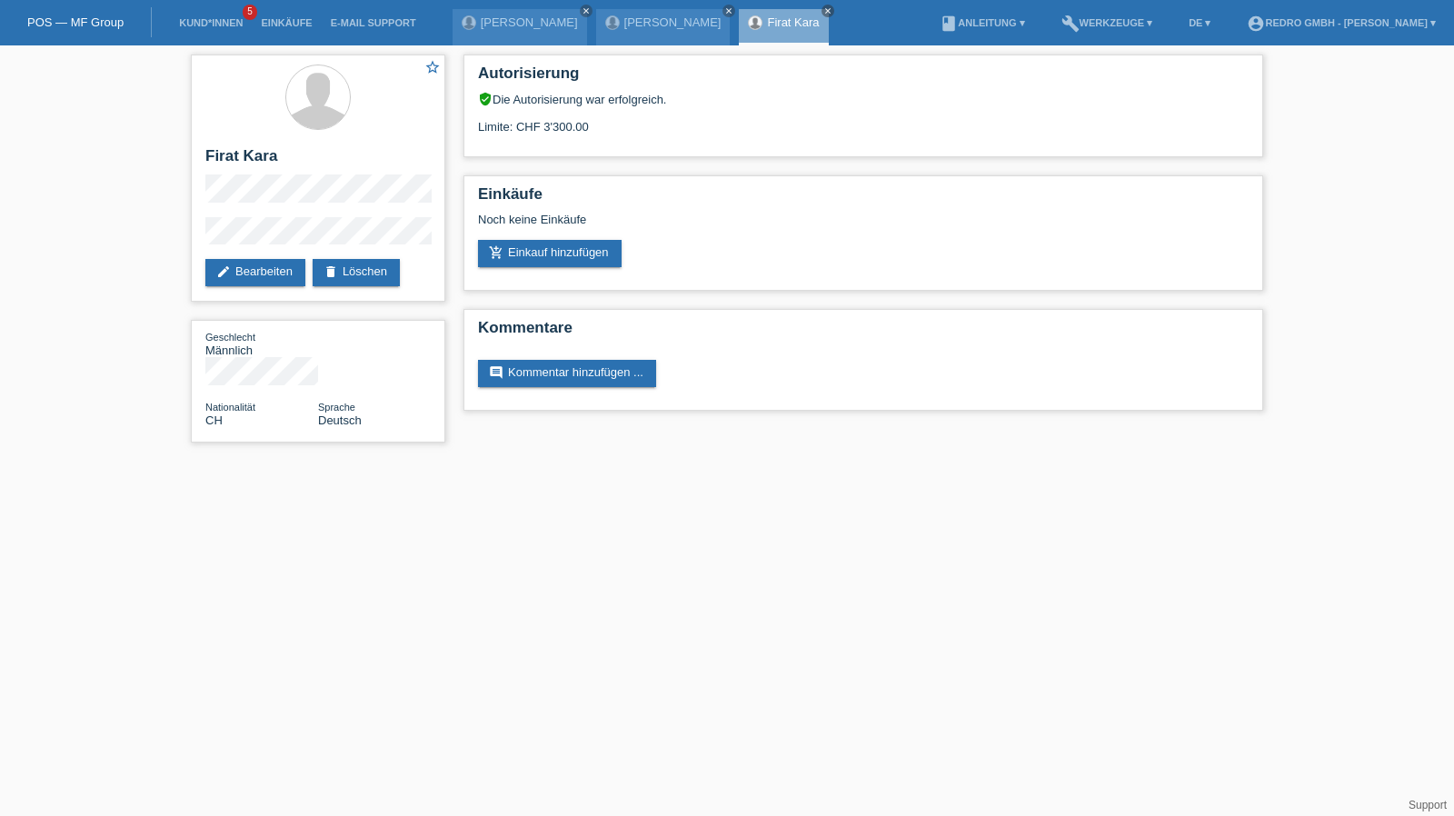
click at [191, 15] on li "Kund*innen 5" at bounding box center [211, 23] width 82 height 46
click at [189, 18] on link "Kund*innen" at bounding box center [211, 22] width 82 height 11
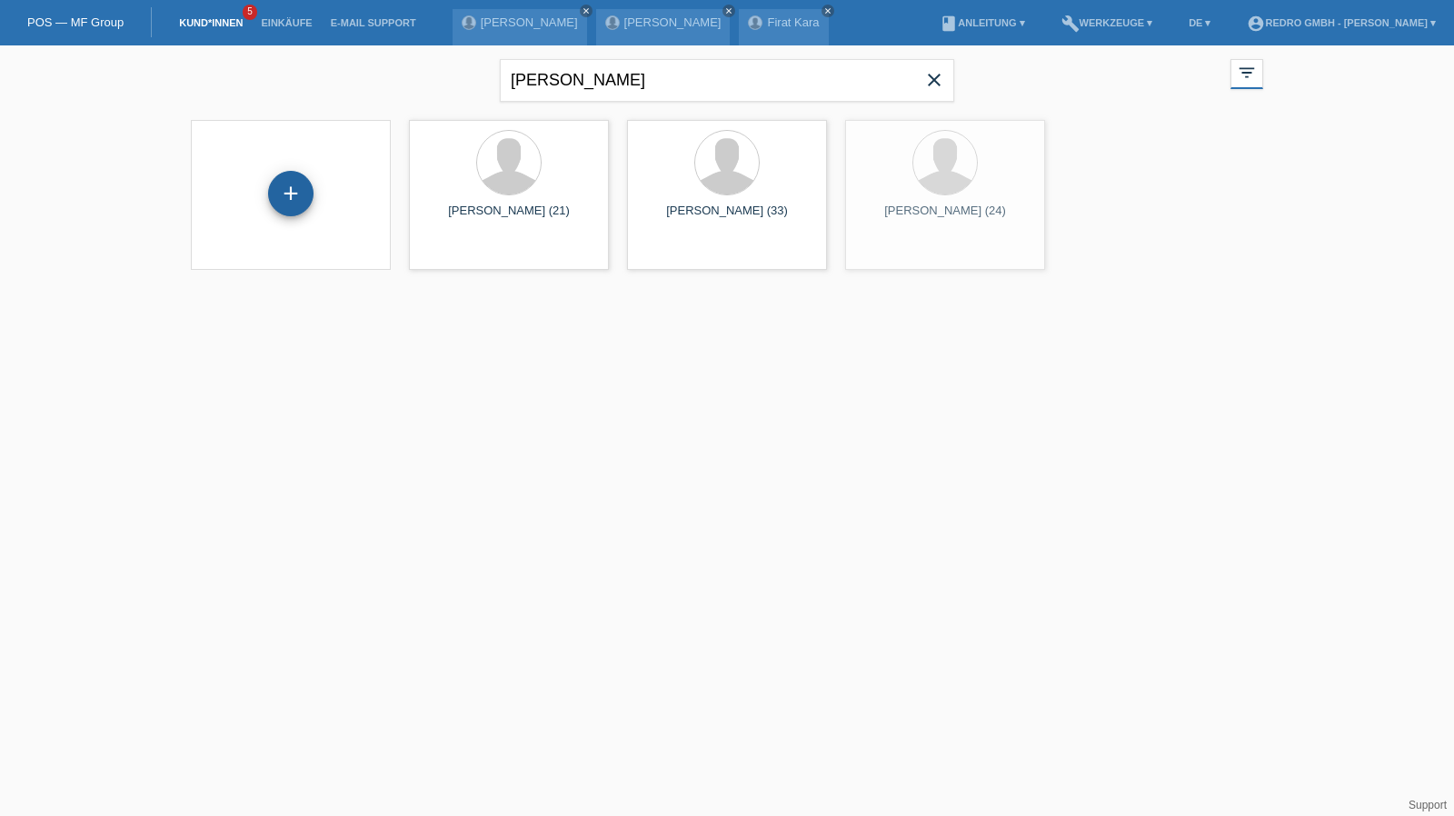
click at [283, 193] on div "+" at bounding box center [290, 193] width 45 height 45
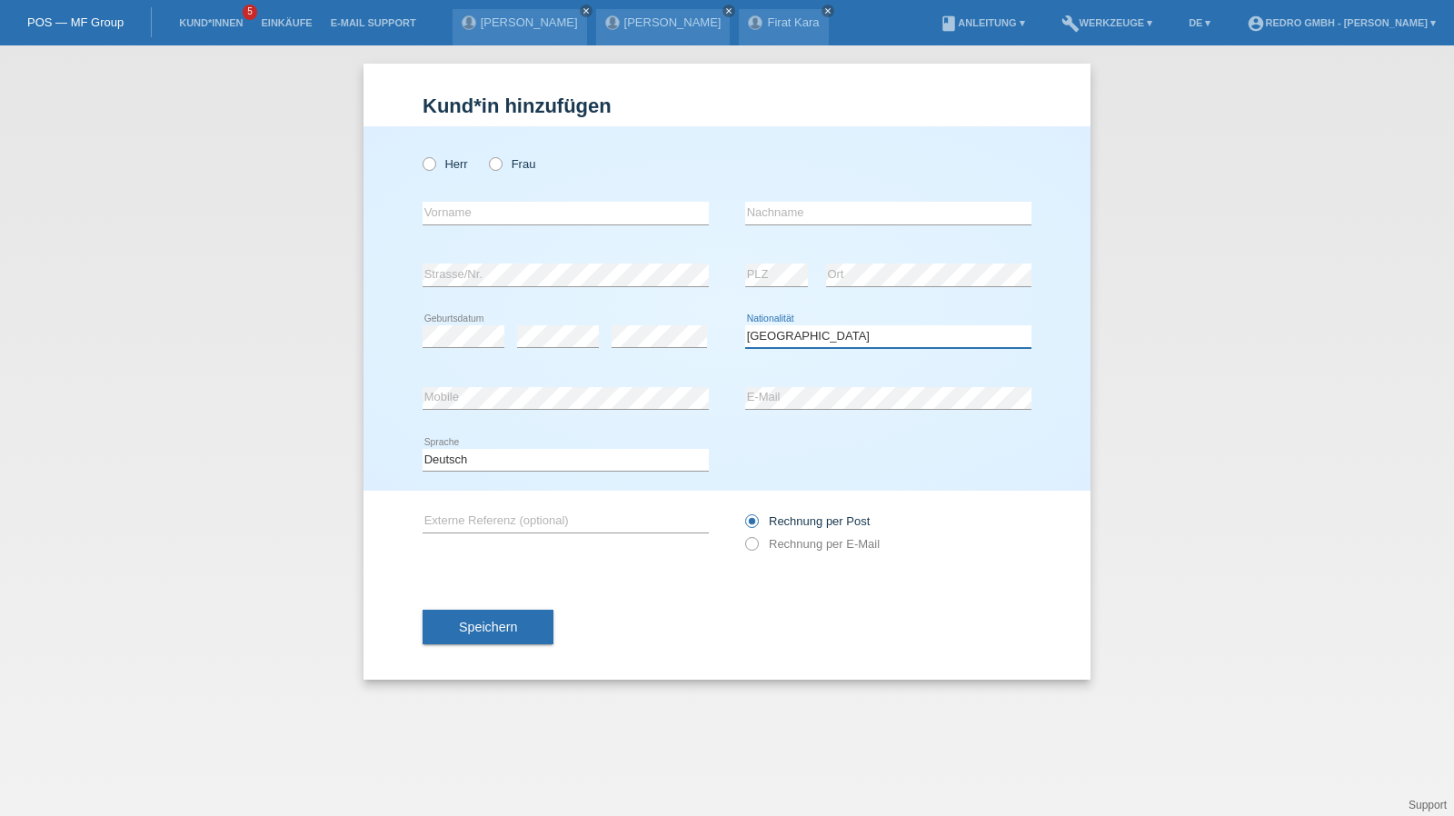
click at [809, 327] on select "Bitte auswählen... Schweiz Deutschland Liechtenstein Österreich ------------ Af…" at bounding box center [888, 336] width 286 height 22
click at [809, 326] on select "Bitte auswählen... Schweiz Deutschland Liechtenstein Österreich ------------ Af…" at bounding box center [888, 336] width 286 height 22
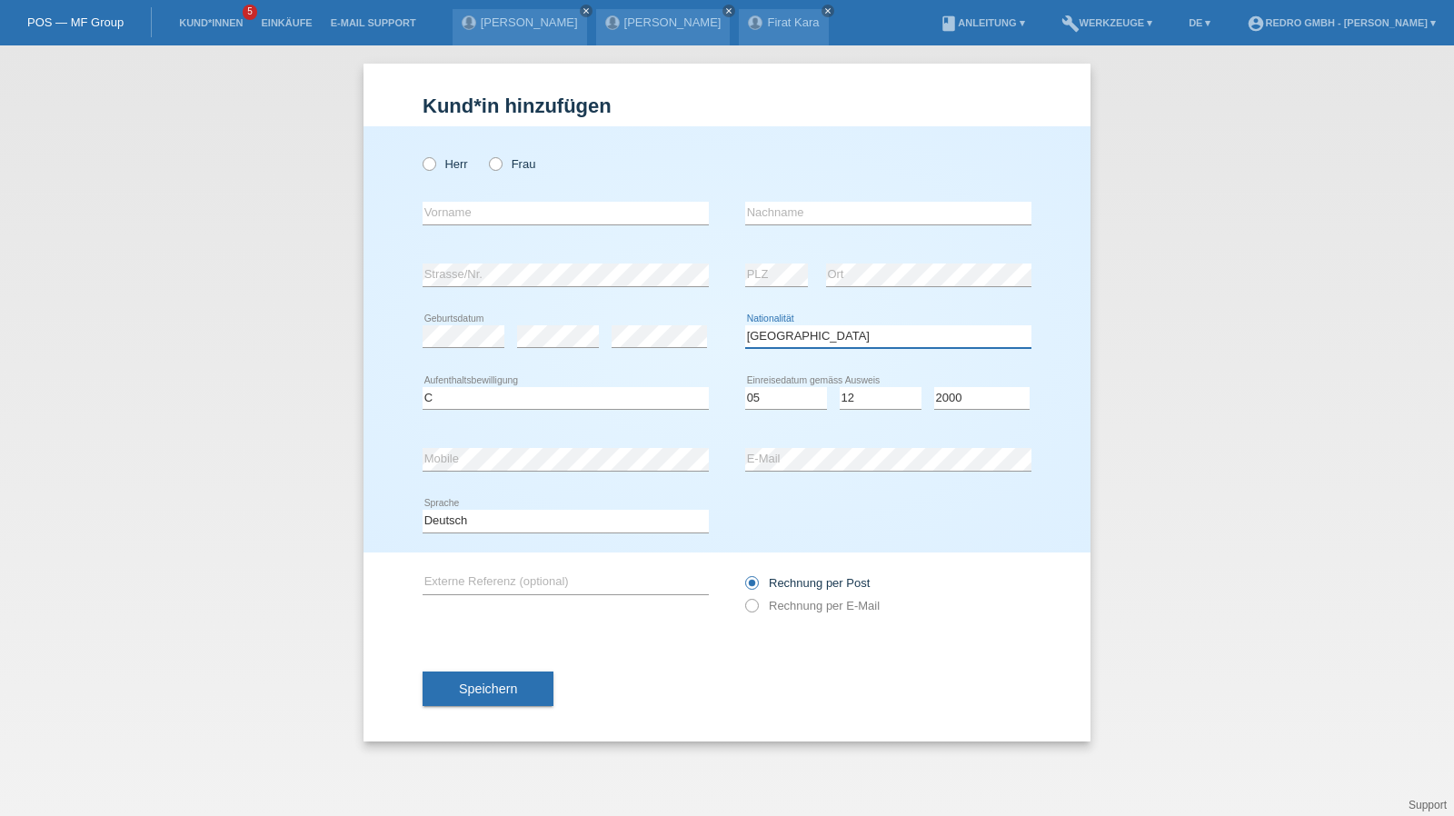
select select "PT"
click at [465, 676] on button "Speichern" at bounding box center [487, 688] width 131 height 35
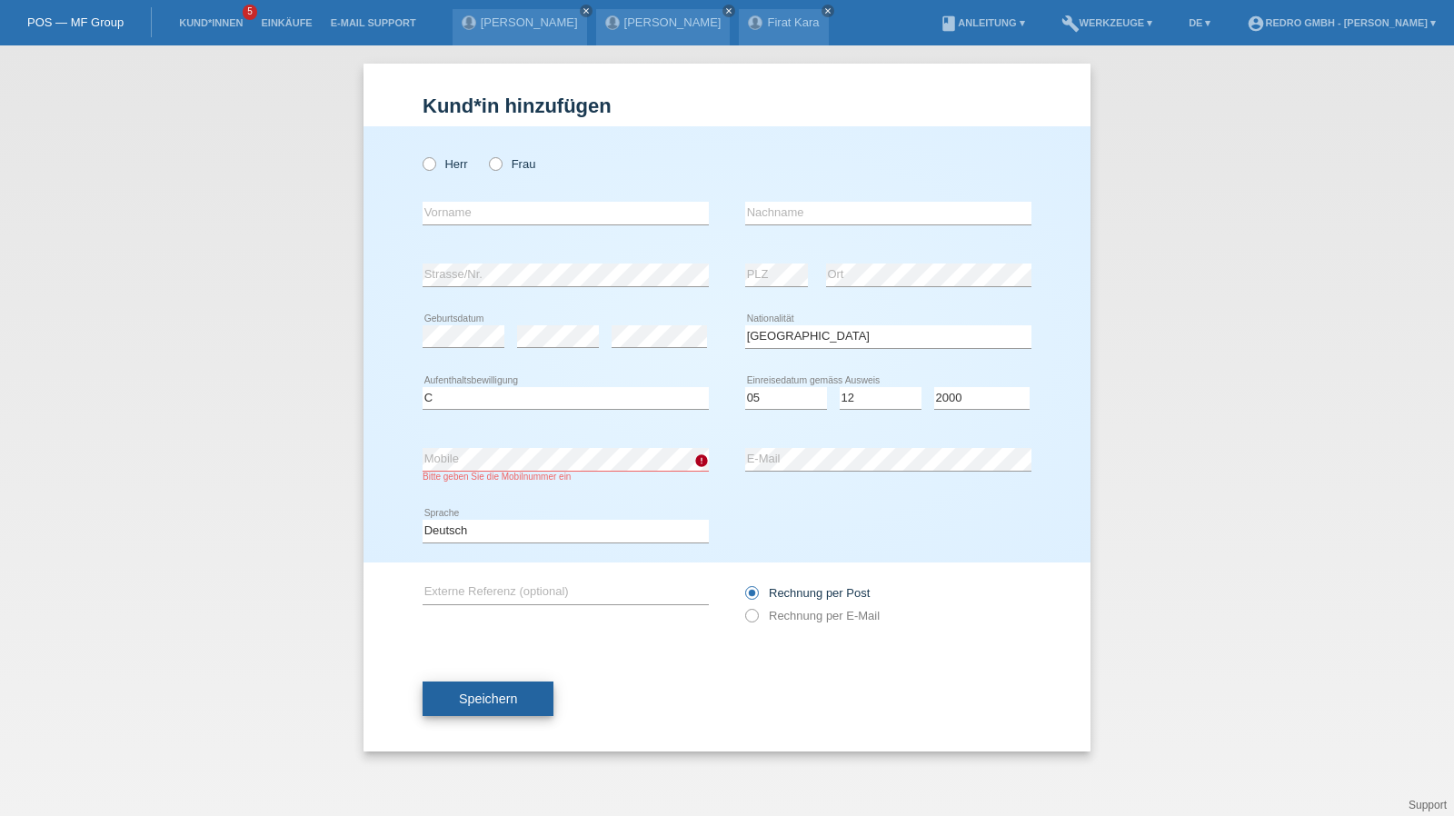
click at [510, 693] on span "Speichern" at bounding box center [488, 698] width 58 height 15
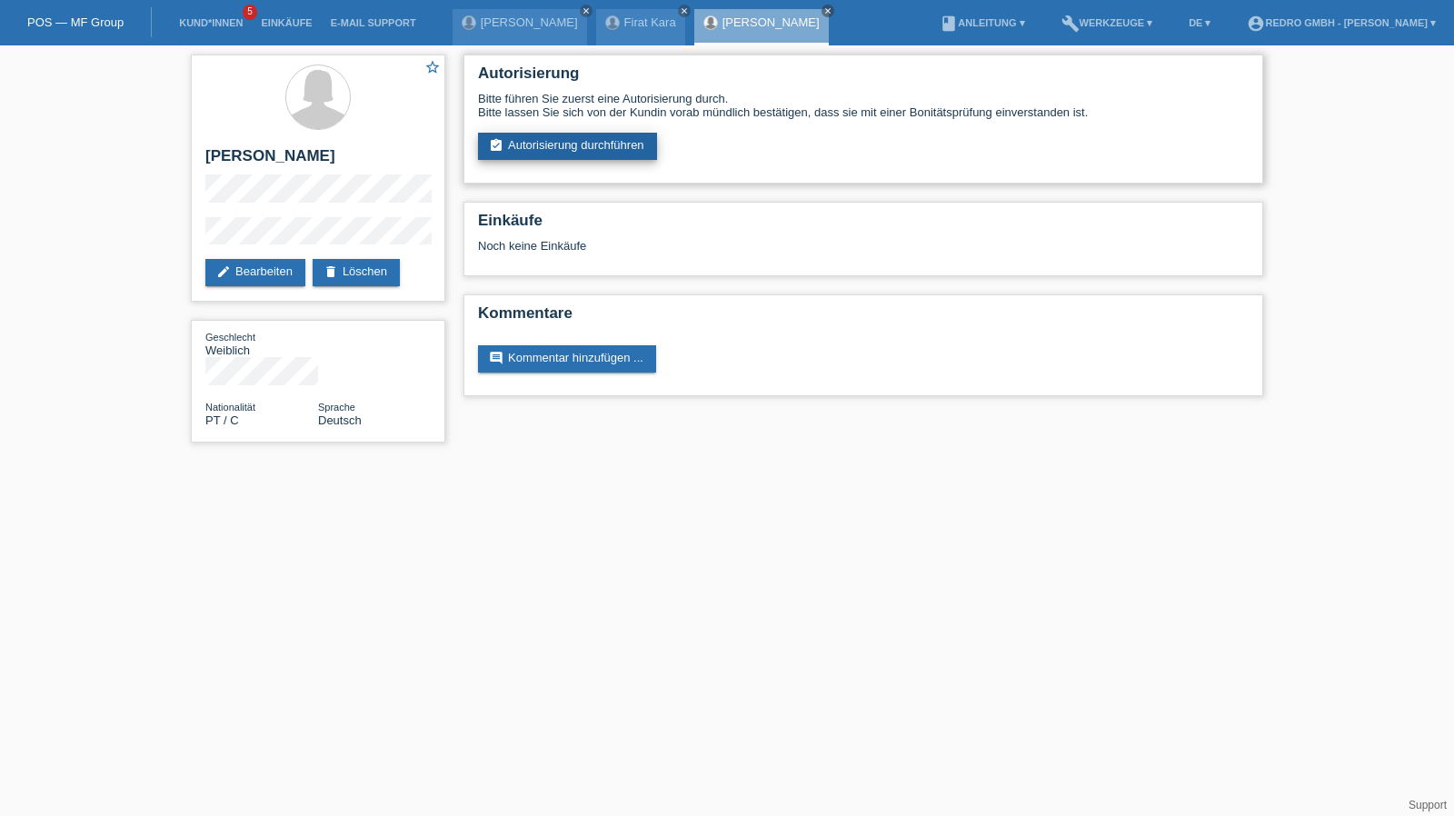
click at [496, 154] on link "assignment_turned_in Autorisierung durchführen" at bounding box center [567, 146] width 179 height 27
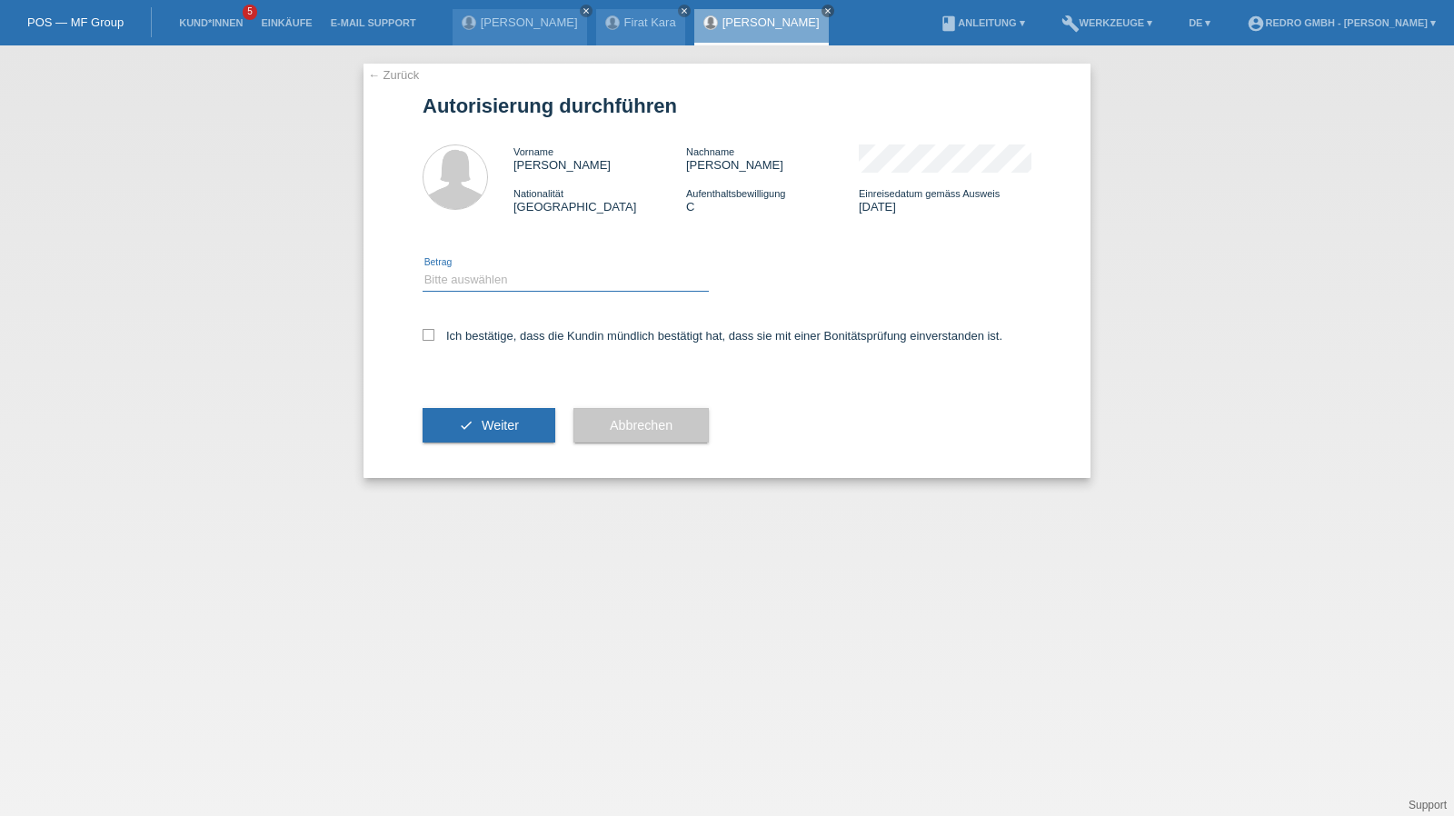
click at [492, 270] on select "Bitte auswählen CHF 1.00 - CHF 499.00 CHF 500.00 - CHF 1'999.00 CHF 2'000.00 - …" at bounding box center [565, 280] width 286 height 22
select select "1"
click at [422, 269] on select "Bitte auswählen CHF 1.00 - CHF 499.00 CHF 500.00 - CHF 1'999.00 CHF 2'000.00 - …" at bounding box center [565, 280] width 286 height 22
click at [467, 341] on label "Ich bestätige, dass die Kundin mündlich bestätigt hat, dass sie mit einer Bonit…" at bounding box center [712, 336] width 580 height 14
click at [434, 341] on input "Ich bestätige, dass die Kundin mündlich bestätigt hat, dass sie mit einer Bonit…" at bounding box center [428, 335] width 12 height 12
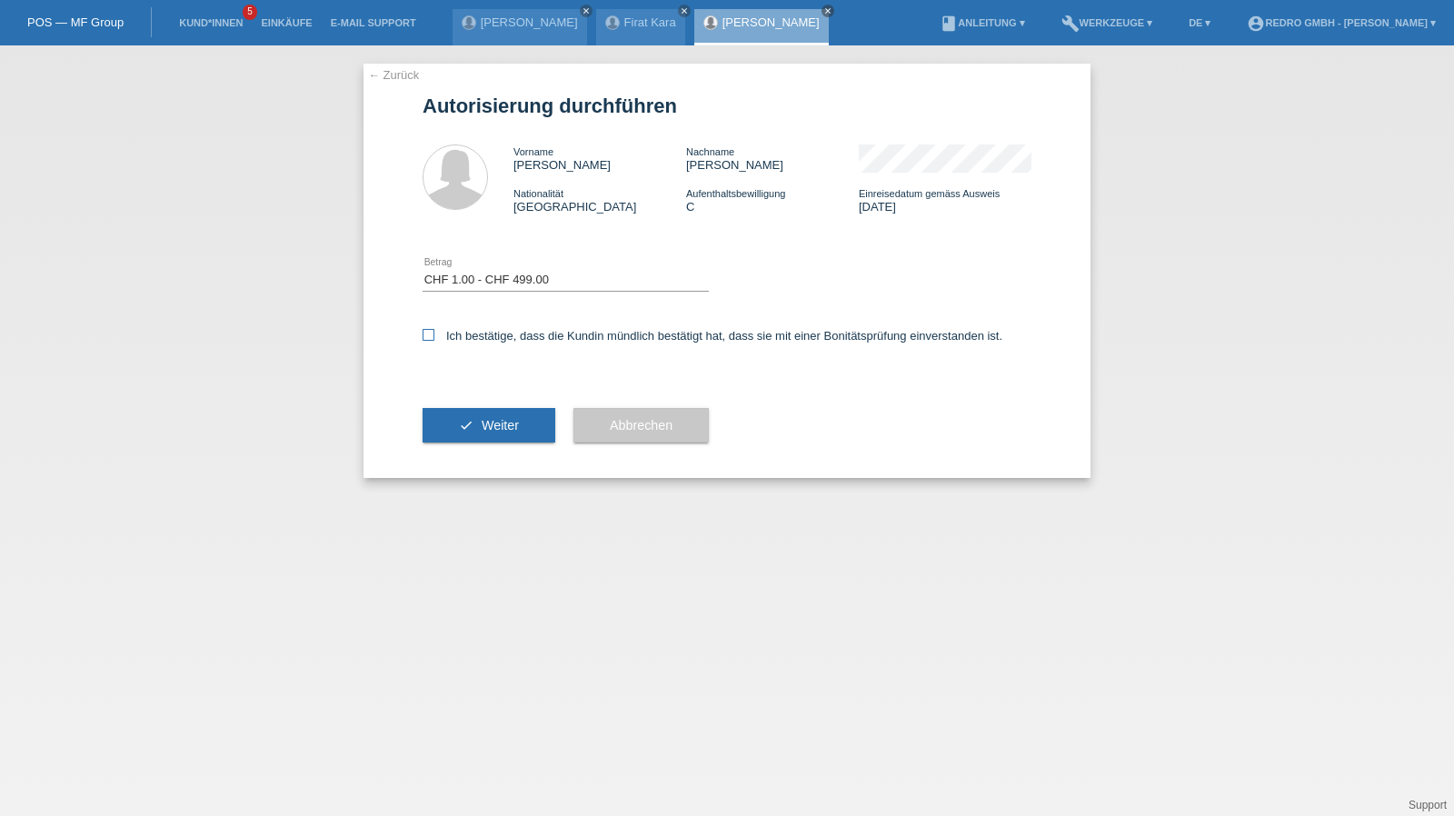
checkbox input "true"
click at [466, 423] on button "check Weiter" at bounding box center [488, 425] width 133 height 35
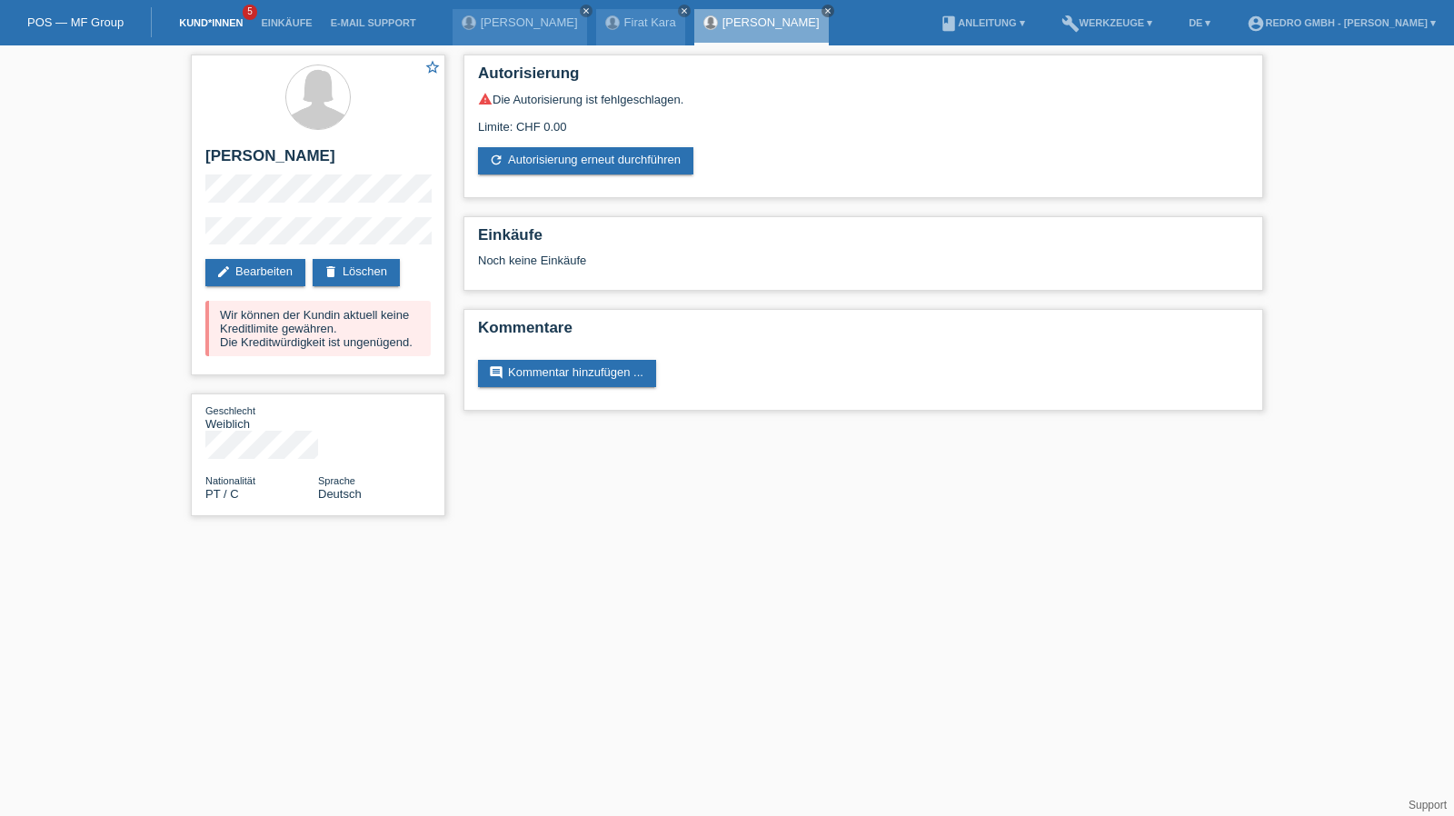
click at [193, 23] on link "Kund*innen" at bounding box center [211, 22] width 82 height 11
